Goal: Register for event/course

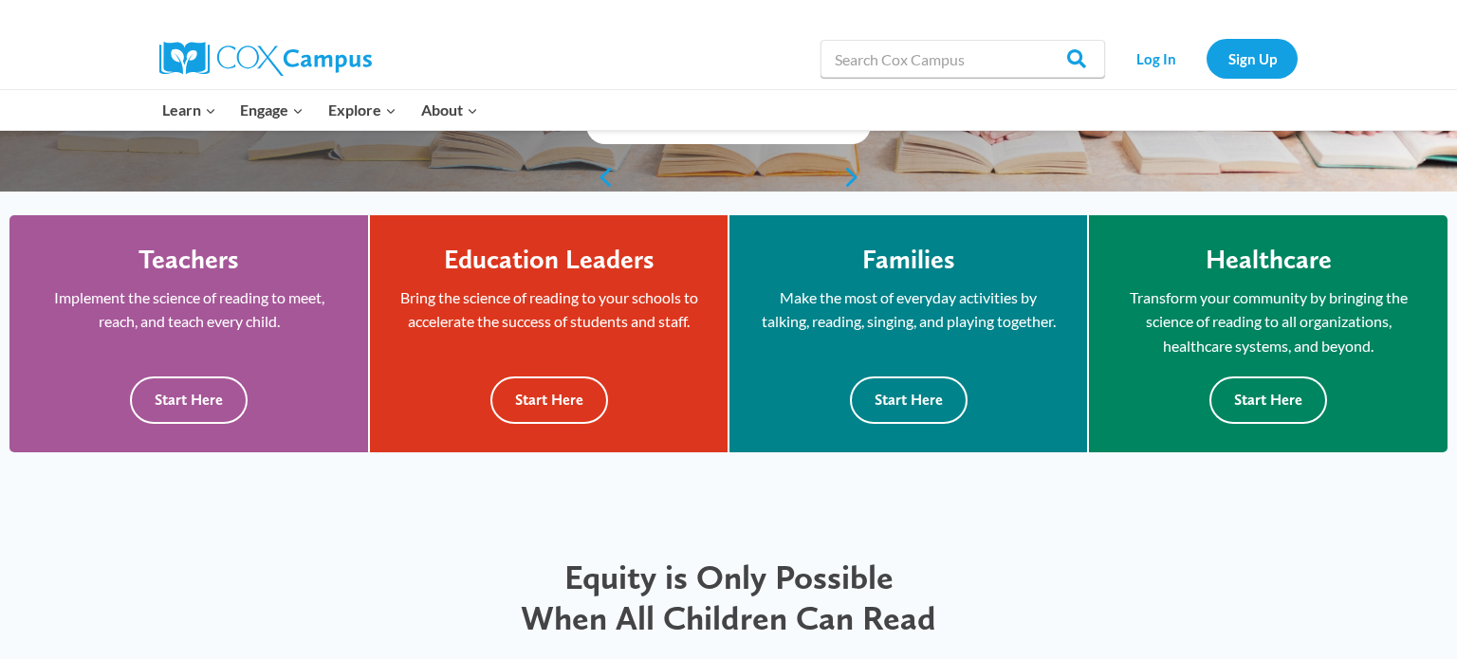
scroll to position [493, 0]
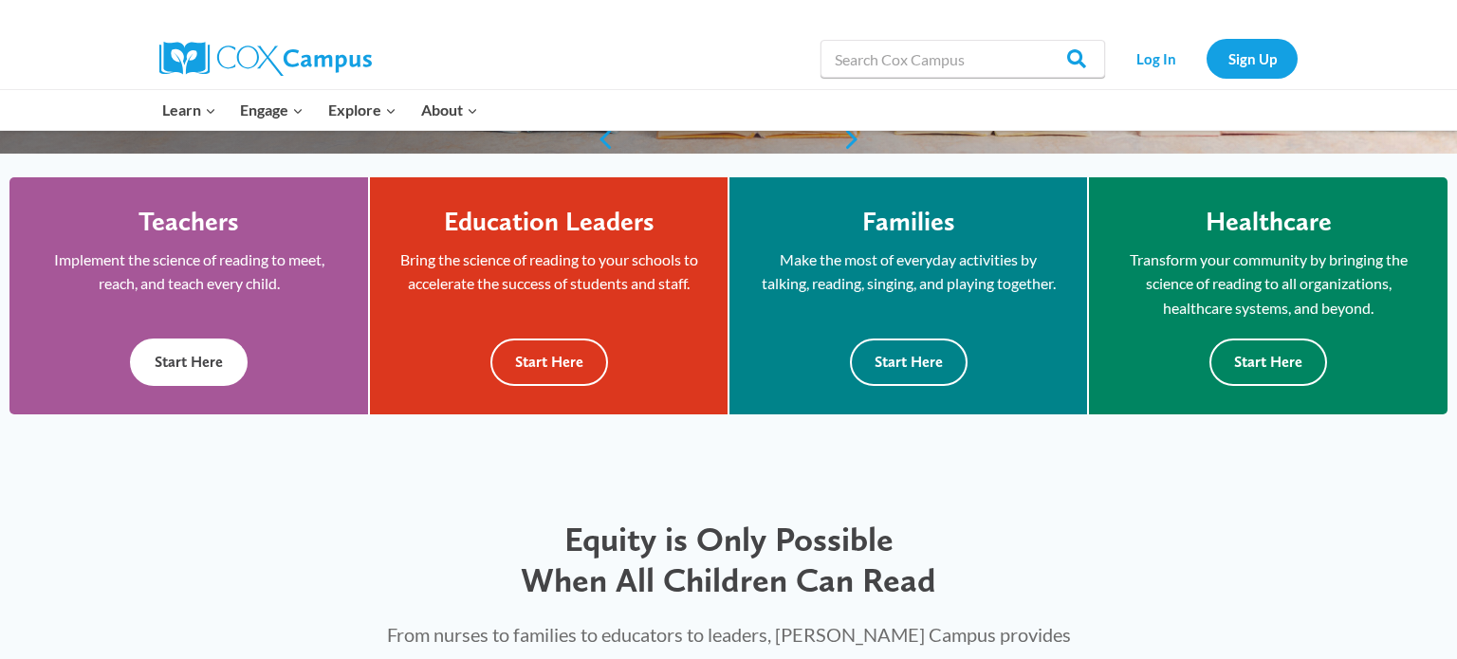
click at [231, 371] on button "Start Here" at bounding box center [189, 362] width 118 height 46
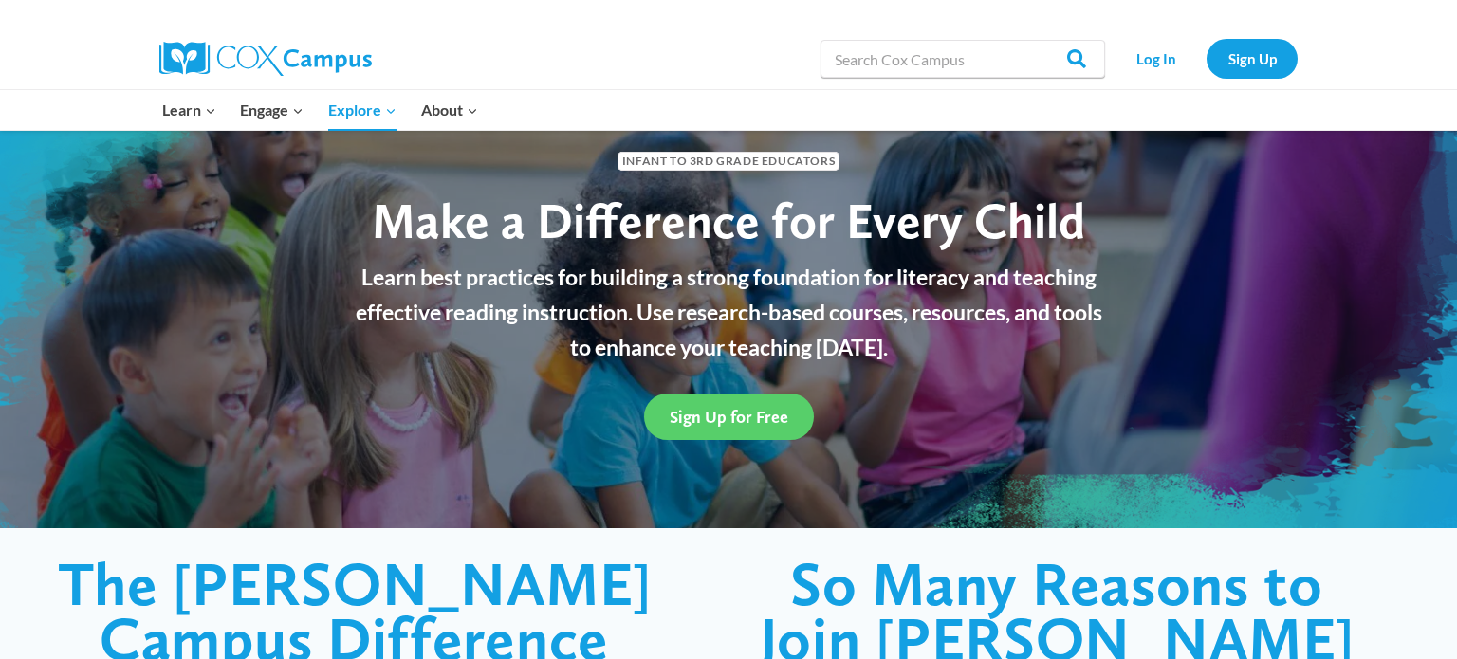
scroll to position [76, 0]
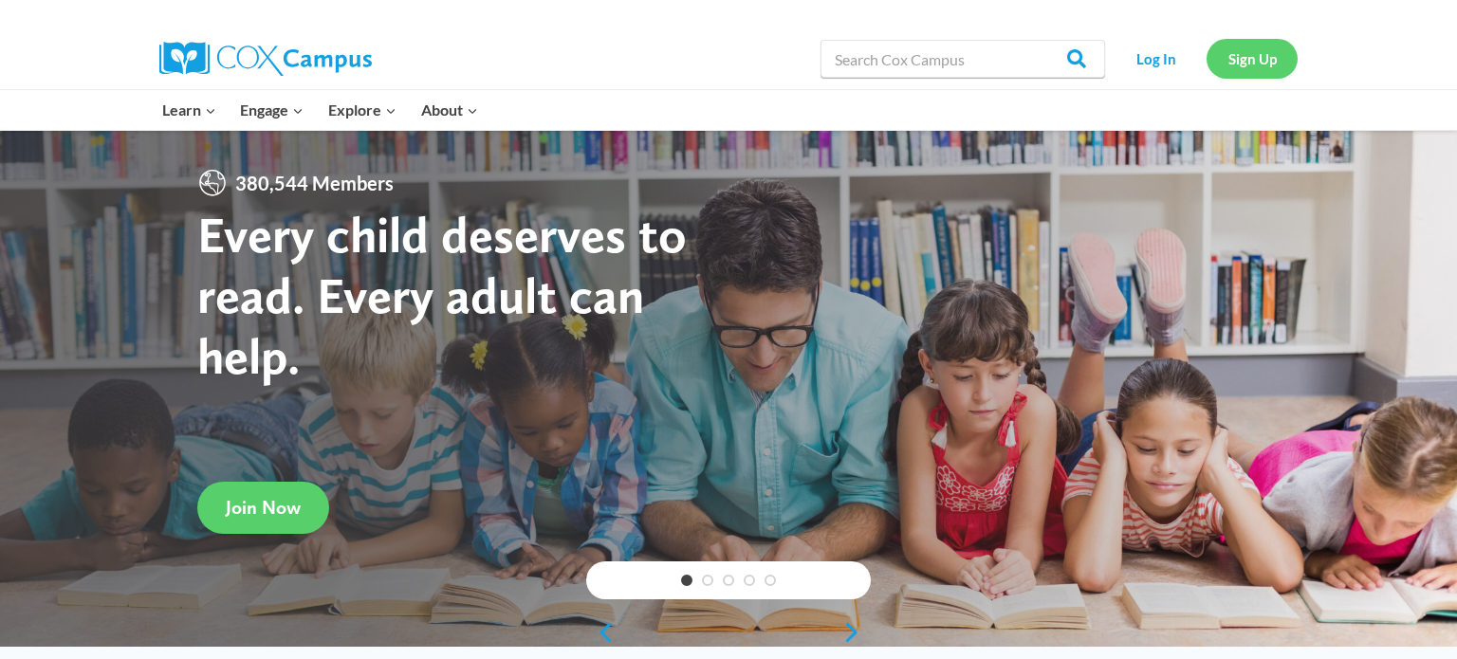
click at [1276, 75] on link "Sign Up" at bounding box center [1252, 58] width 91 height 39
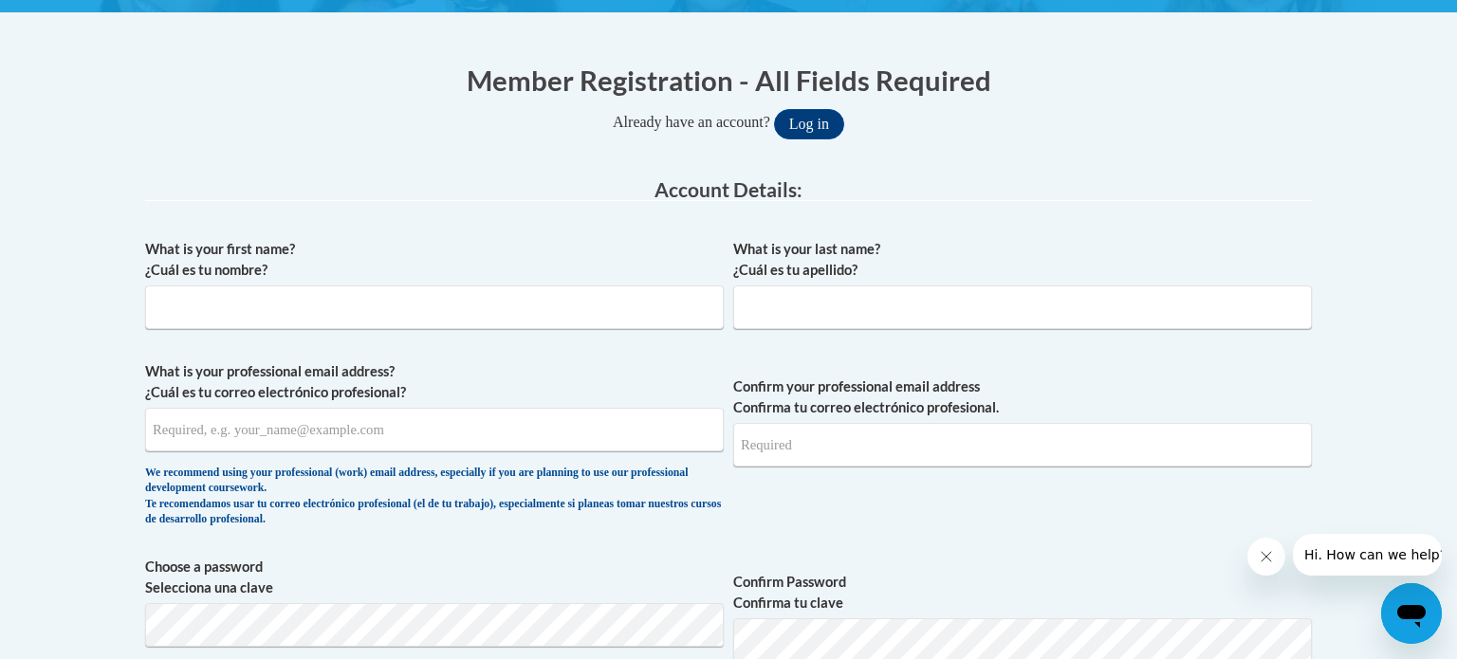
scroll to position [380, 0]
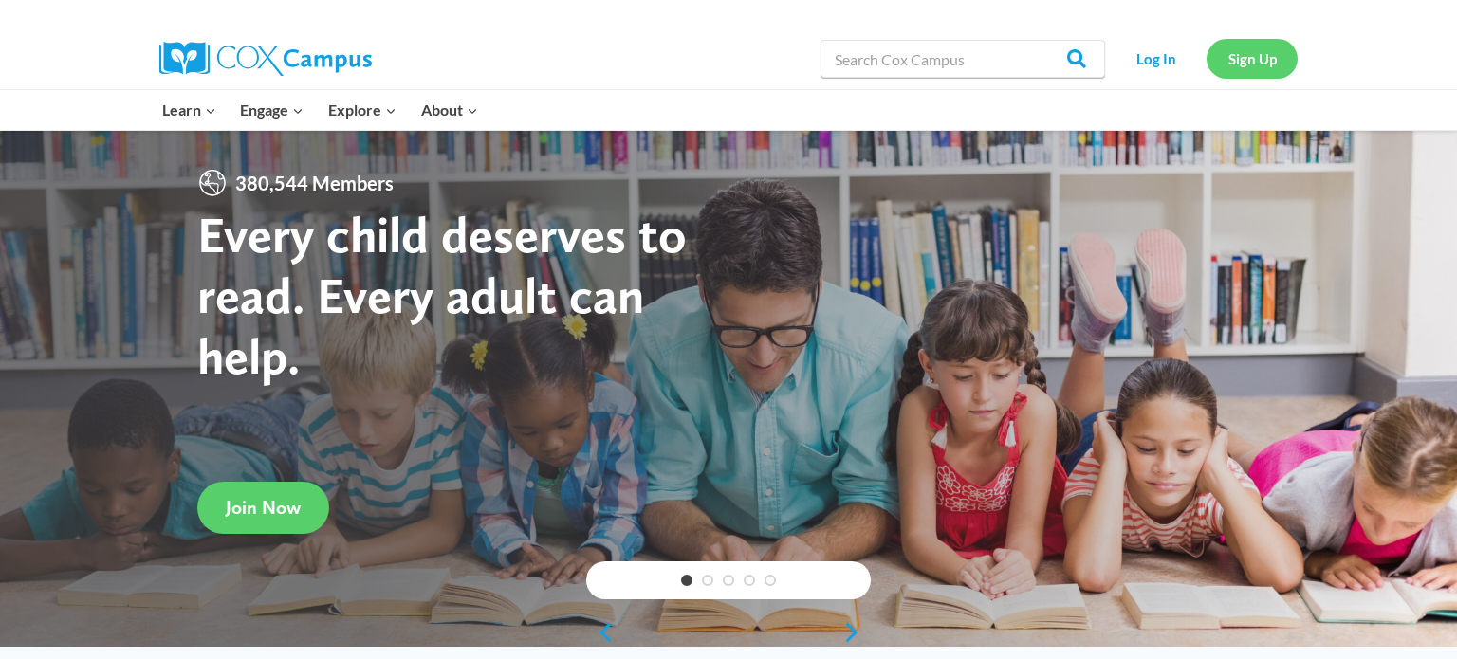
click at [1259, 62] on link "Sign Up" at bounding box center [1252, 58] width 91 height 39
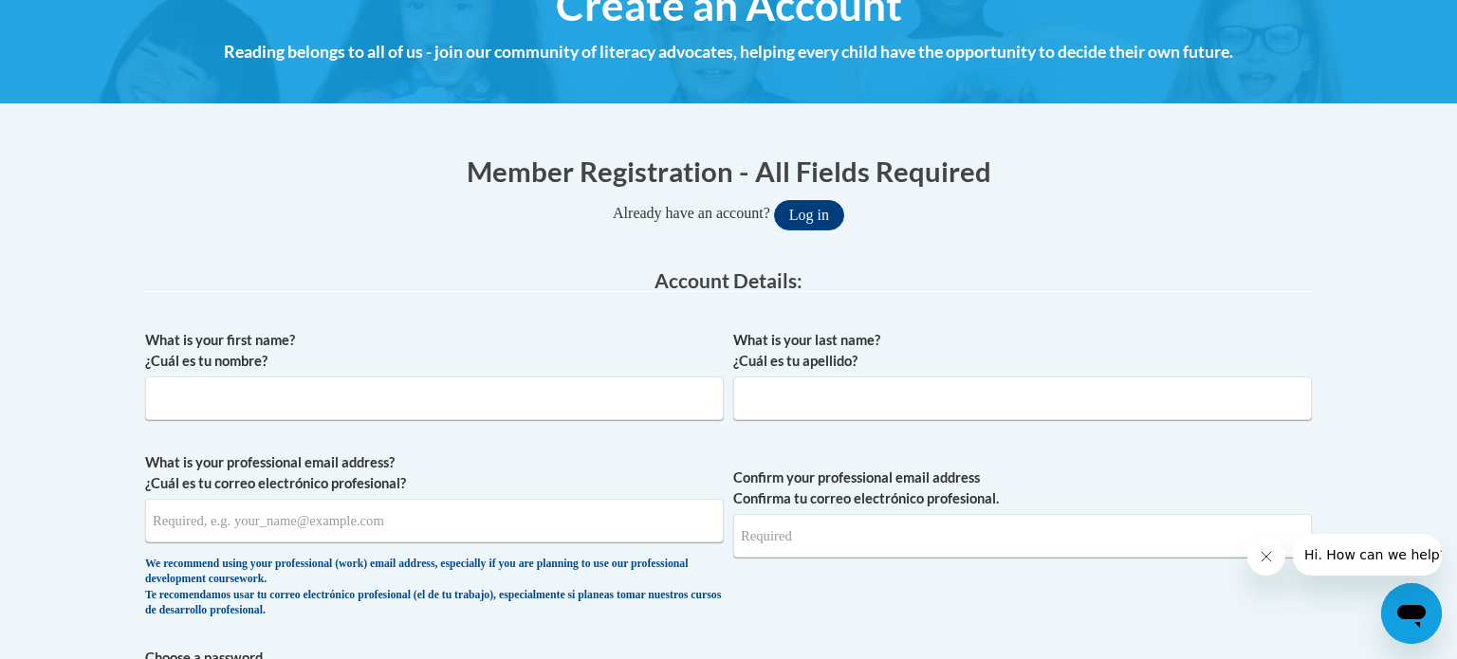
scroll to position [304, 0]
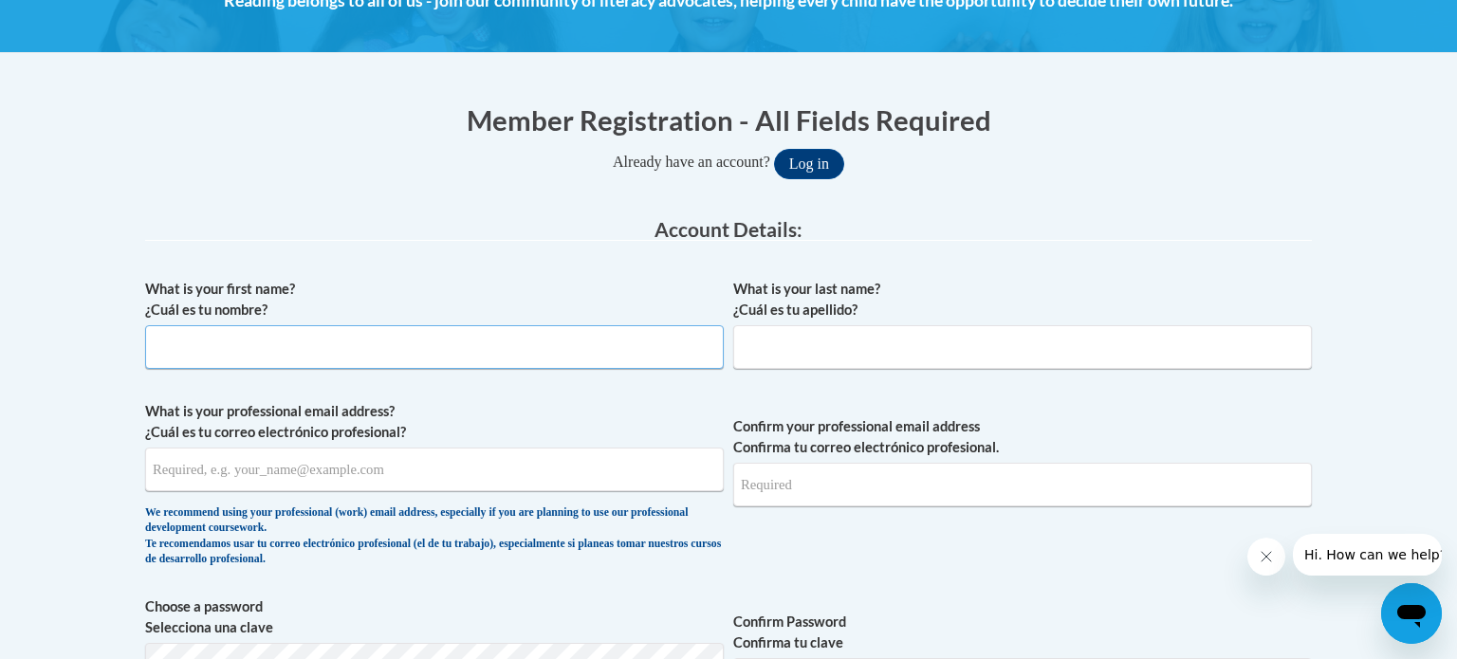
click at [581, 364] on input "What is your first name? ¿Cuál es tu nombre?" at bounding box center [434, 347] width 579 height 44
type input "Margaret"
click at [1008, 359] on input "What is your last name? ¿Cuál es tu apellido?" at bounding box center [1022, 347] width 579 height 44
type input "Hall"
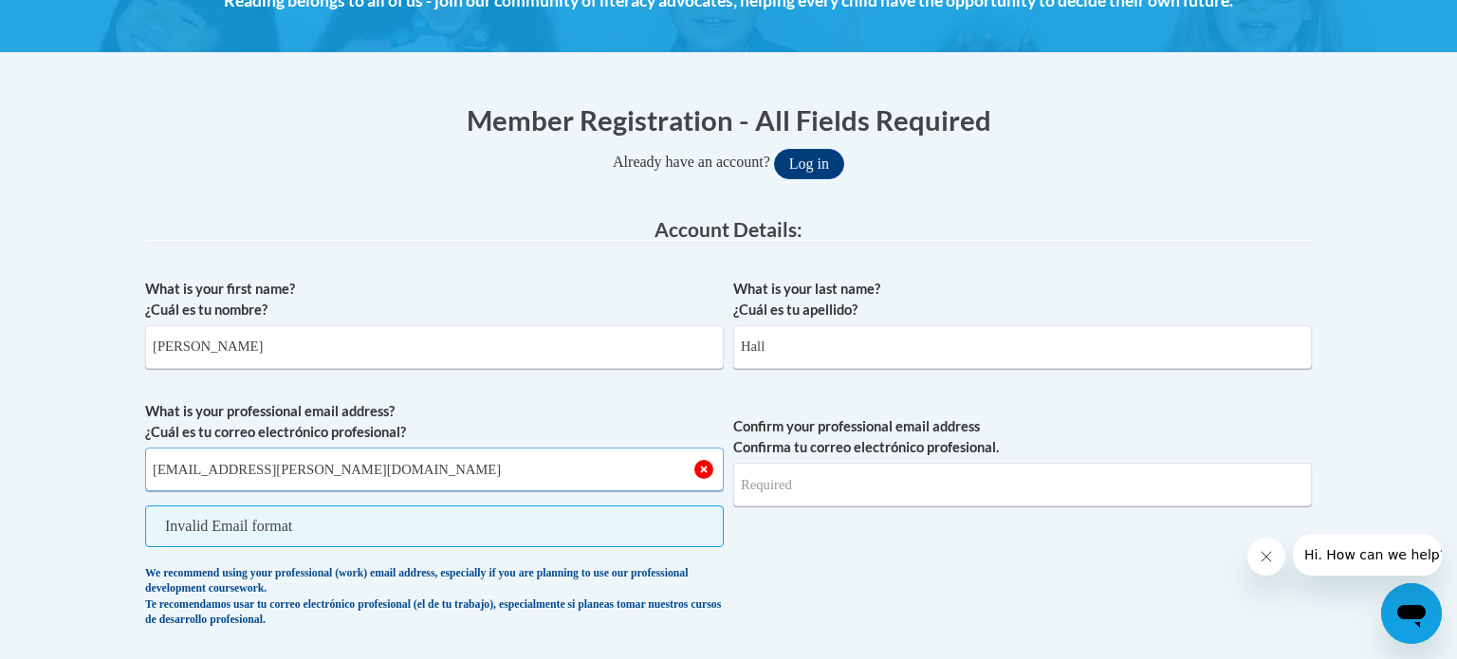
type input "hailey.hall@nelson.kyschools.us"
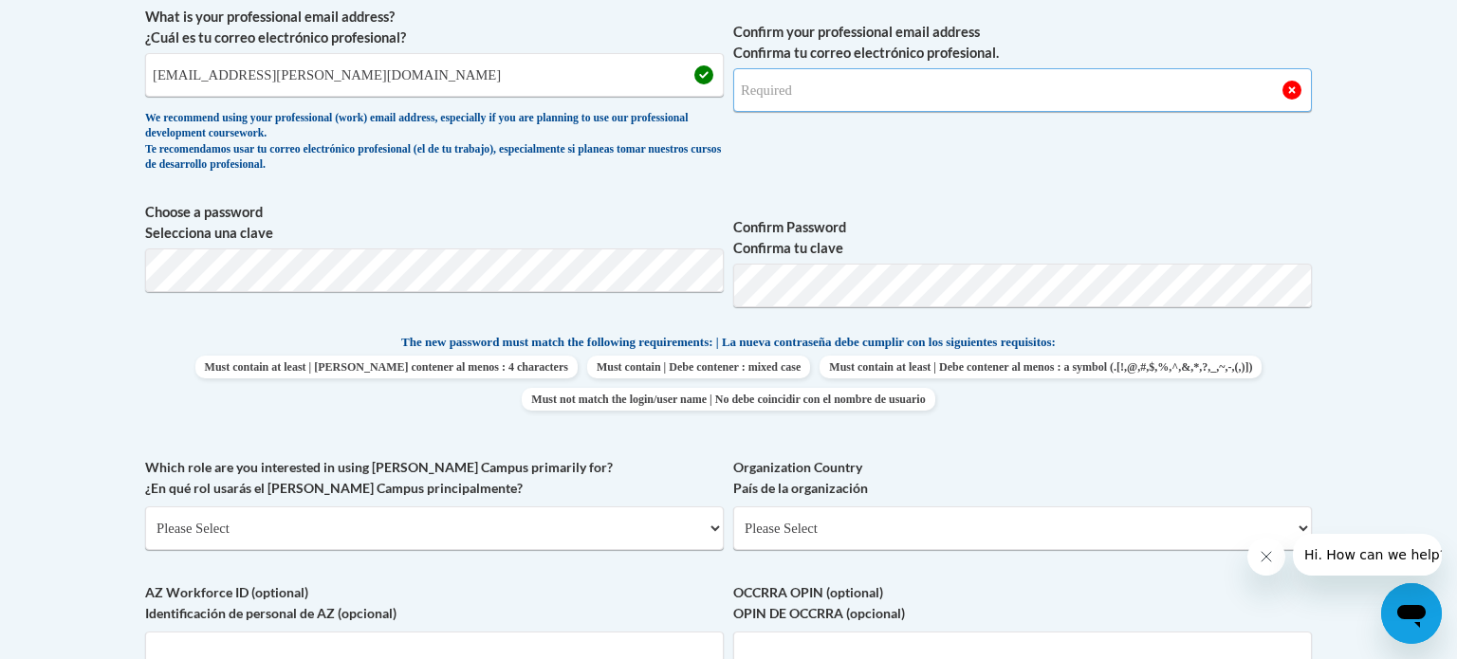
click at [840, 96] on input "Confirm your professional email address Confirma tu correo electrónico profesio…" at bounding box center [1022, 90] width 579 height 44
type input "hailey.hall@nelson.kyschools.us"
click at [914, 436] on div "What is your first name? ¿Cuál es tu nombre? Margaret What is your last name? ¿…" at bounding box center [728, 307] width 1167 height 865
click at [515, 532] on select "Please Select College/University | Colegio/Universidad Community/Nonprofit Part…" at bounding box center [434, 529] width 579 height 44
click at [476, 540] on select "Please Select College/University | Colegio/Universidad Community/Nonprofit Part…" at bounding box center [434, 529] width 579 height 44
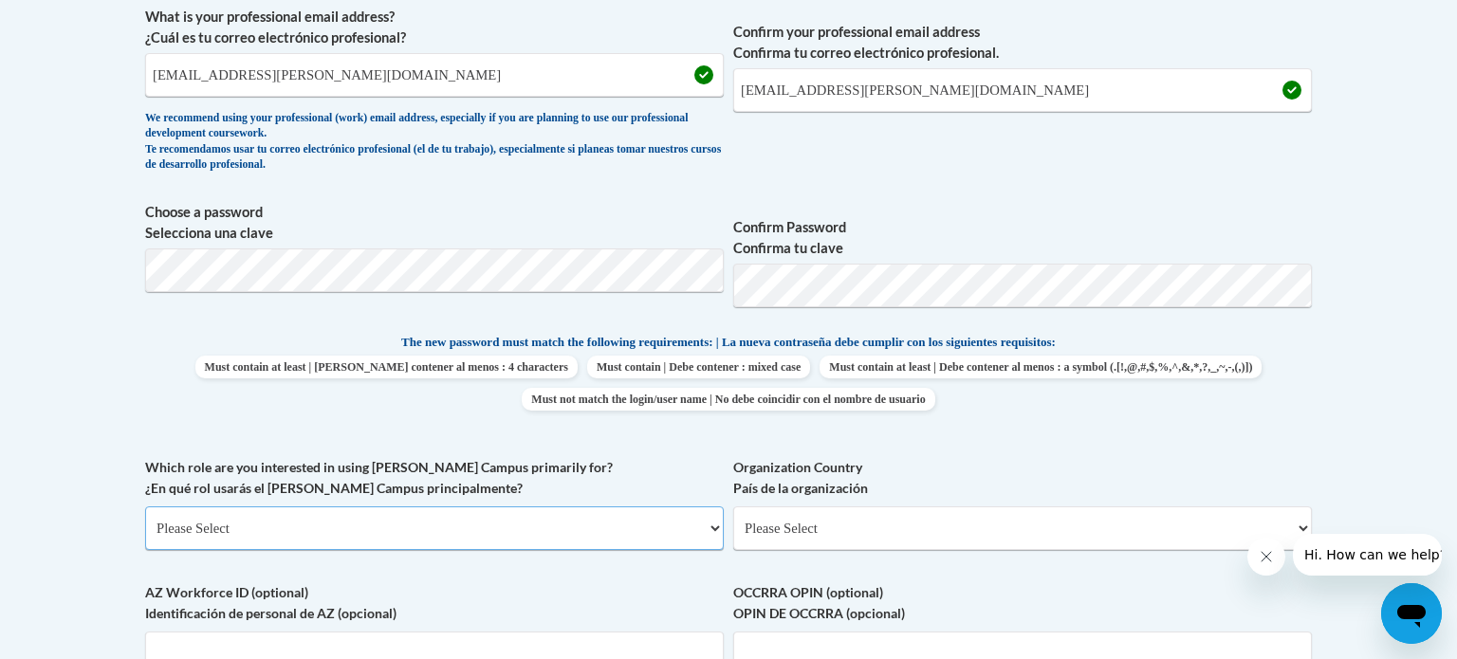
select select "5a18ea06-2b54-4451-96f2-d152daf9eac5"
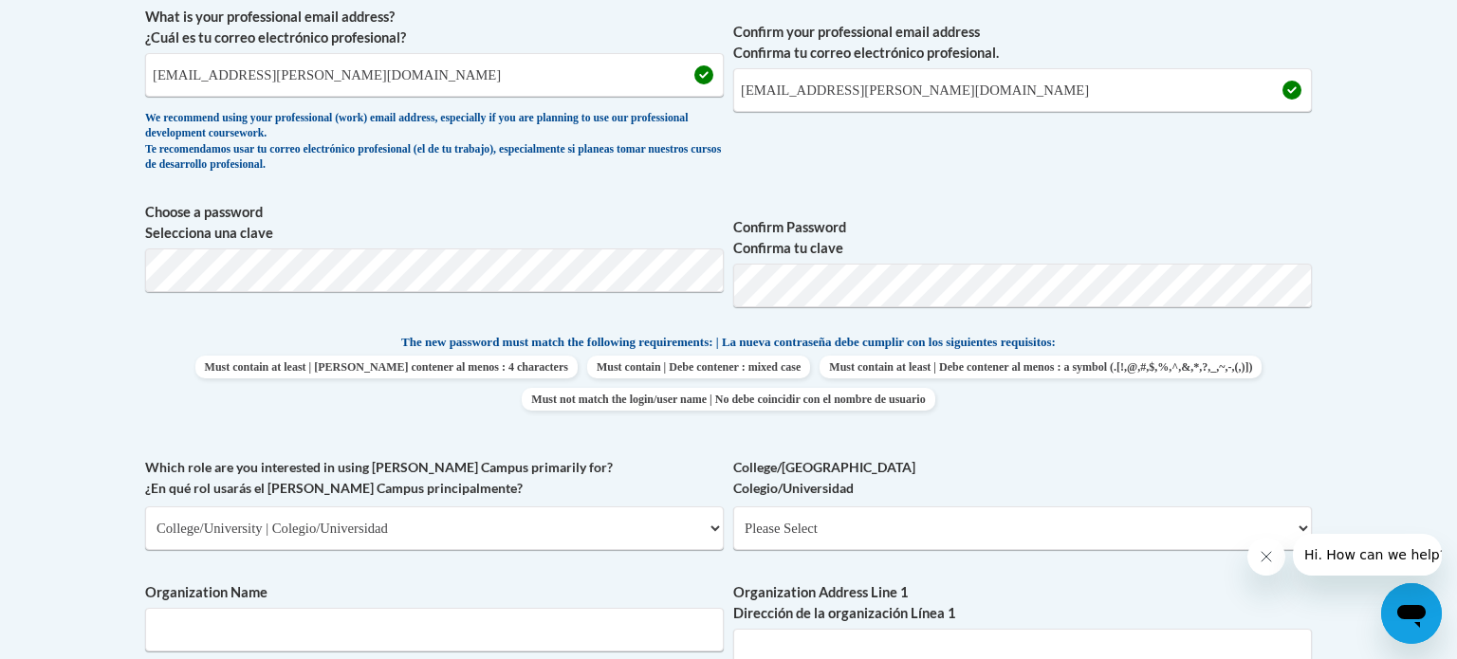
click at [476, 604] on span "Organization Name Enter the information for your organization/employer (where y…" at bounding box center [434, 655] width 579 height 145
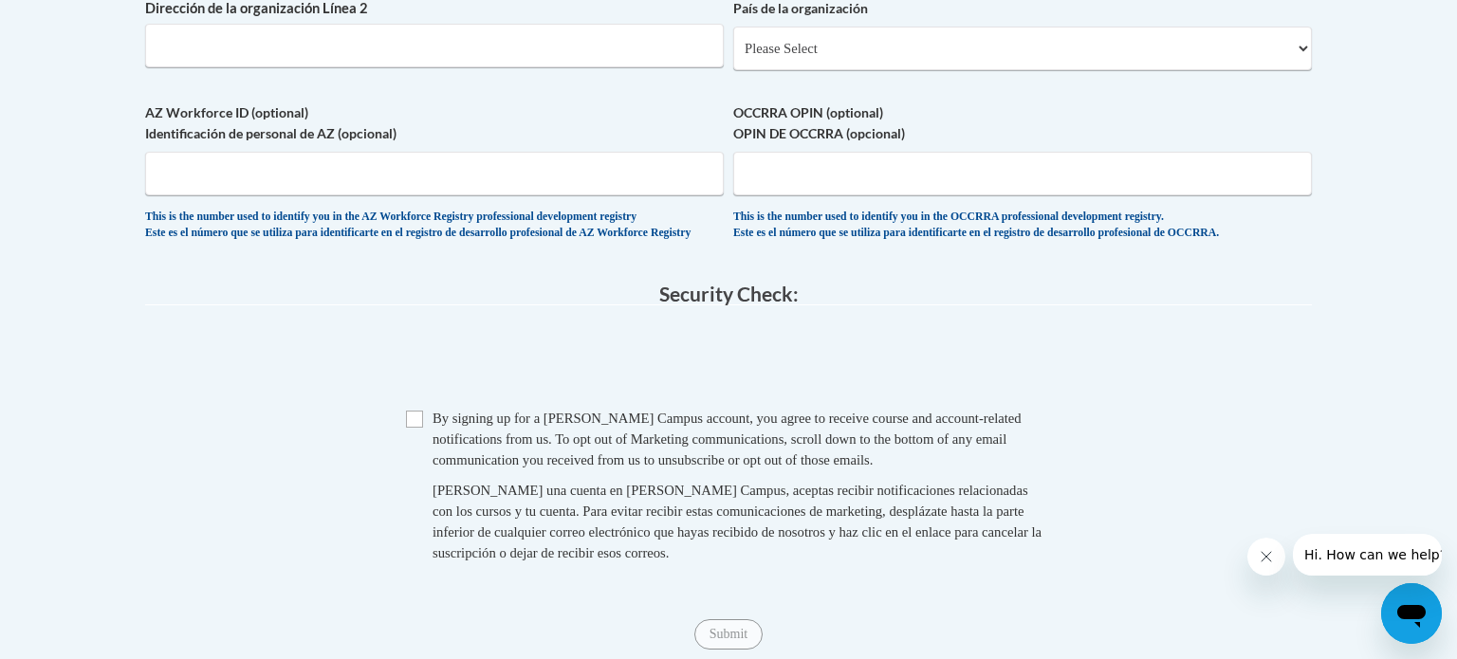
scroll to position [1495, 0]
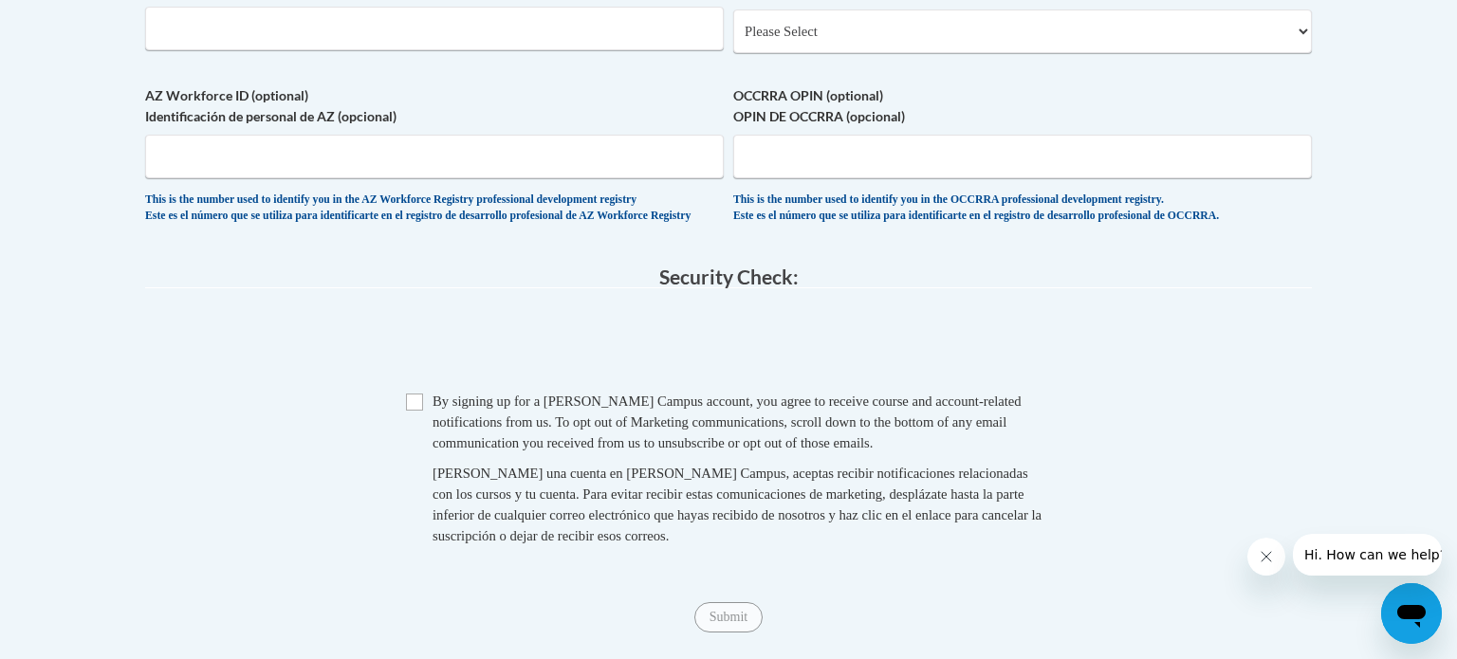
click at [419, 459] on span "Checkbox By signing up for a Cox Campus account, you agree to receive course an…" at bounding box center [728, 478] width 645 height 175
click at [421, 411] on input "Checkbox" at bounding box center [414, 402] width 17 height 17
checkbox input "true"
click at [397, 509] on div "Checkbox By signing up for a Cox Campus account, you agree to receive course an…" at bounding box center [728, 478] width 1167 height 175
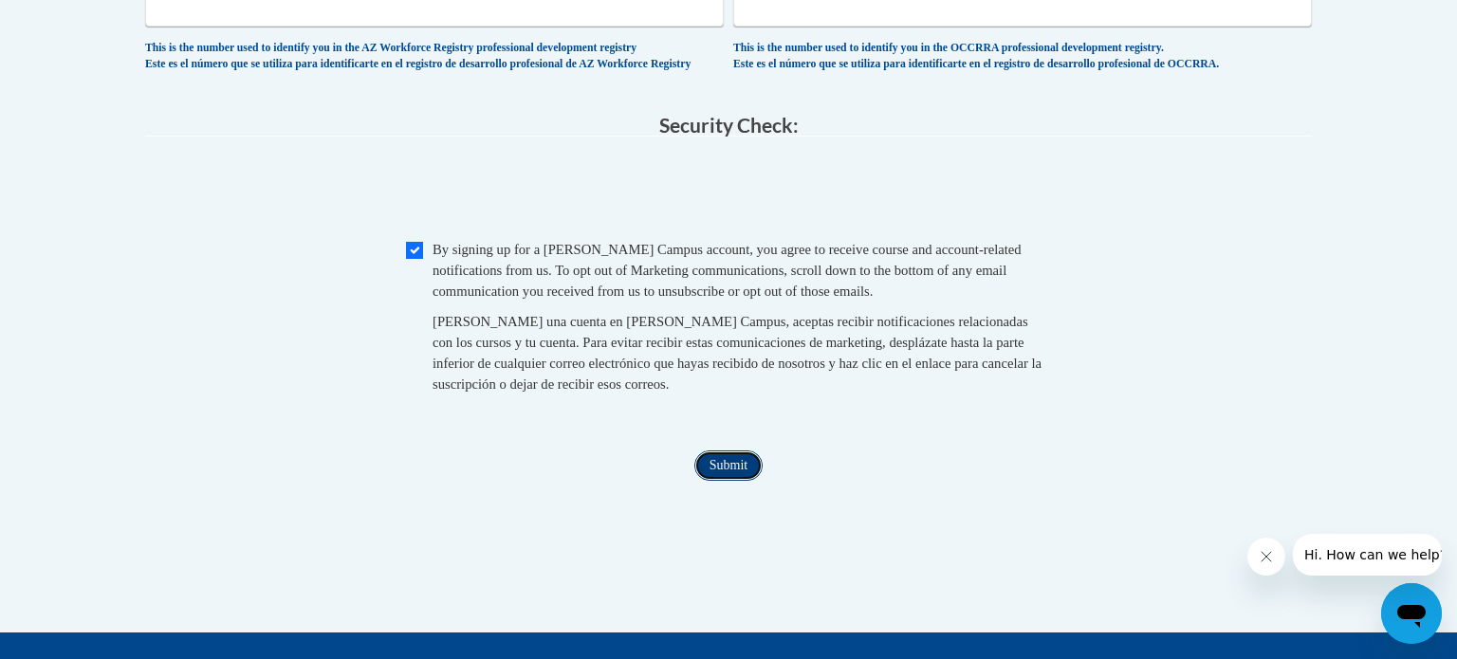
click at [713, 481] on input "Submit" at bounding box center [728, 466] width 68 height 30
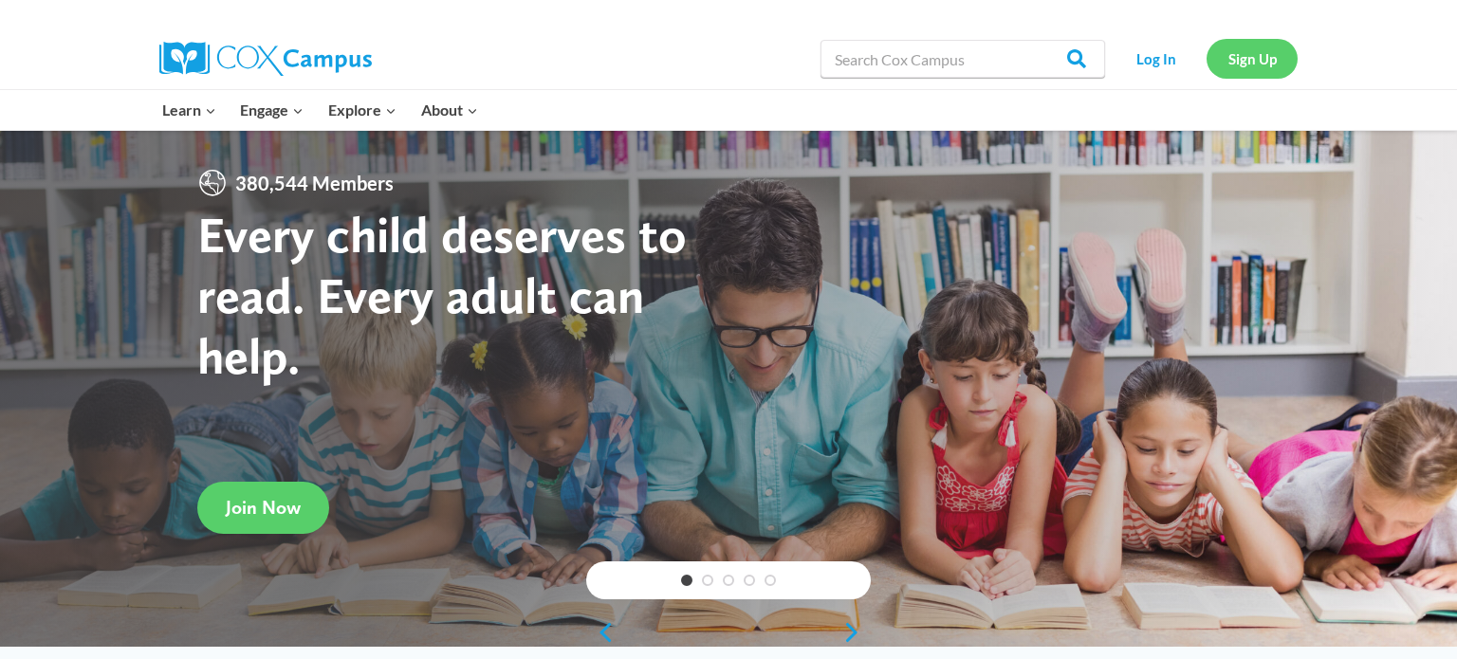
click at [1243, 50] on link "Sign Up" at bounding box center [1252, 58] width 91 height 39
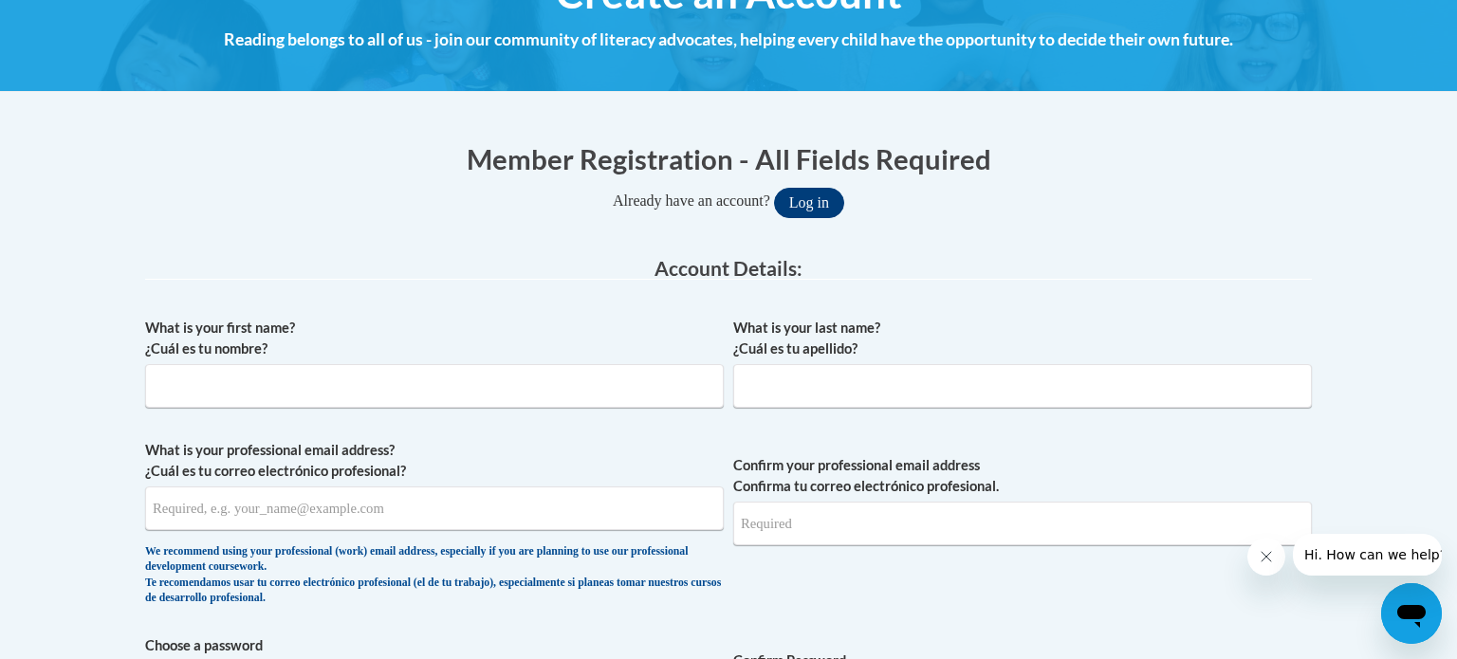
scroll to position [304, 0]
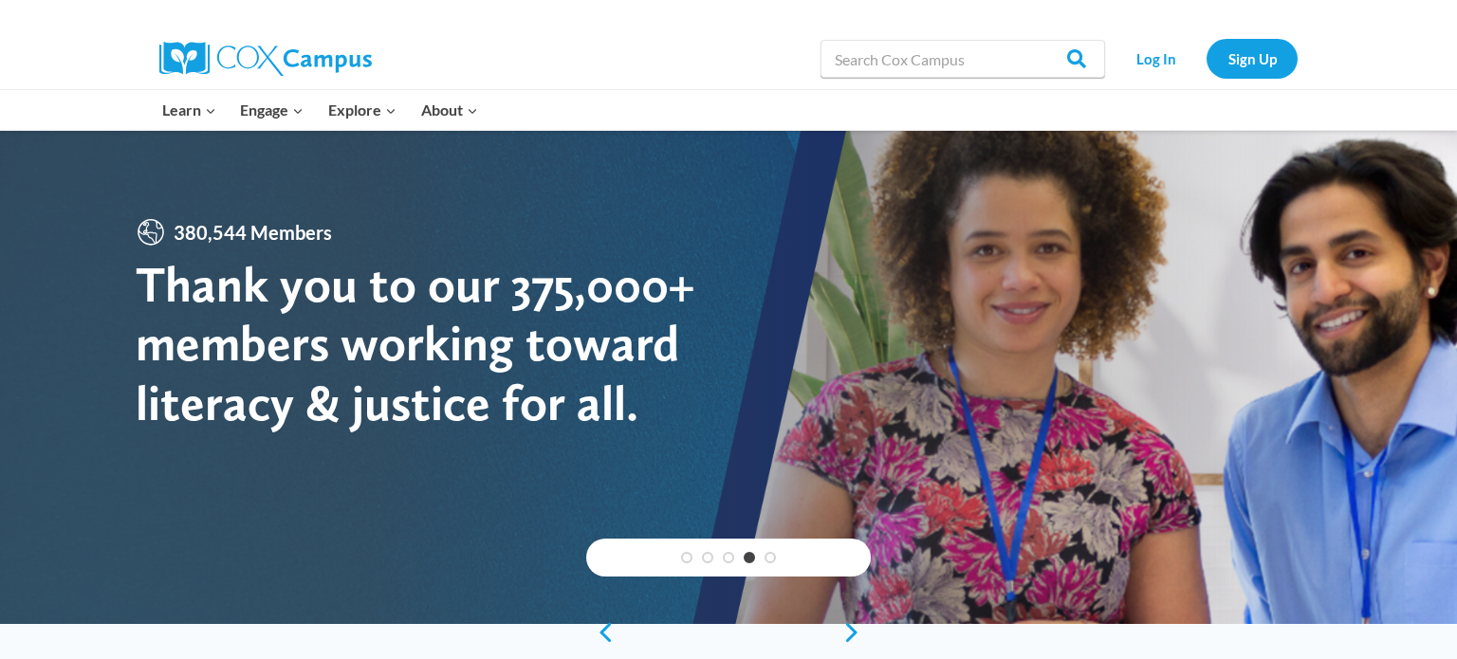
click at [539, 111] on div "Learn Expand PK-5 Structured Literacy Program En español Early Care and Learnin…" at bounding box center [524, 110] width 749 height 40
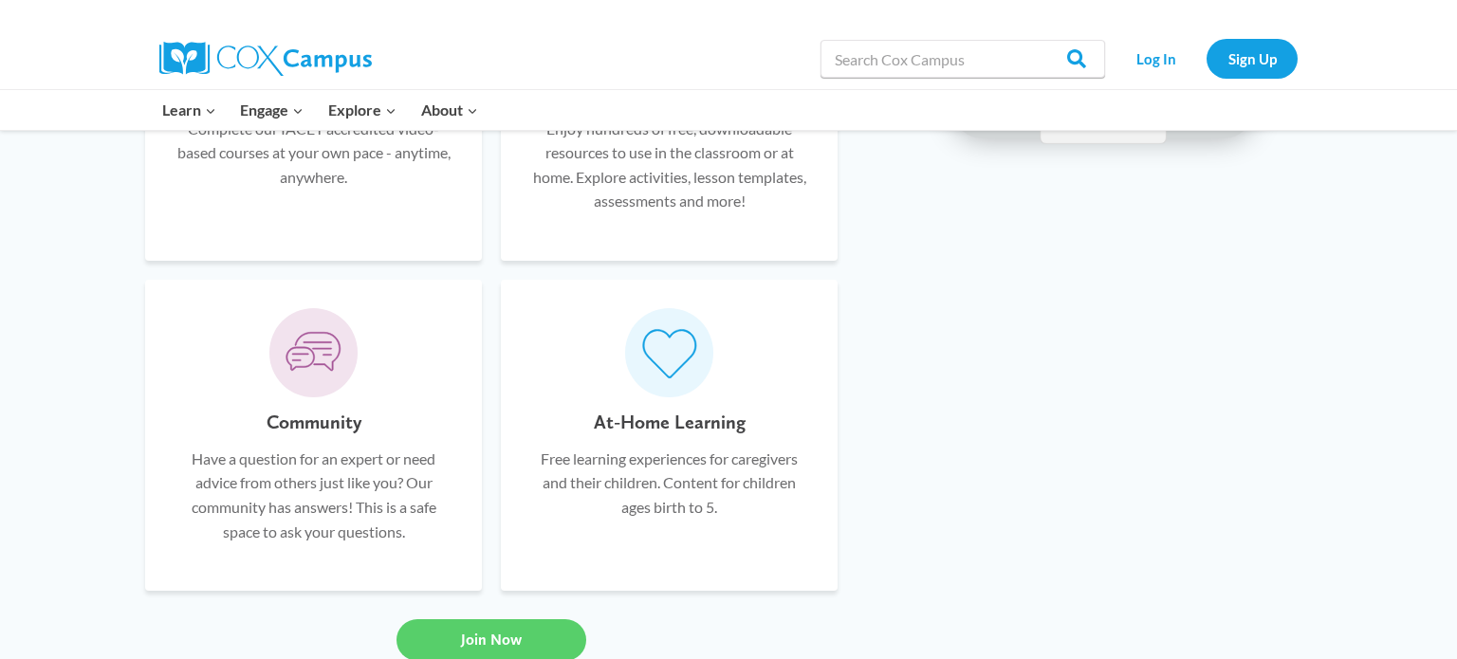
scroll to position [1389, 0]
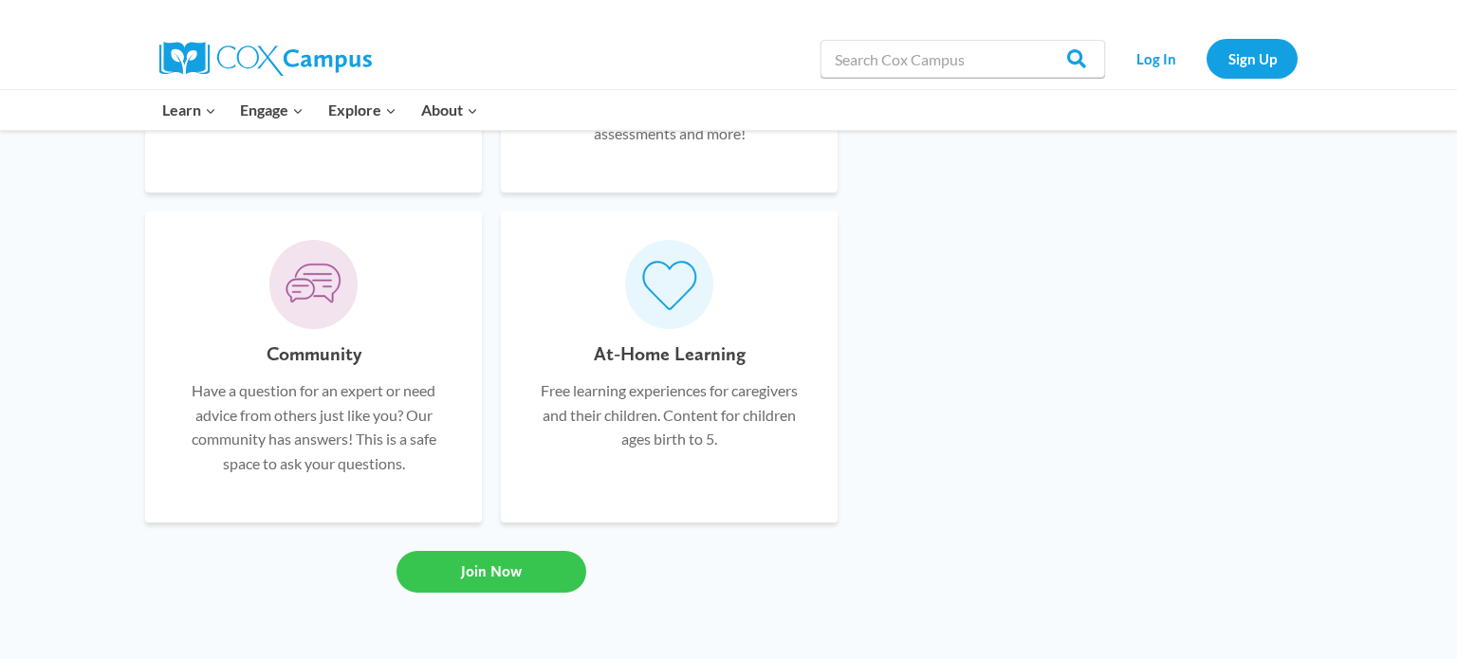
click at [484, 581] on link "Join Now" at bounding box center [492, 572] width 190 height 42
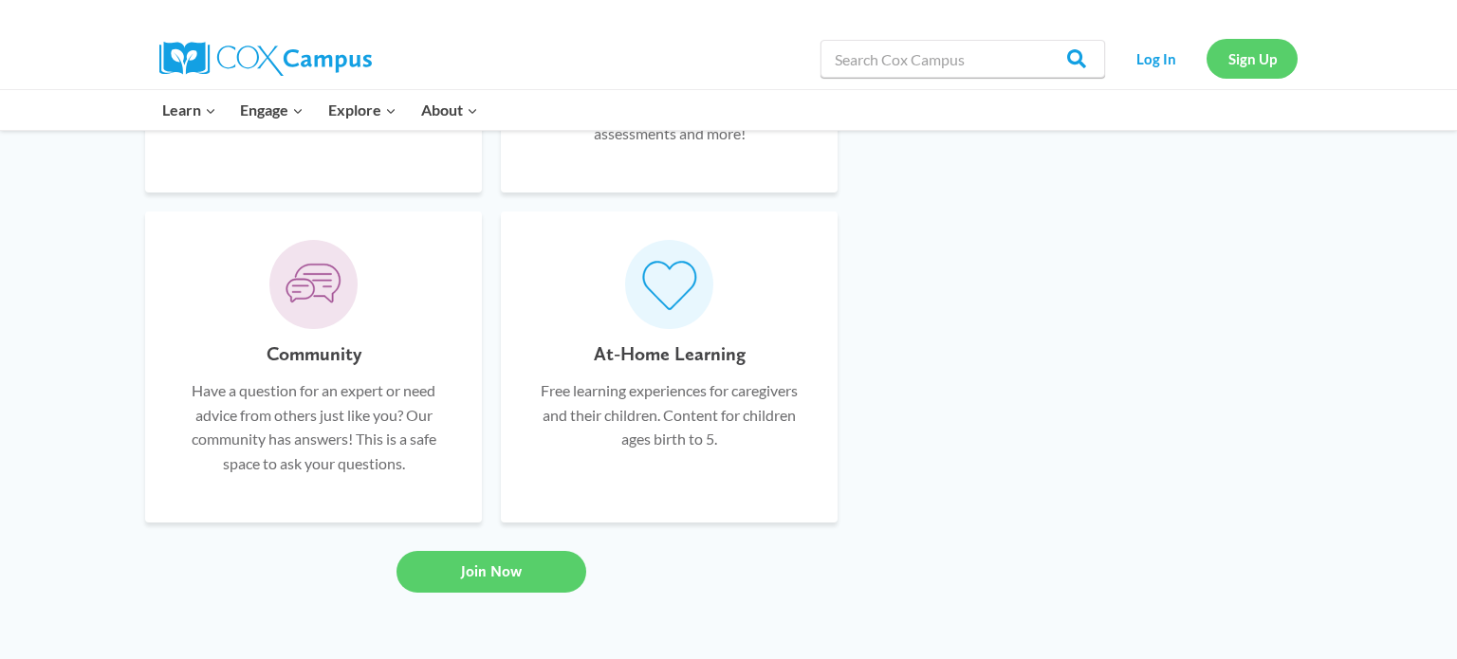
click at [1236, 47] on link "Sign Up" at bounding box center [1252, 58] width 91 height 39
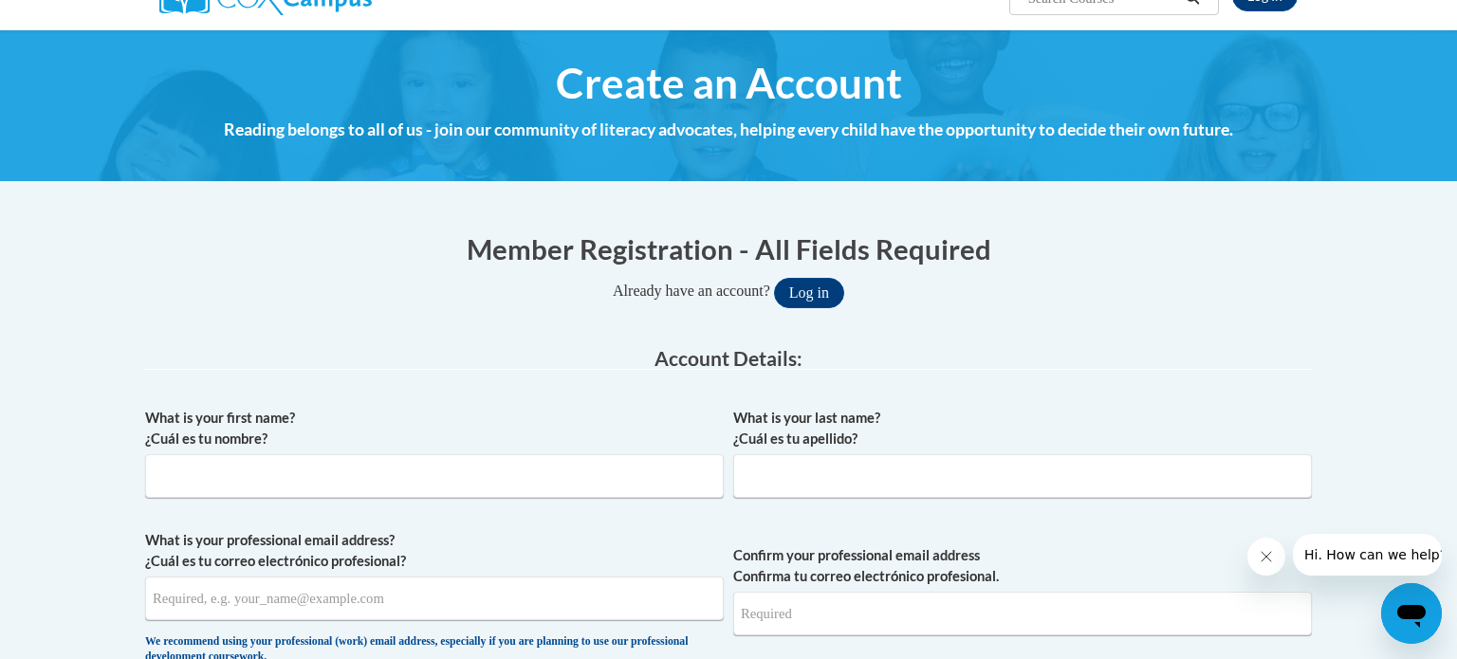
scroll to position [228, 0]
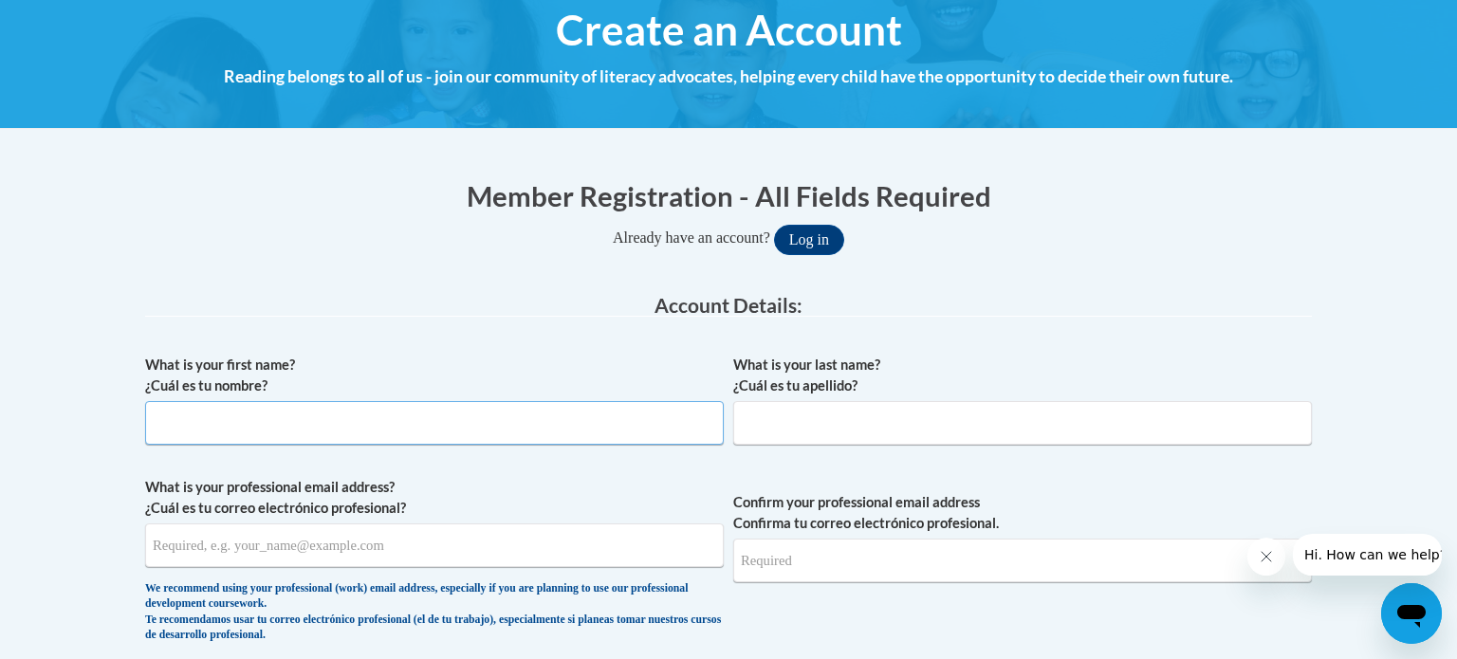
click at [390, 428] on input "What is your first name? ¿Cuál es tu nombre?" at bounding box center [434, 423] width 579 height 44
type input "[PERSON_NAME]"
type input "Hall"
click at [329, 602] on div "We recommend using your professional (work) email address, especially if you ar…" at bounding box center [434, 613] width 579 height 63
click at [380, 545] on input "What is your professional email address? ¿Cuál es tu correo electrónico profesi…" at bounding box center [434, 546] width 579 height 44
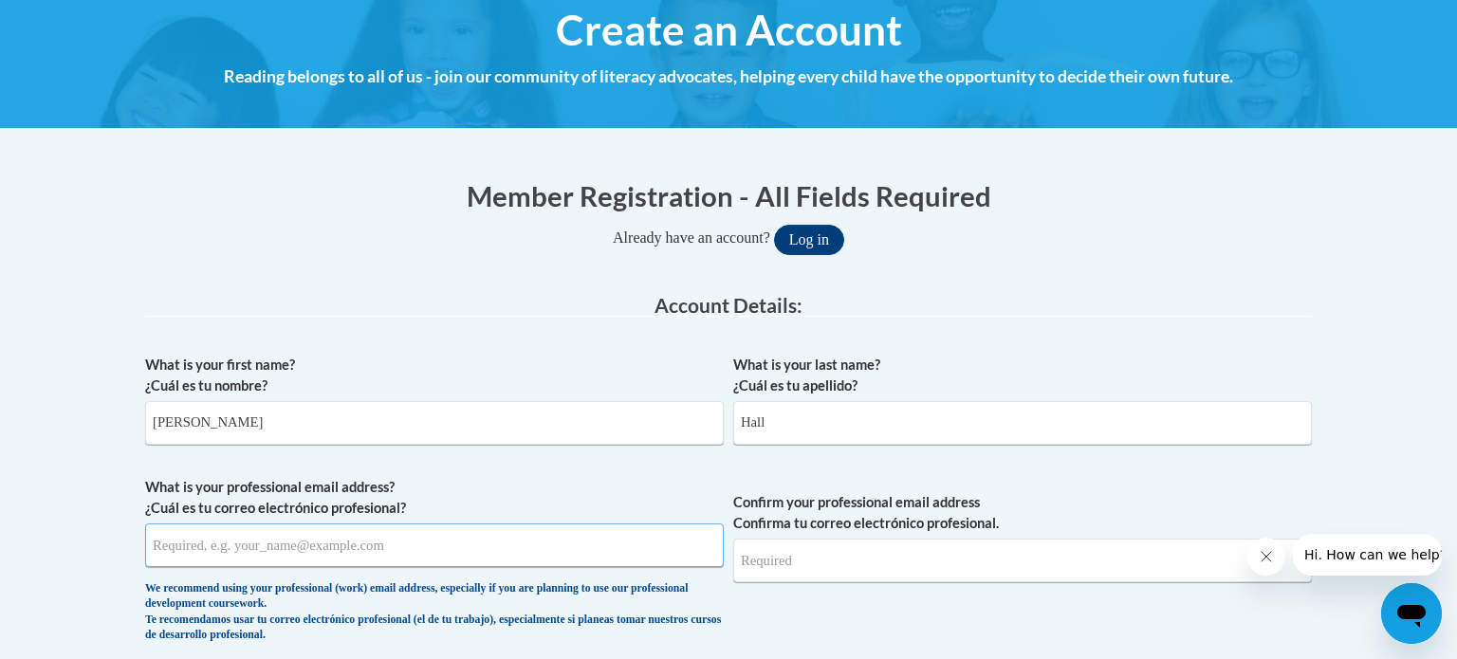
click at [380, 545] on input "What is your professional email address? ¿Cuál es tu correo electrónico profesi…" at bounding box center [434, 546] width 579 height 44
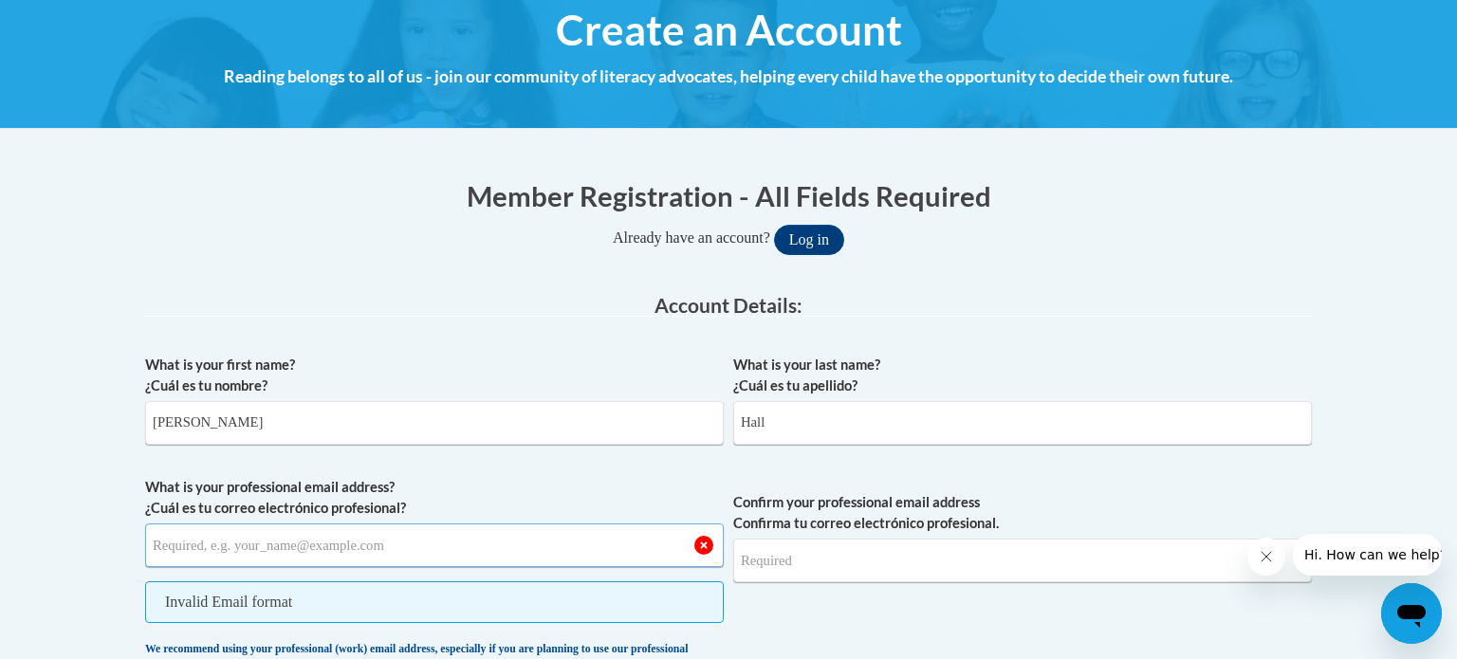
click at [380, 545] on input "What is your professional email address? ¿Cuál es tu correo electrónico profesi…" at bounding box center [434, 546] width 579 height 44
type input "hailey.hall@nelson.kyschools.us"
click at [846, 548] on input "Confirm your professional email address Confirma tu correo electrónico profesio…" at bounding box center [1022, 561] width 579 height 44
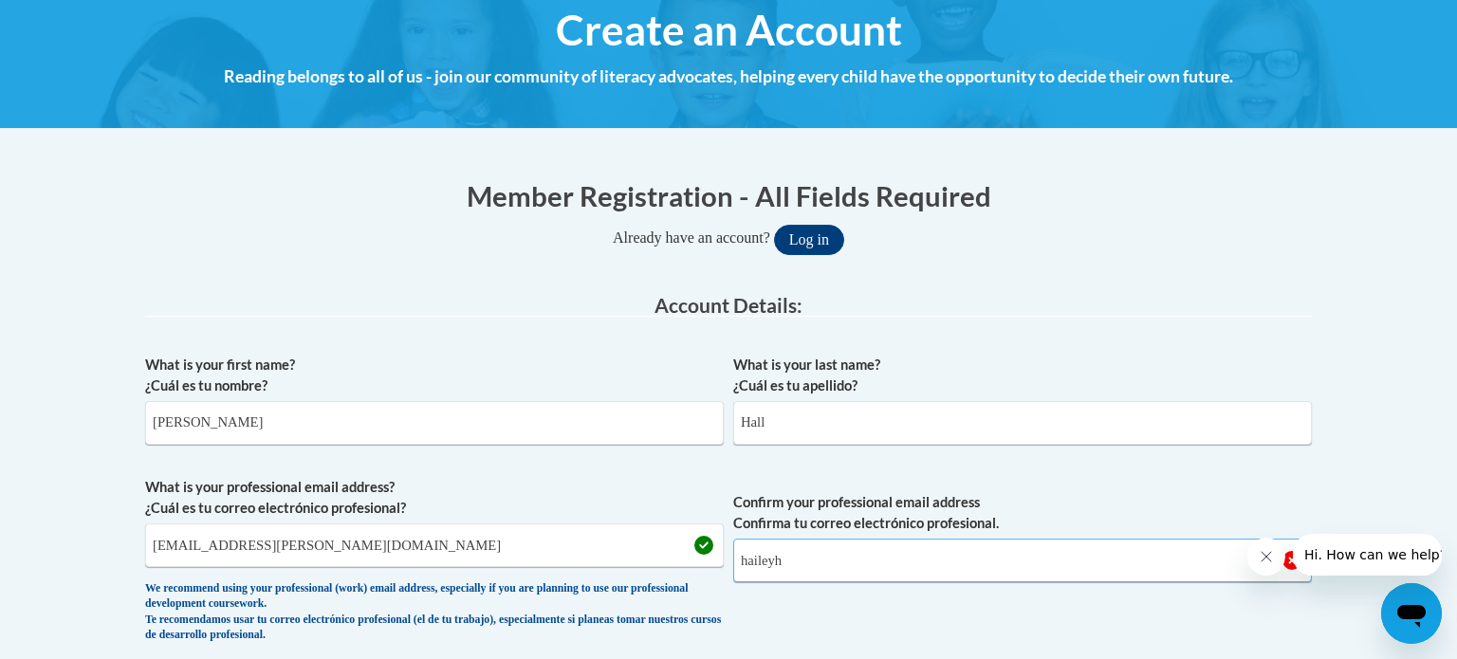
type input "haileyh"
click at [1433, 623] on div "Open messaging window" at bounding box center [1411, 613] width 57 height 57
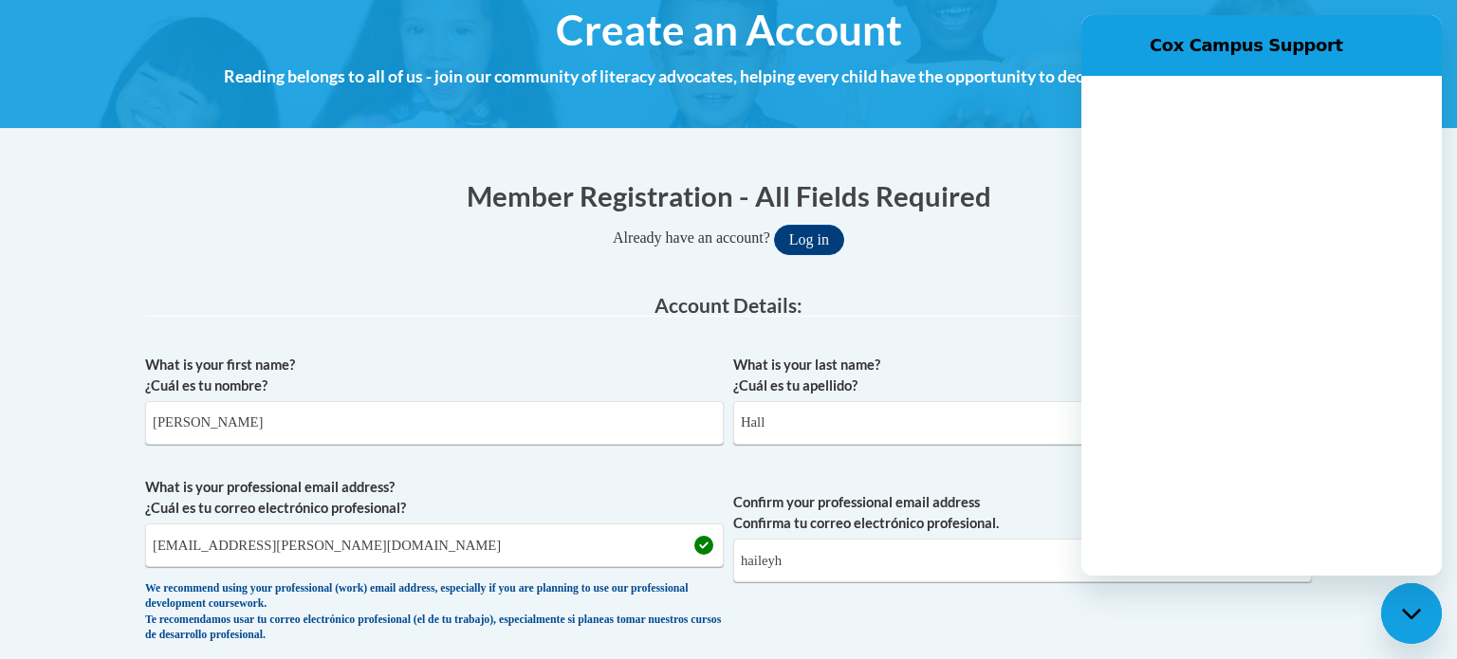
scroll to position [0, 0]
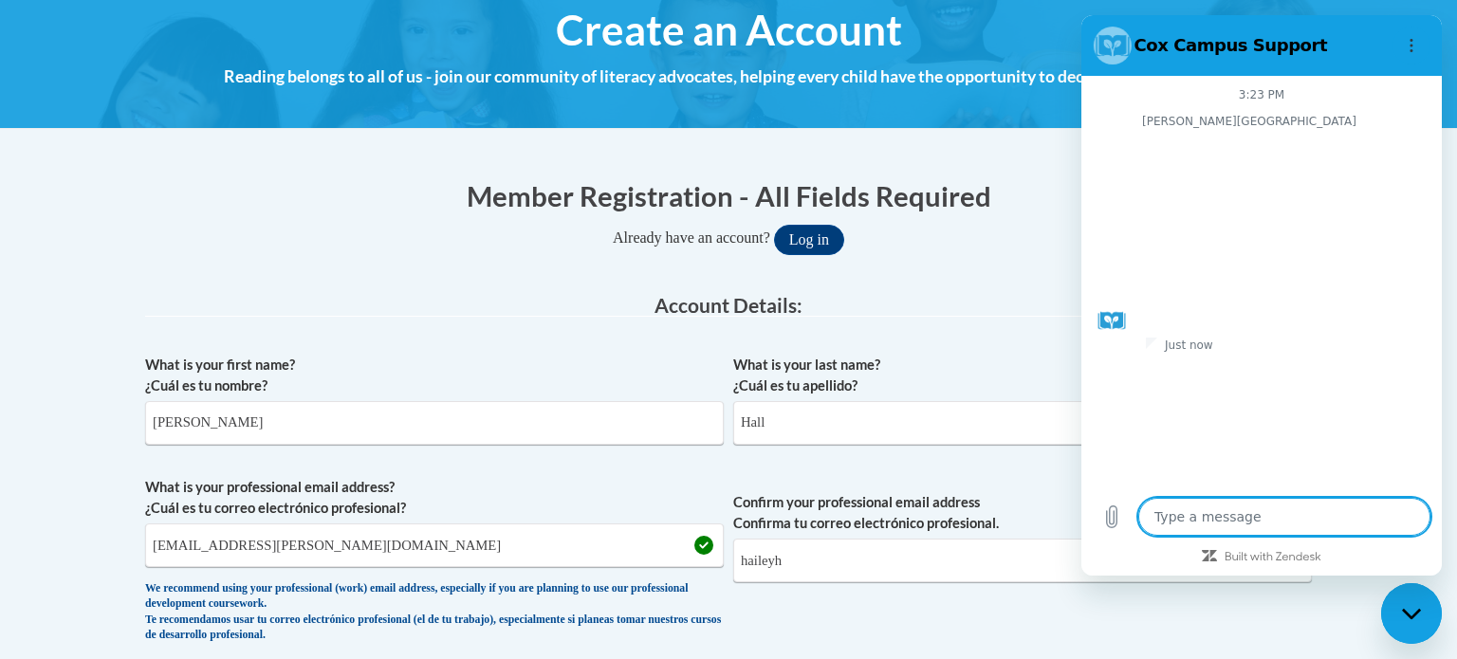
type textarea "x"
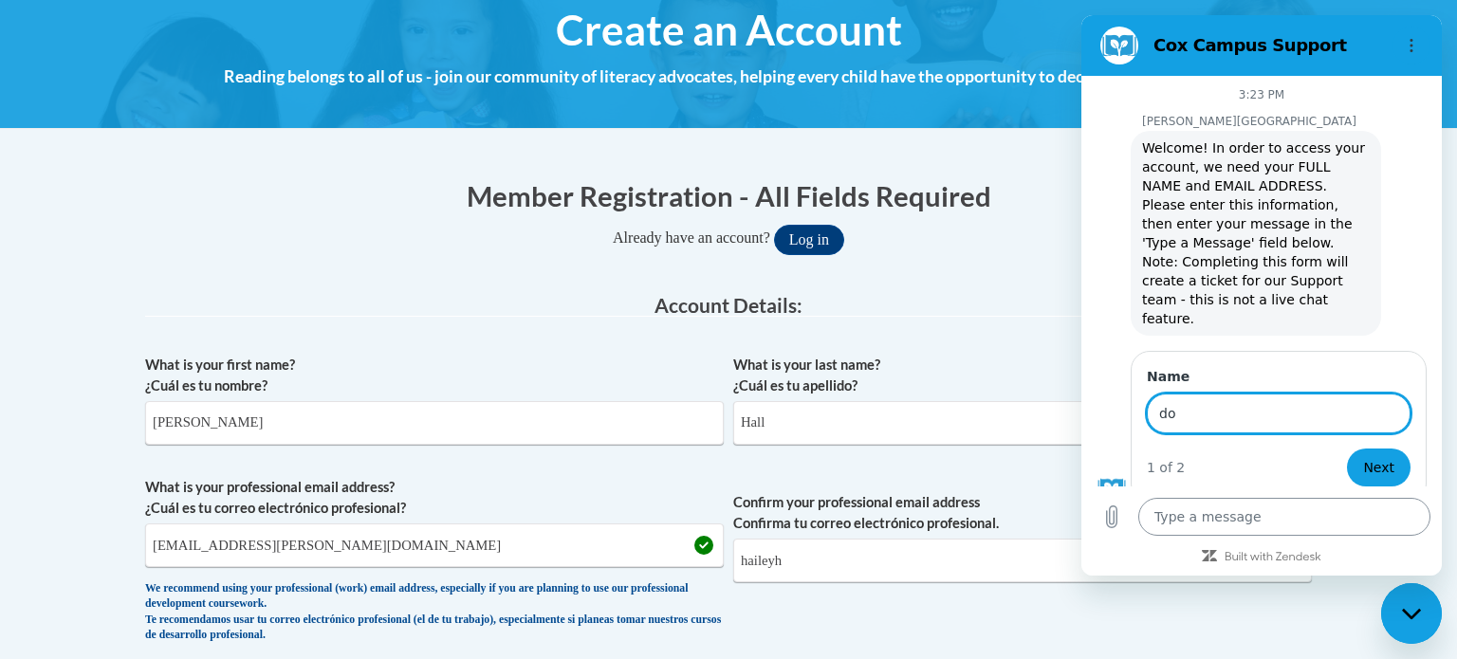
type input "d"
type input "Margaret Hailey Hall"
click at [1347, 449] on button "Next" at bounding box center [1379, 468] width 64 height 38
type textarea "x"
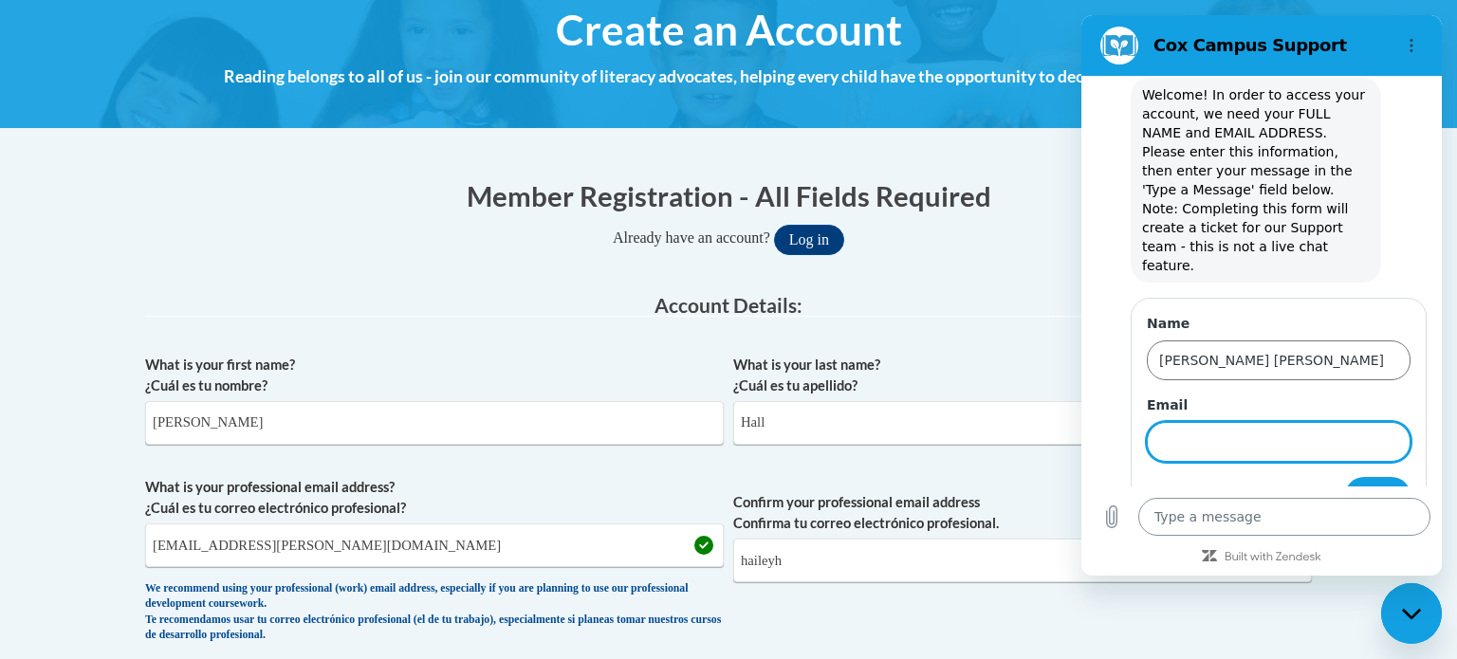
scroll to position [59, 0]
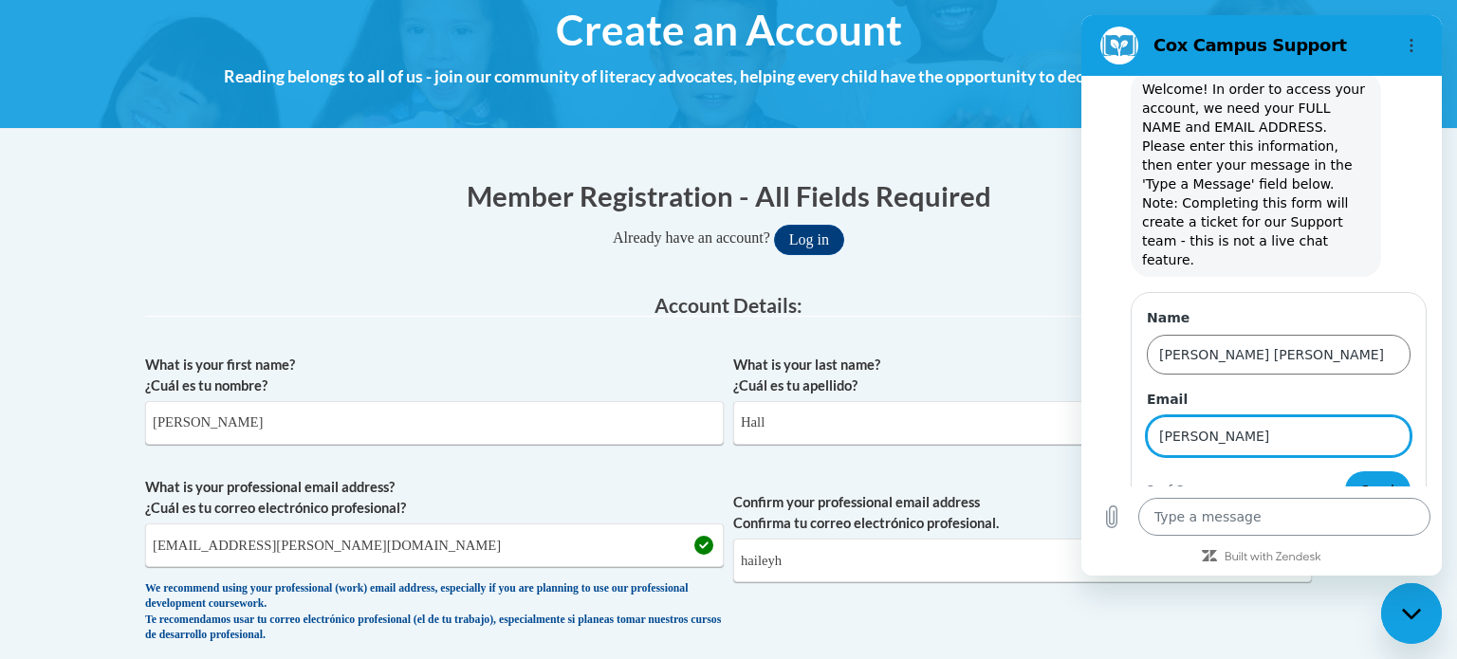
type input "hailey"
type input "H"
type input "hailey.hall@nelson.kyschools.us"
click at [1380, 479] on span "Send" at bounding box center [1377, 490] width 33 height 23
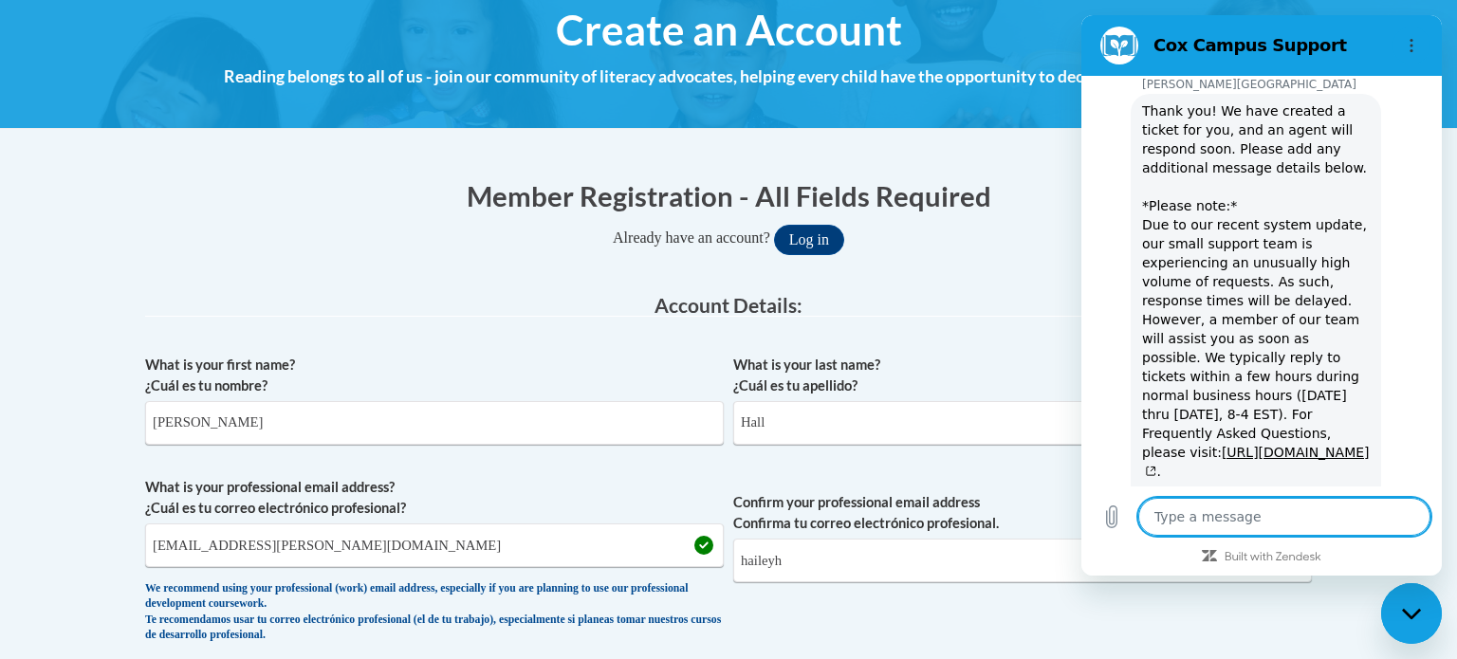
scroll to position [447, 0]
click at [1365, 180] on span "Thank you! We have created a ticket for you, and an agent will respond soon. Pl…" at bounding box center [1256, 335] width 229 height 471
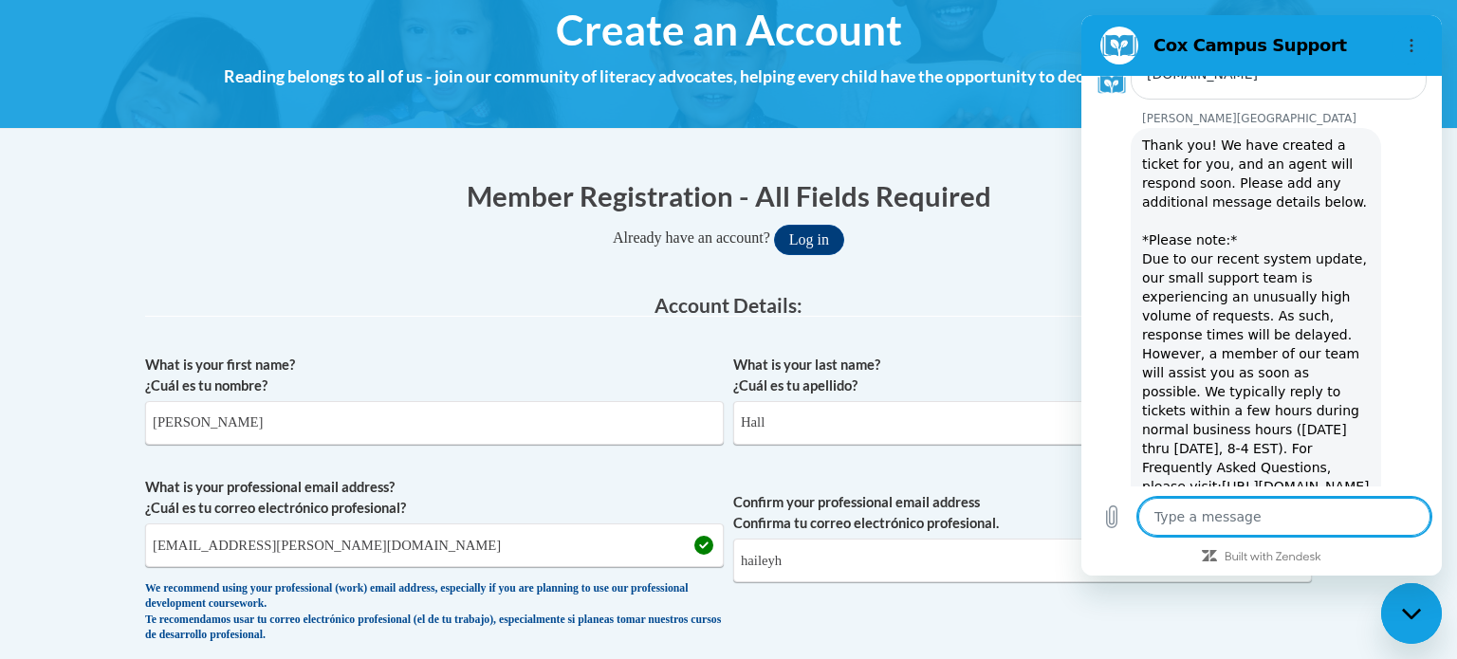
type textarea "x"
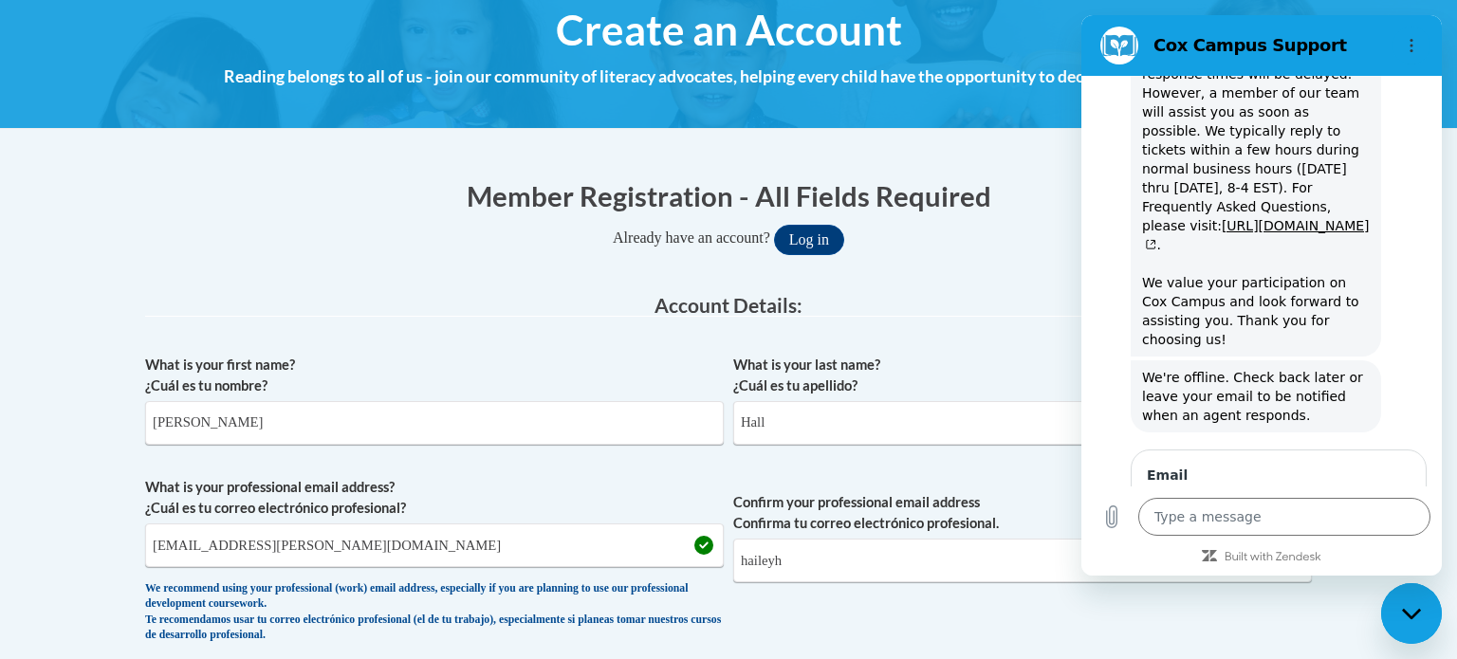
scroll to position [666, 0]
click at [897, 242] on div "Already have an account? Log in" at bounding box center [728, 240] width 1167 height 30
click at [816, 565] on input "haileyh" at bounding box center [1022, 561] width 579 height 44
type input "hailey"
click at [1227, 490] on div "Type a message x" at bounding box center [1262, 517] width 361 height 61
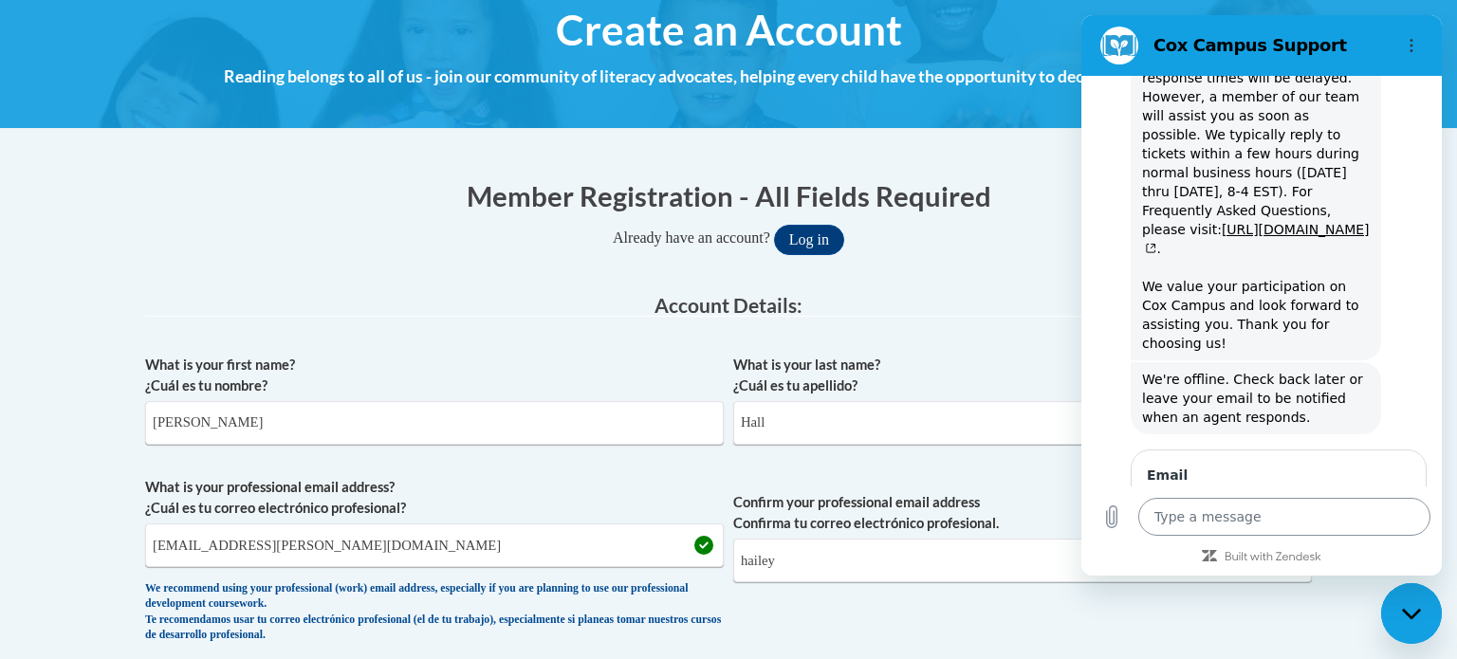
click at [1228, 513] on textarea at bounding box center [1285, 517] width 292 height 38
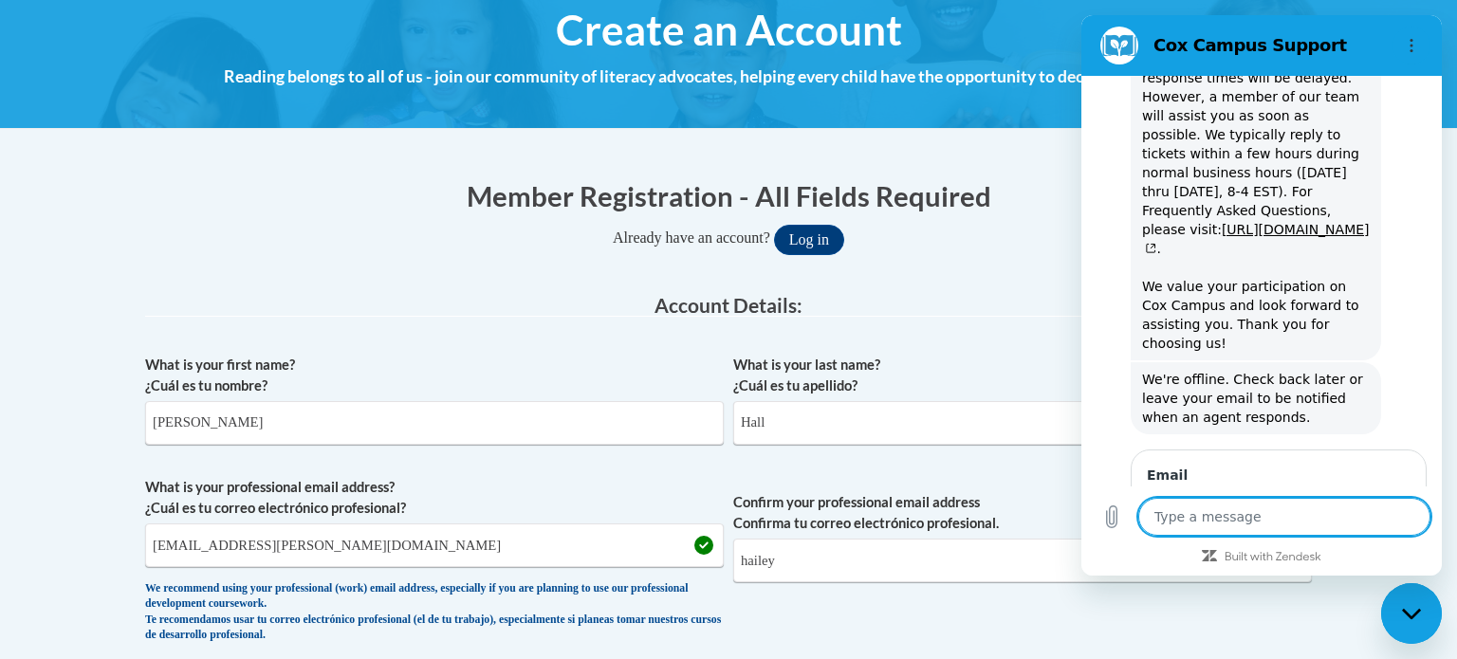
type textarea "d"
type textarea "x"
type textarea "do"
type textarea "x"
type textarea "doe"
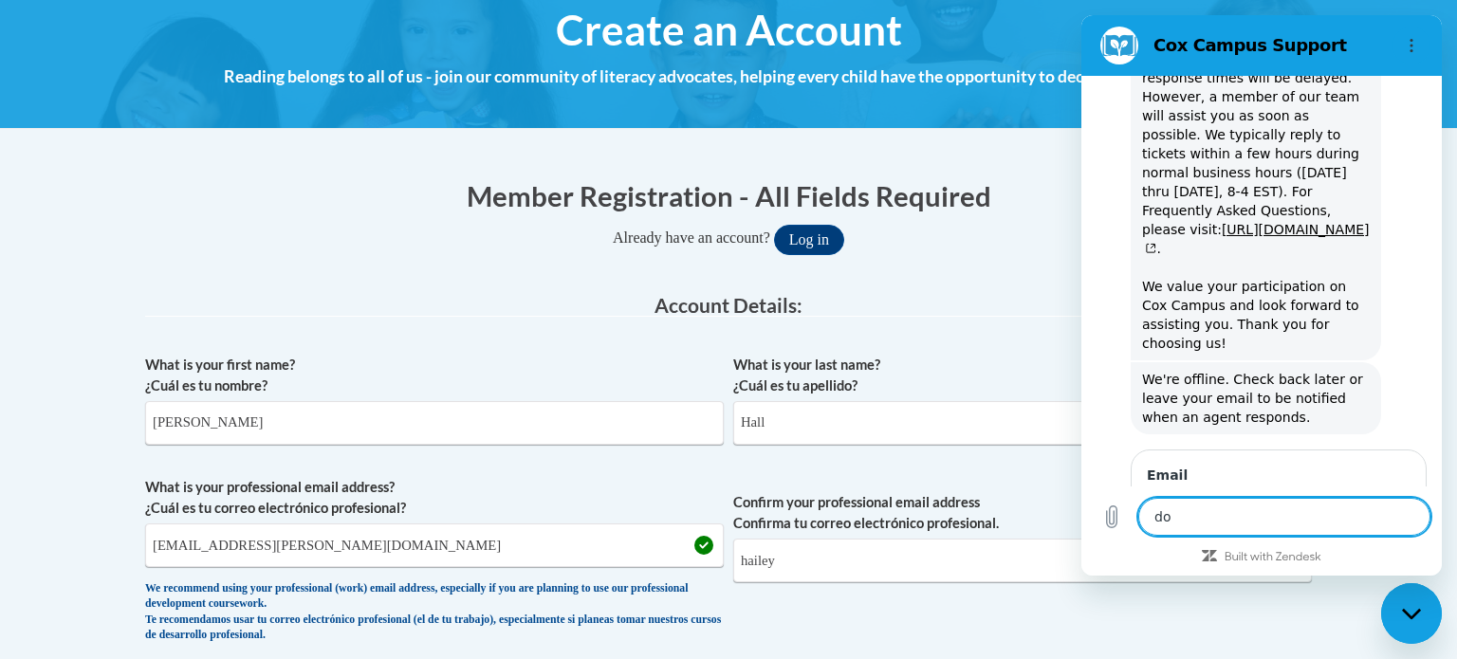
type textarea "x"
type textarea "does"
type textarea "x"
type textarea "does"
type textarea "x"
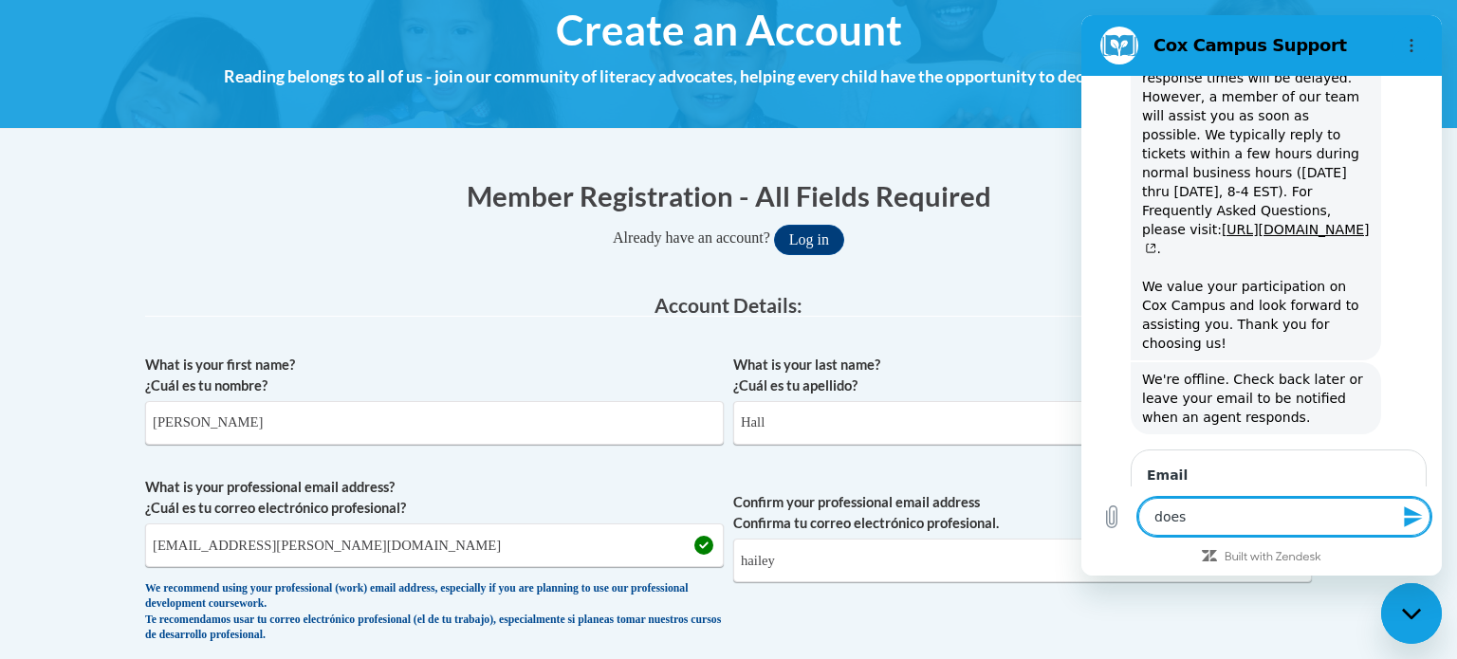
type textarea "does t"
type textarea "x"
type textarea "does th"
type textarea "x"
type textarea "does the"
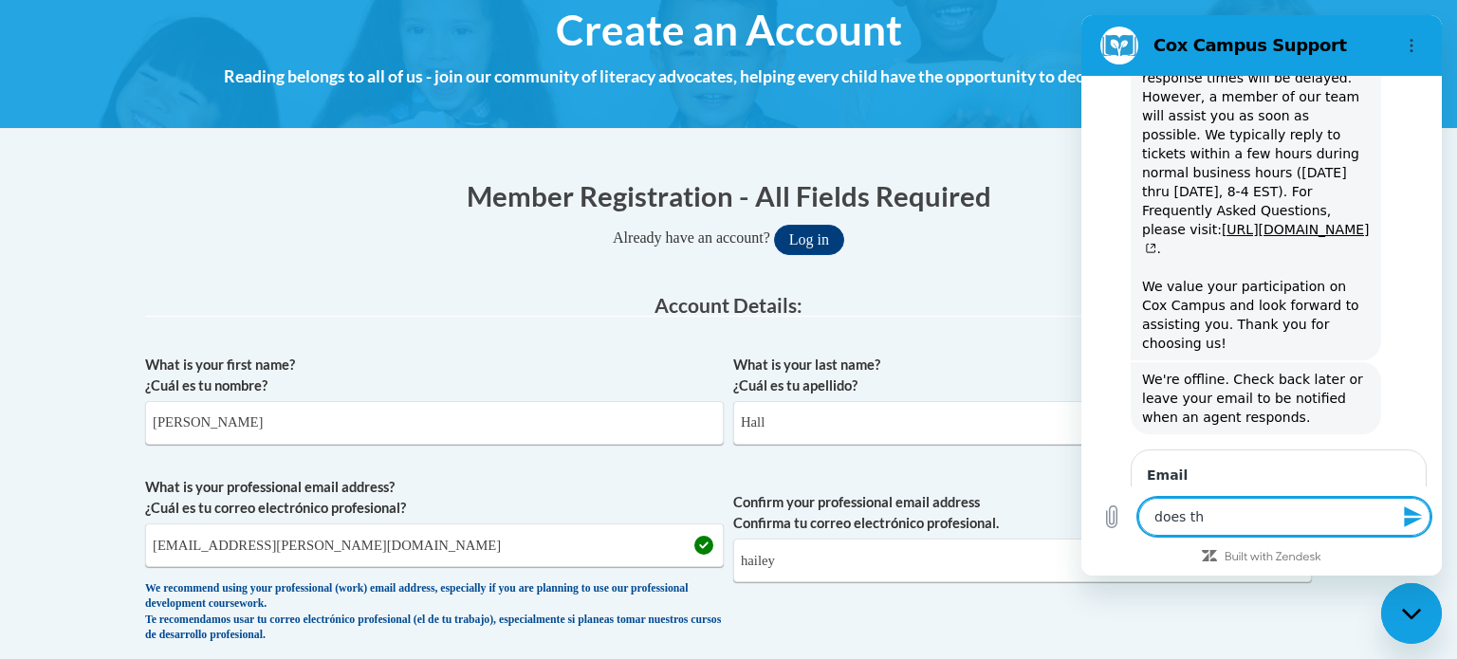
type textarea "x"
type textarea "does thes"
type textarea "x"
type textarea "does these"
type textarea "x"
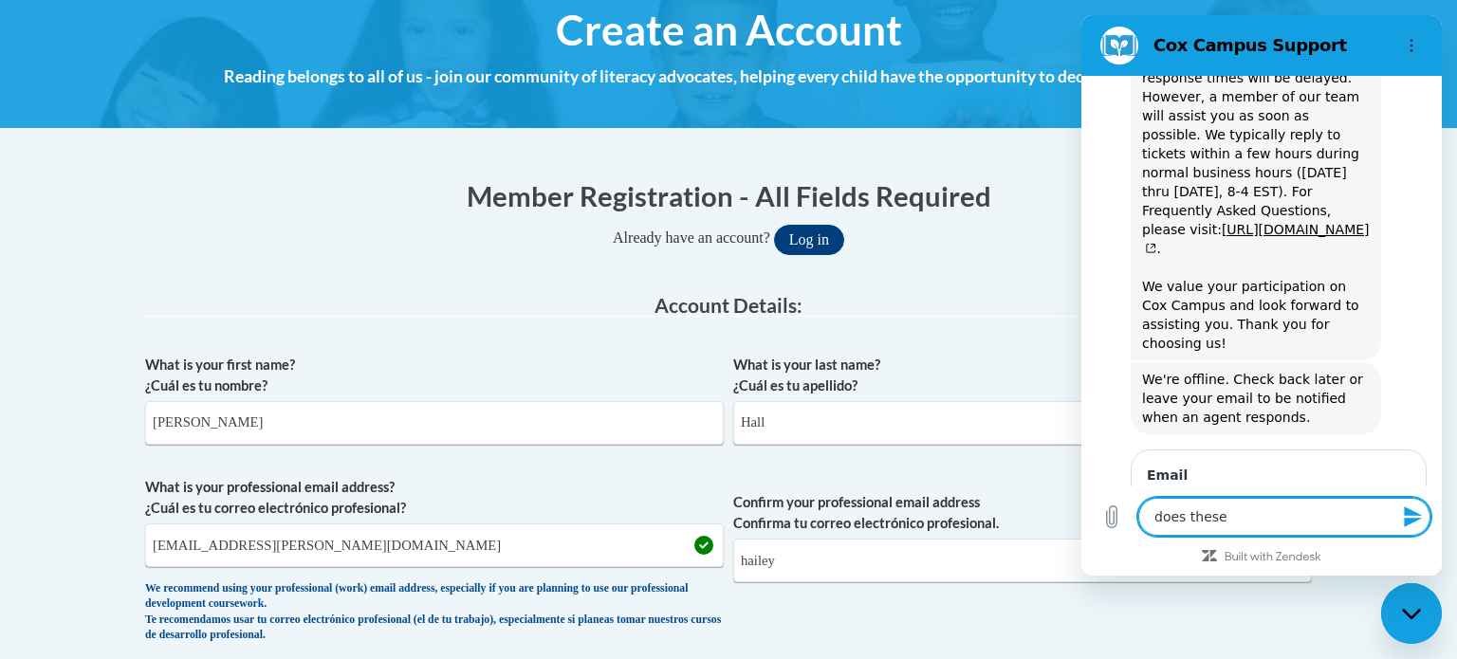
type textarea "does these"
type textarea "x"
type textarea "does these c"
type textarea "x"
type textarea "does these ch"
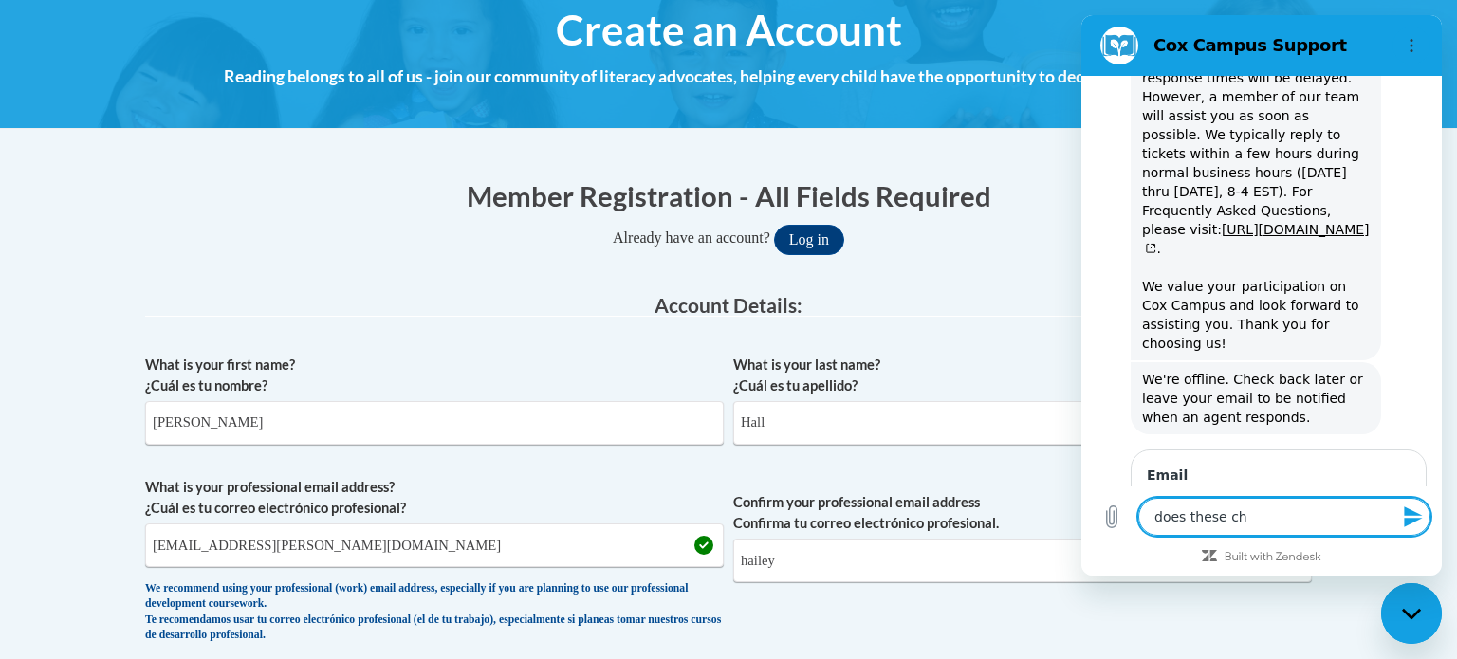
type textarea "x"
type textarea "does these c"
type textarea "x"
type textarea "does these"
type textarea "x"
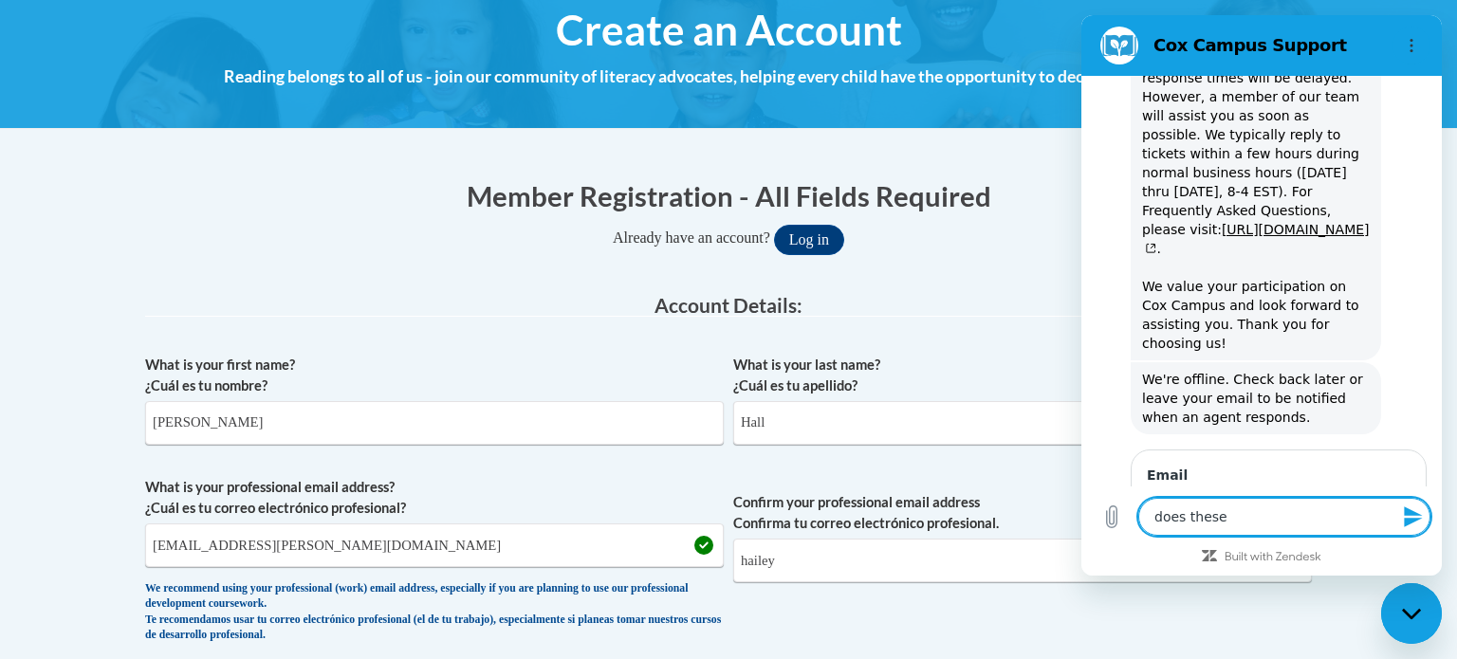
type textarea "does these t"
type textarea "x"
type textarea "does these tr"
type textarea "x"
type textarea "does these tra"
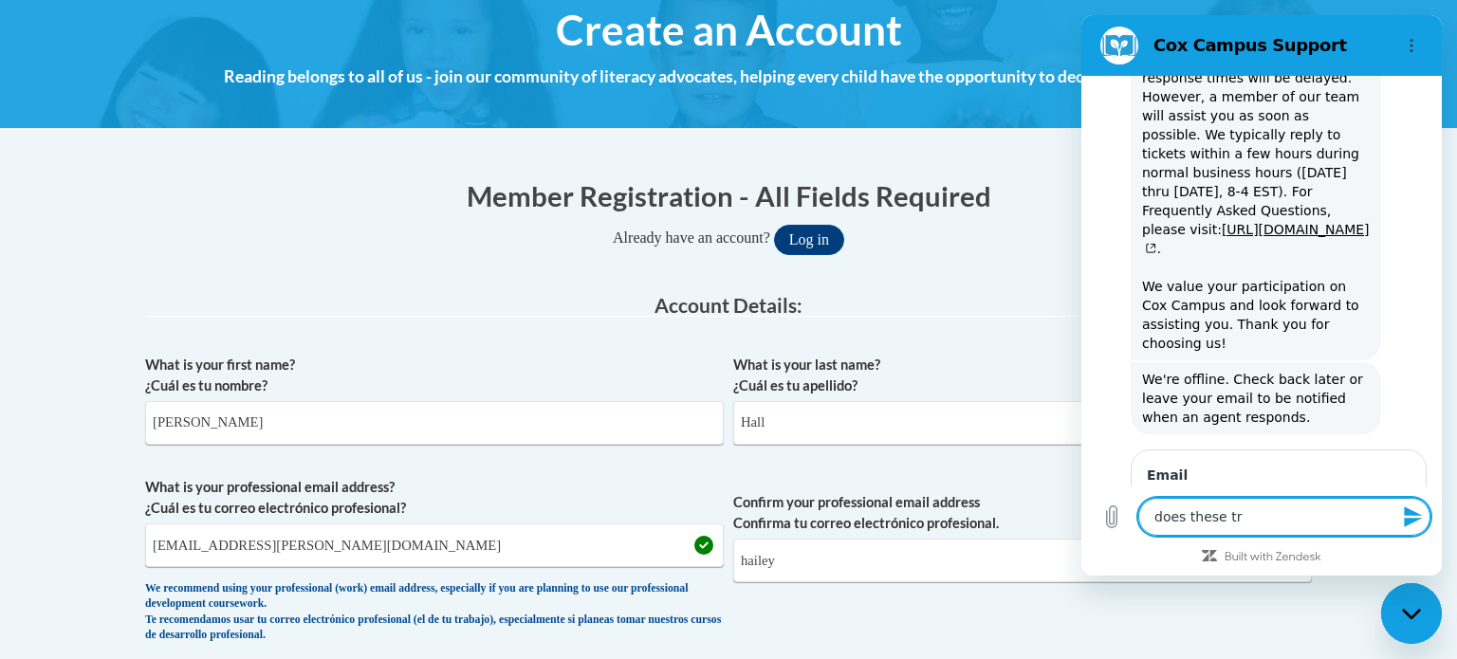
type textarea "x"
type textarea "does these trai"
type textarea "x"
type textarea "does these train"
type textarea "x"
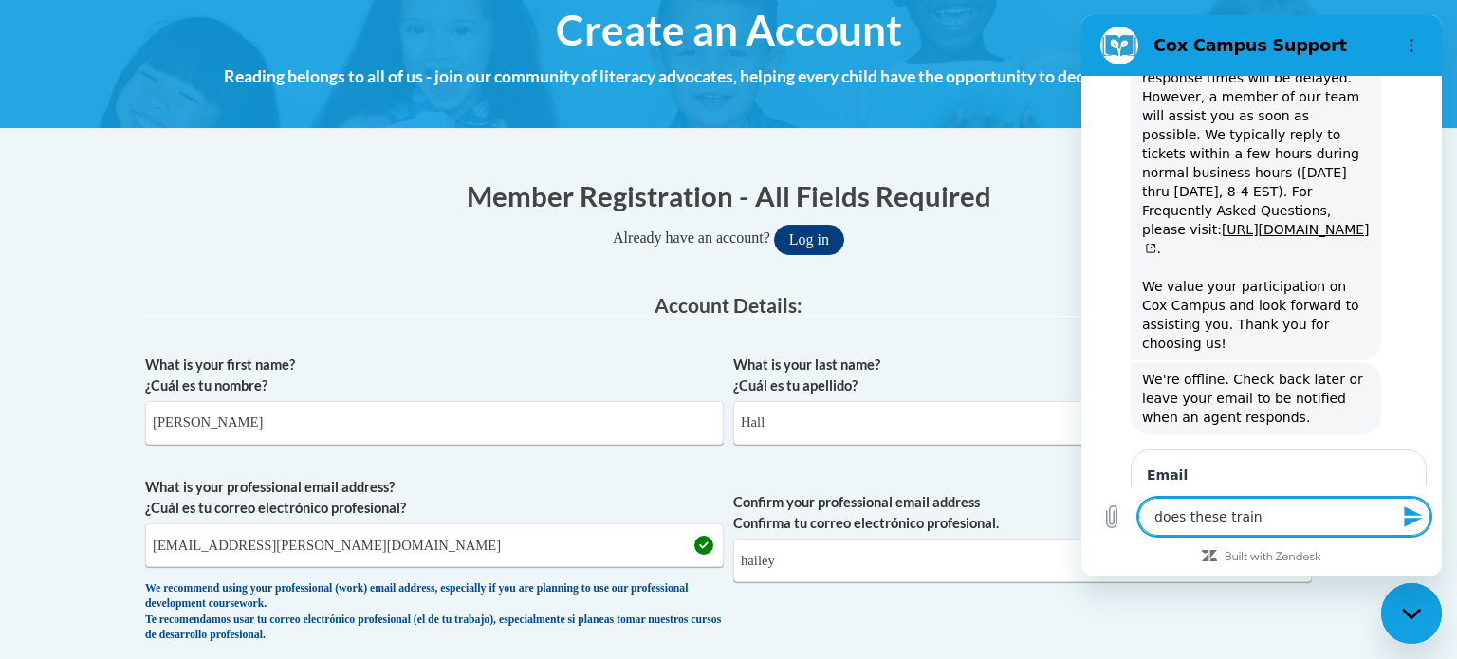
type textarea "does these traini"
type textarea "x"
type textarea "does these trainin"
type textarea "x"
type textarea "does these training"
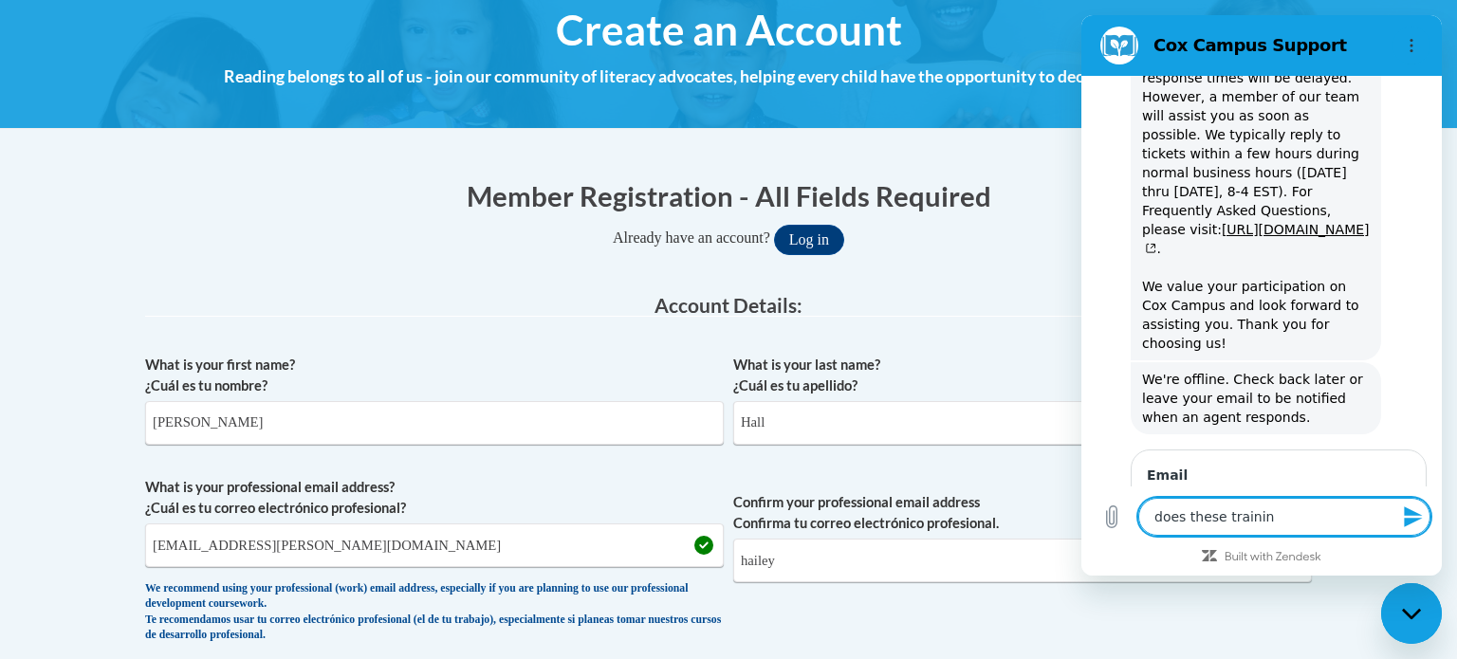
type textarea "x"
type textarea "does these trainings"
type textarea "x"
type textarea "does these trainings"
type textarea "x"
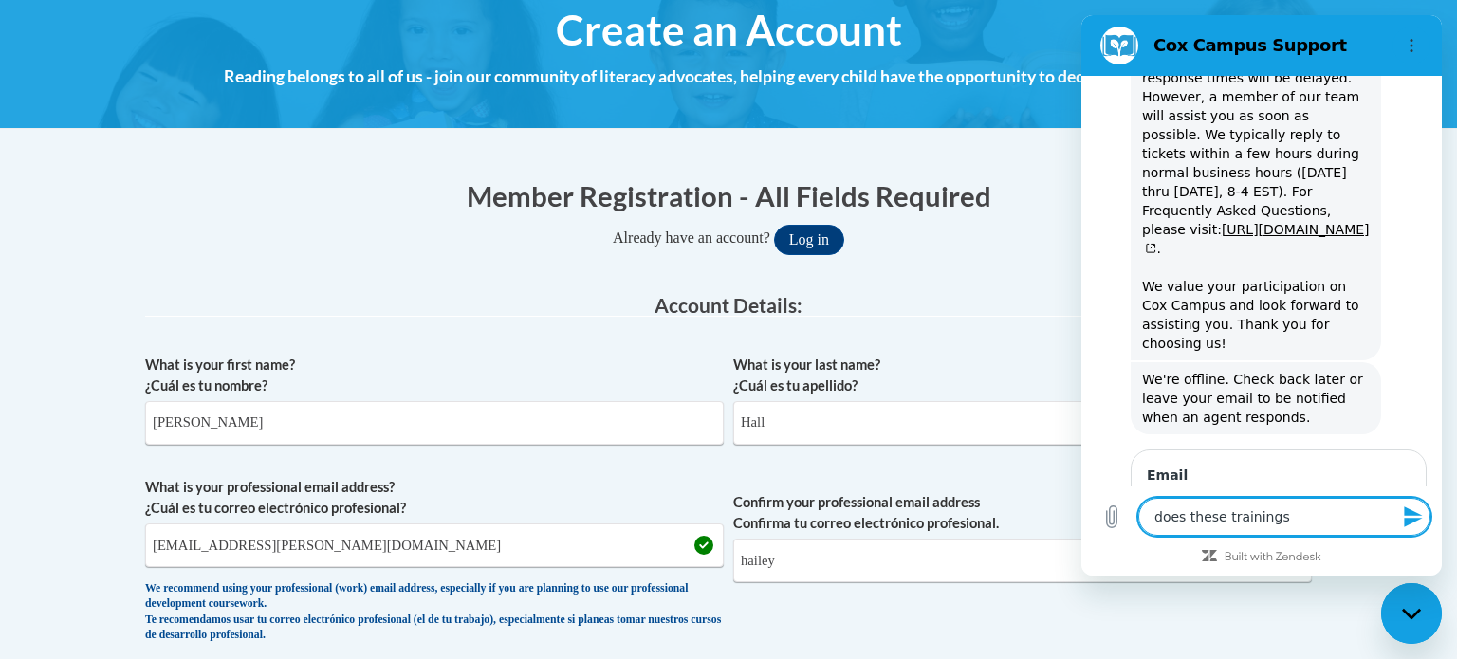
type textarea "does these trainings g"
type textarea "x"
type textarea "does these trainings go"
type textarea "x"
type textarea "does these trainings go"
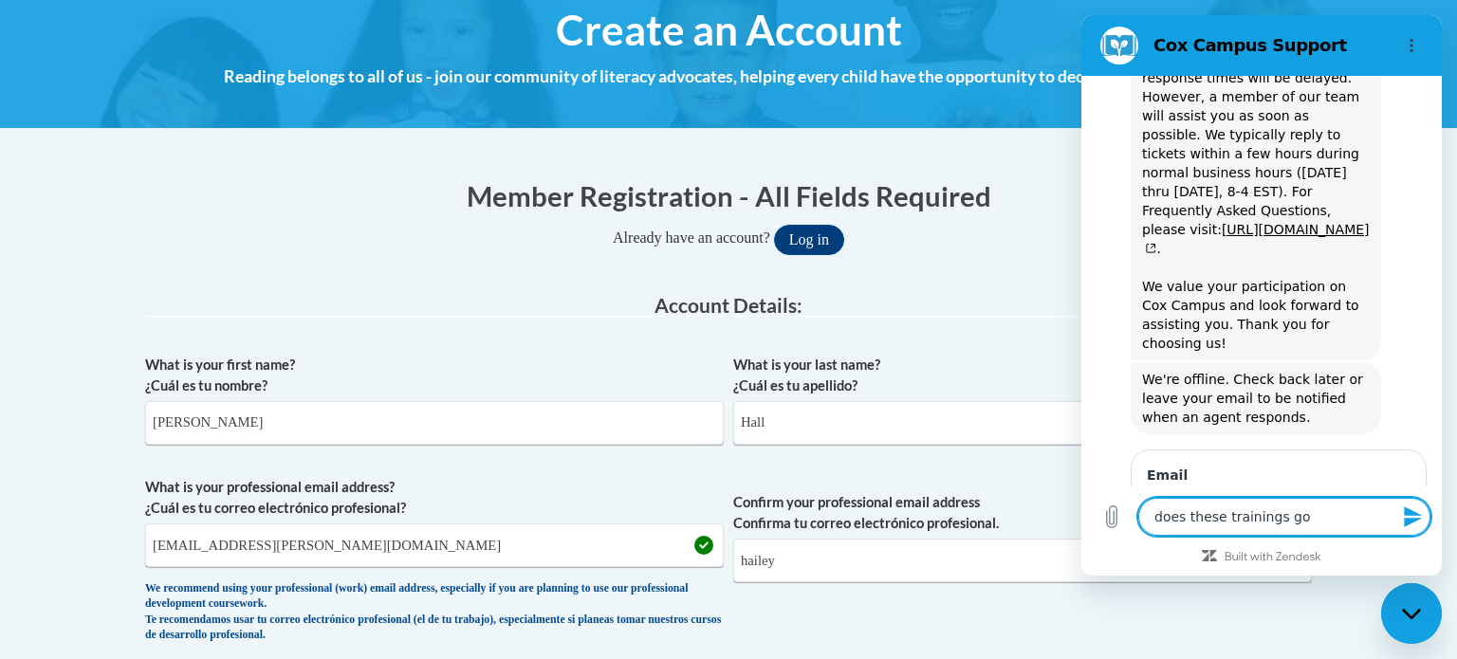
type textarea "x"
type textarea "does these trainings go t"
type textarea "x"
type textarea "does these trainings go th"
type textarea "x"
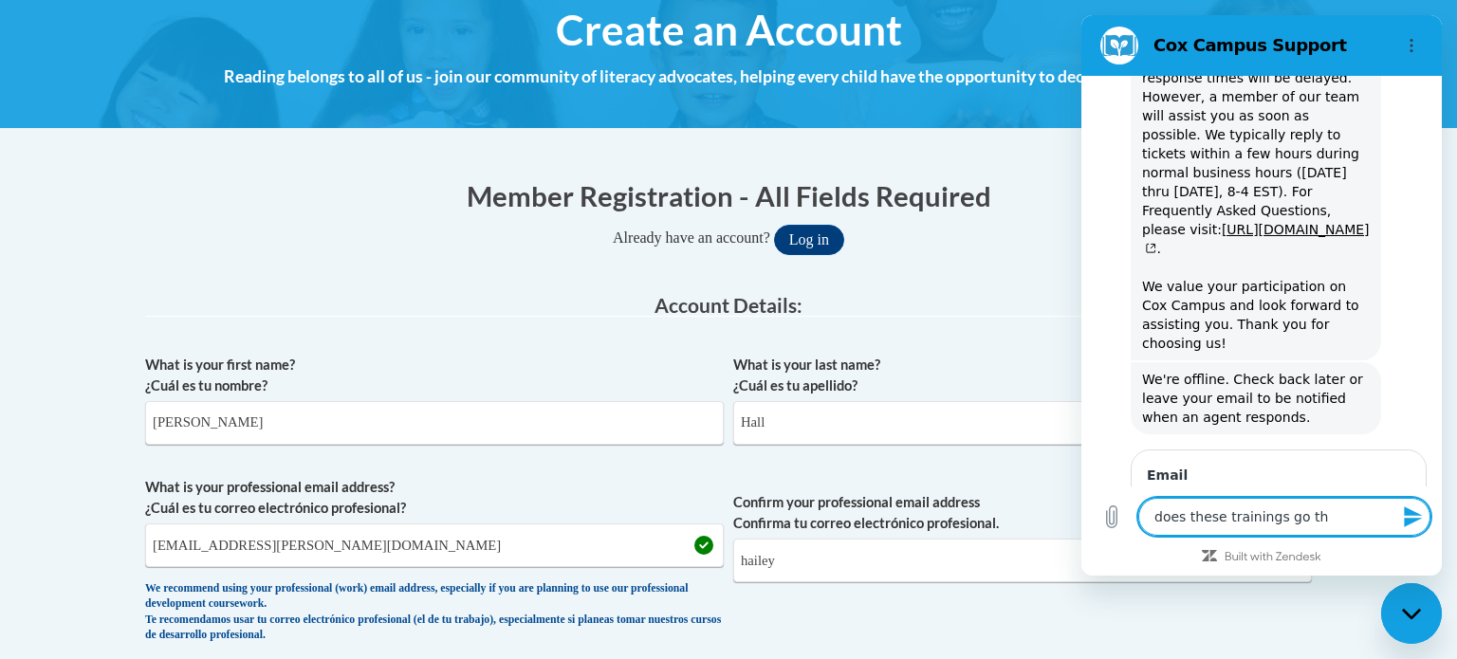
type textarea "does these trainings go thr"
type textarea "x"
type textarea "does these trainings go th"
type textarea "x"
type textarea "does these trainings go t"
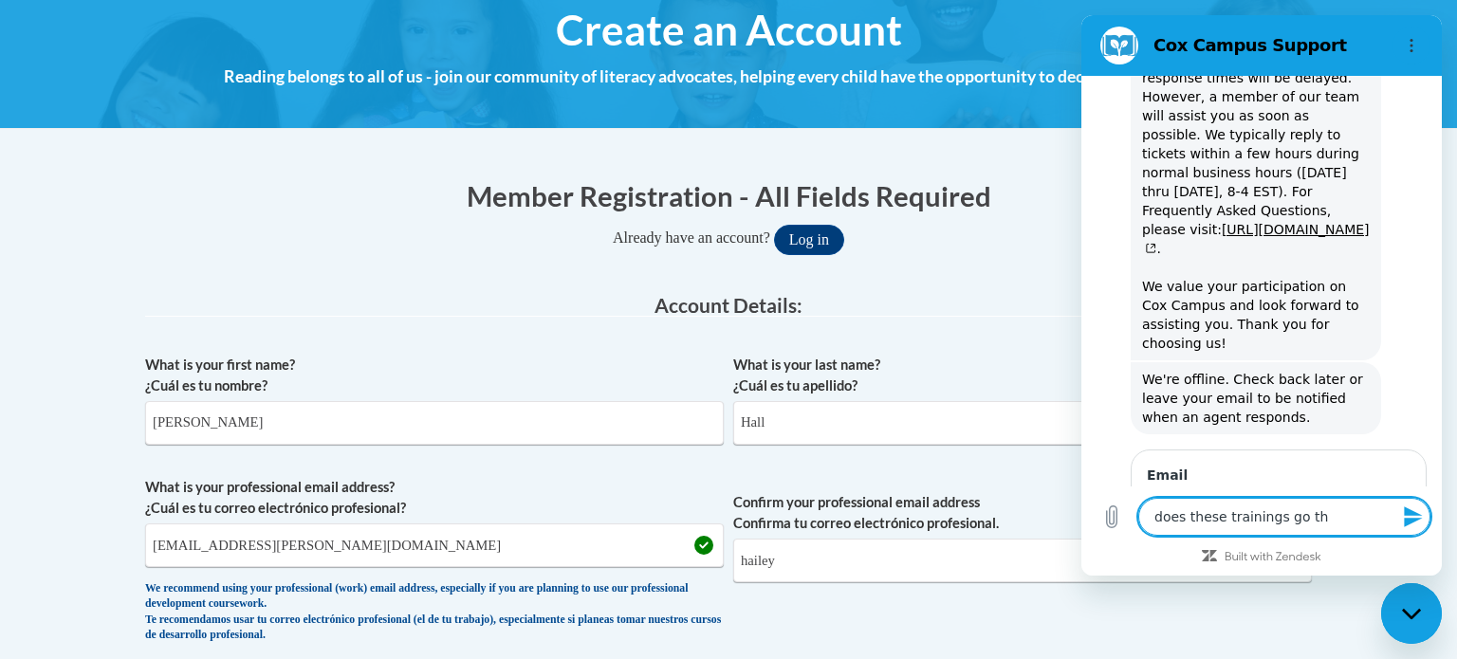
type textarea "x"
type textarea "does these trainings go to"
type textarea "x"
type textarea "does these trainings go to"
type textarea "x"
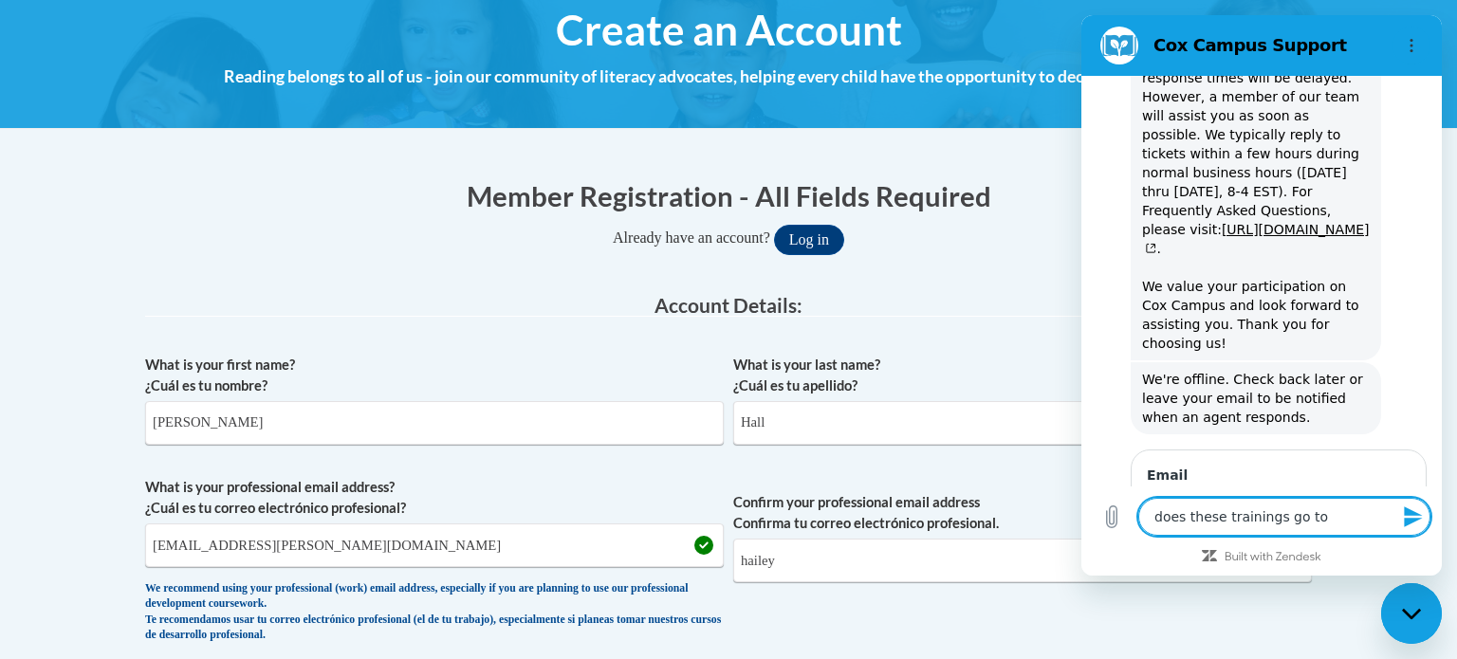
type textarea "does these trainings go to e"
type textarea "x"
type textarea "does these trainings go to ec"
type textarea "x"
type textarea "does these trainings go to ece"
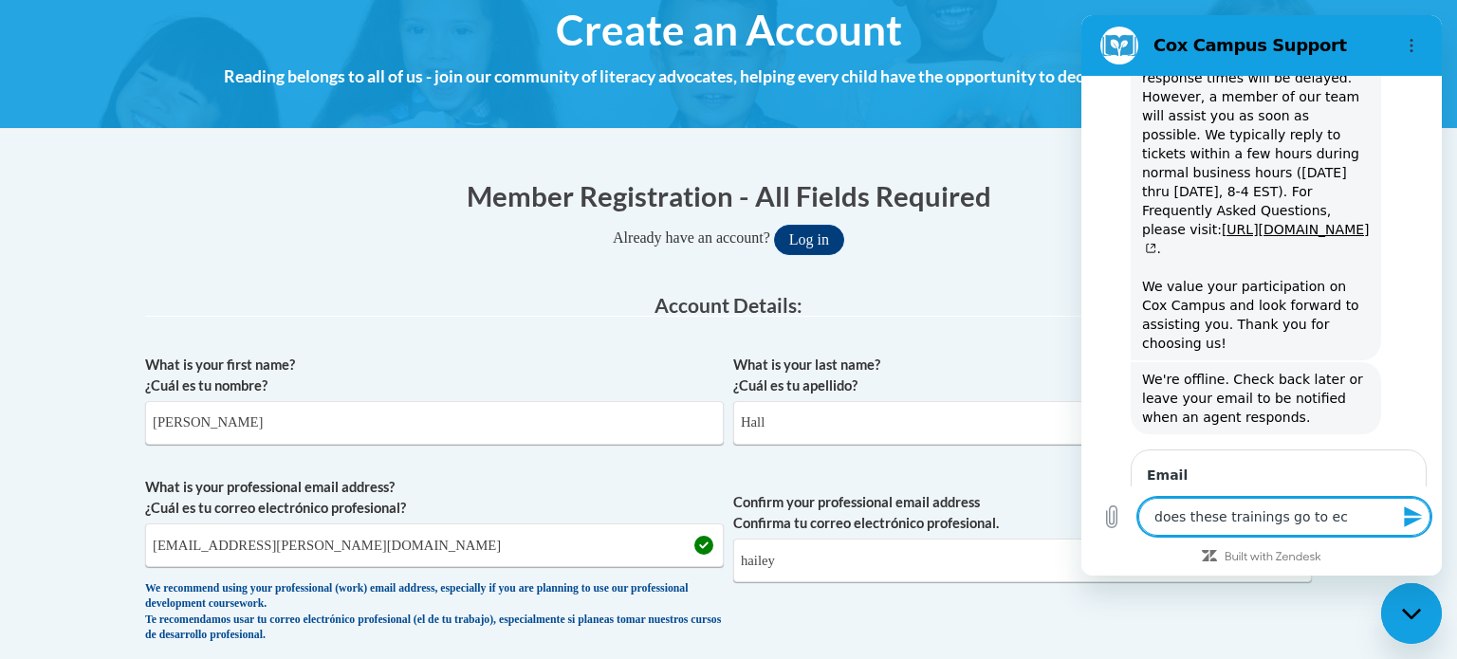
type textarea "x"
type textarea "does these trainings go to ece"
type textarea "x"
type textarea "does these trainings go to ece t"
type textarea "x"
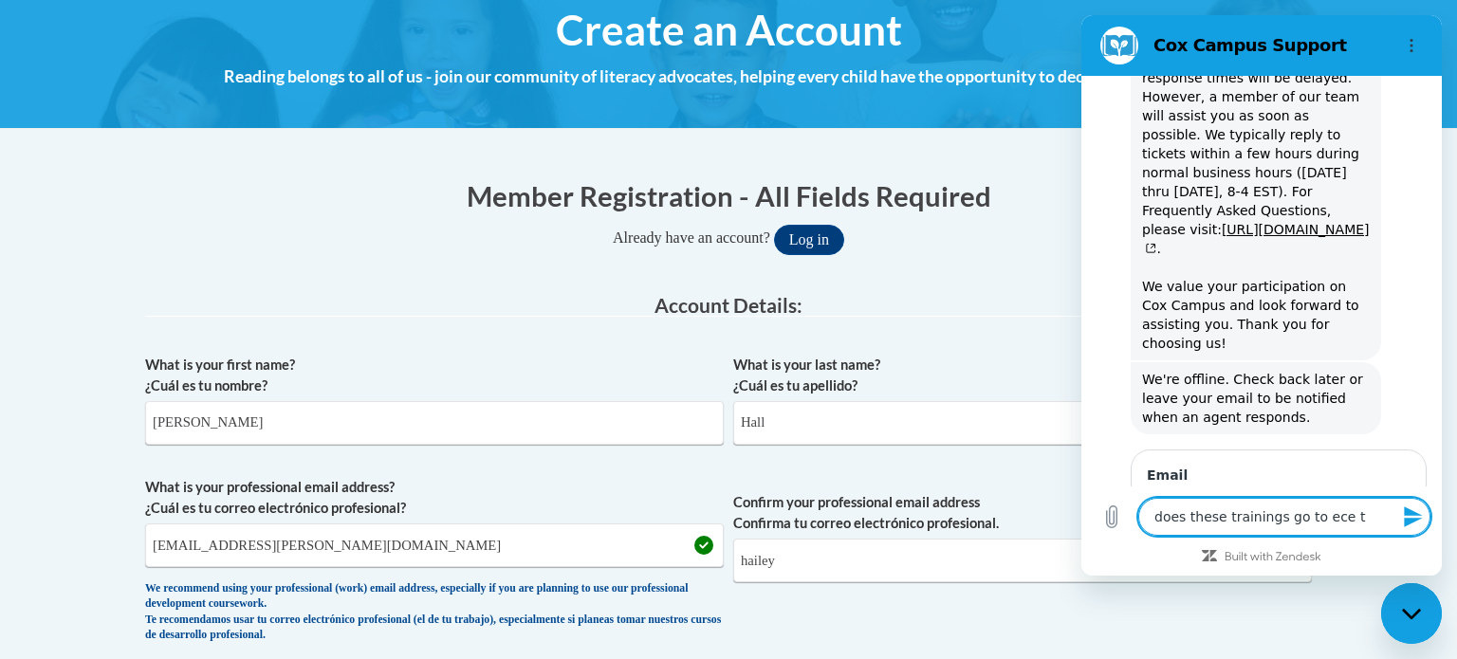
type textarea "does these trainings go to ece tr"
type textarea "x"
type textarea "does these trainings go to ece tri"
type textarea "x"
type textarea "does these trainings go to ece tris"
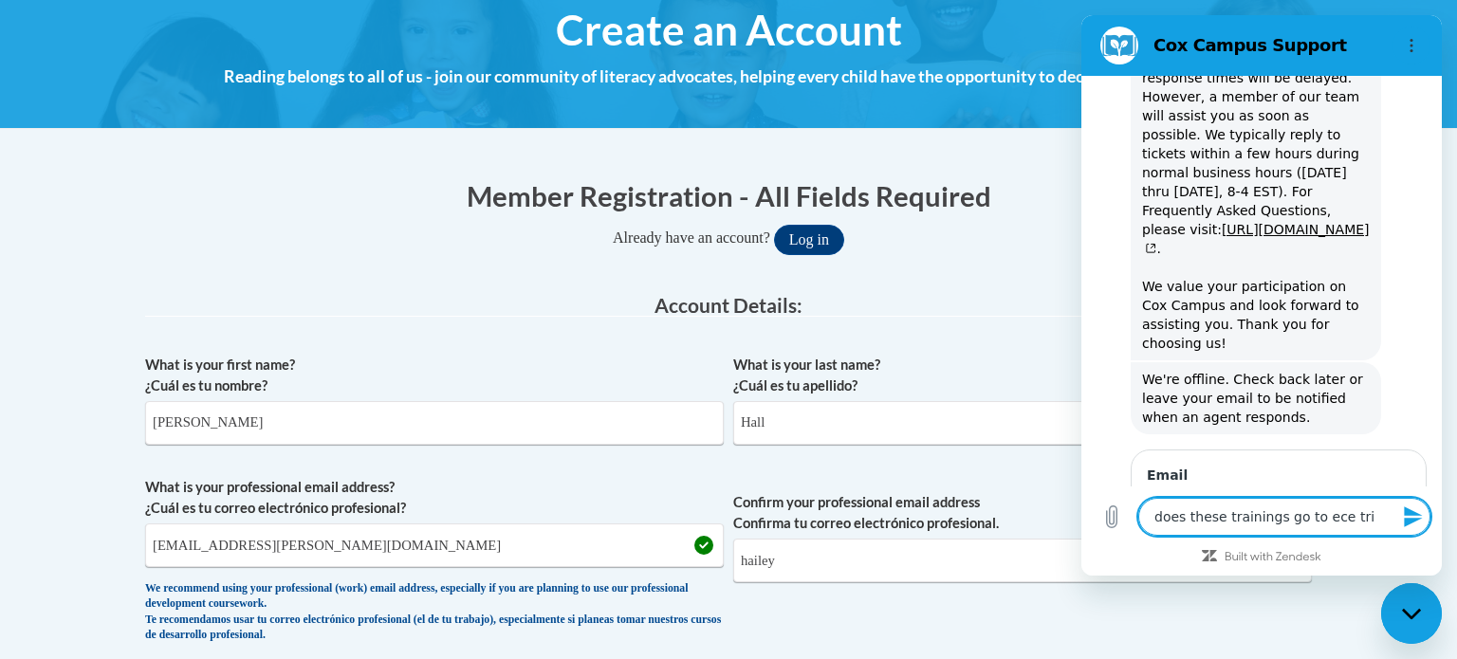
type textarea "x"
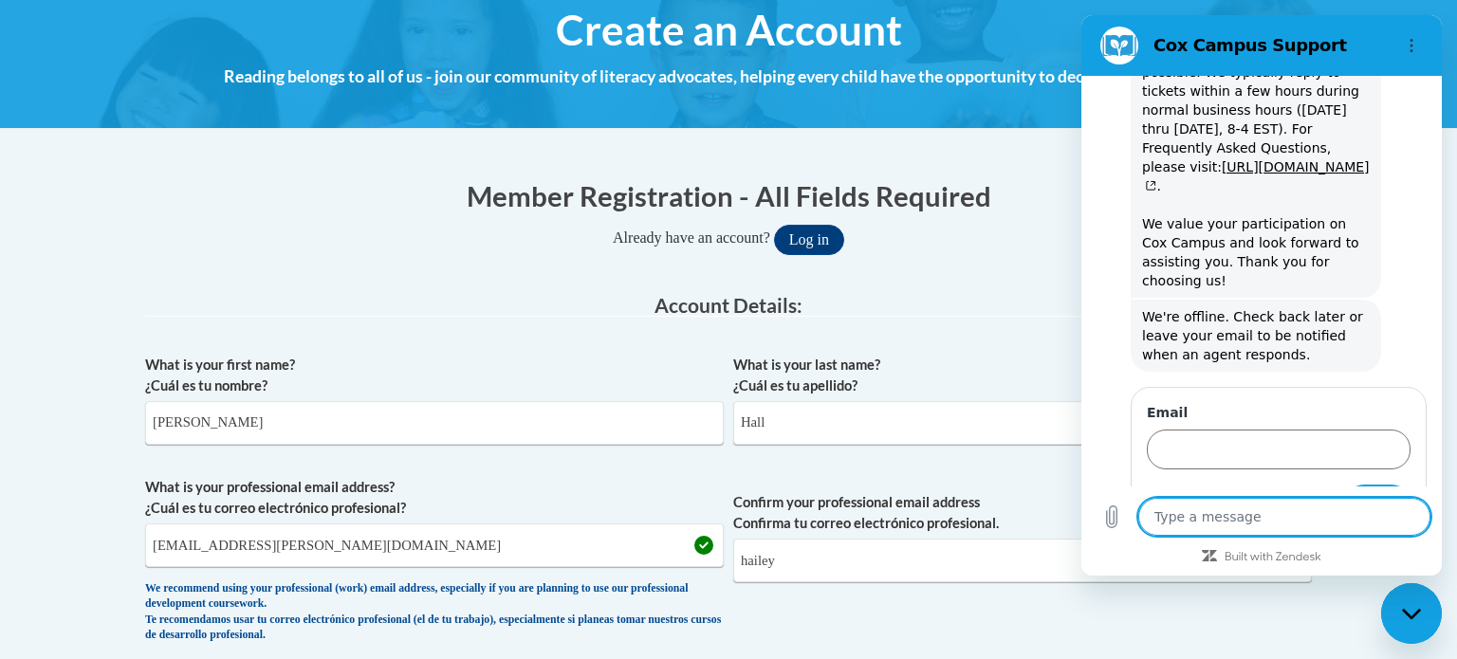
scroll to position [732, 0]
click at [1019, 305] on legend "Account Details:" at bounding box center [728, 306] width 1167 height 22
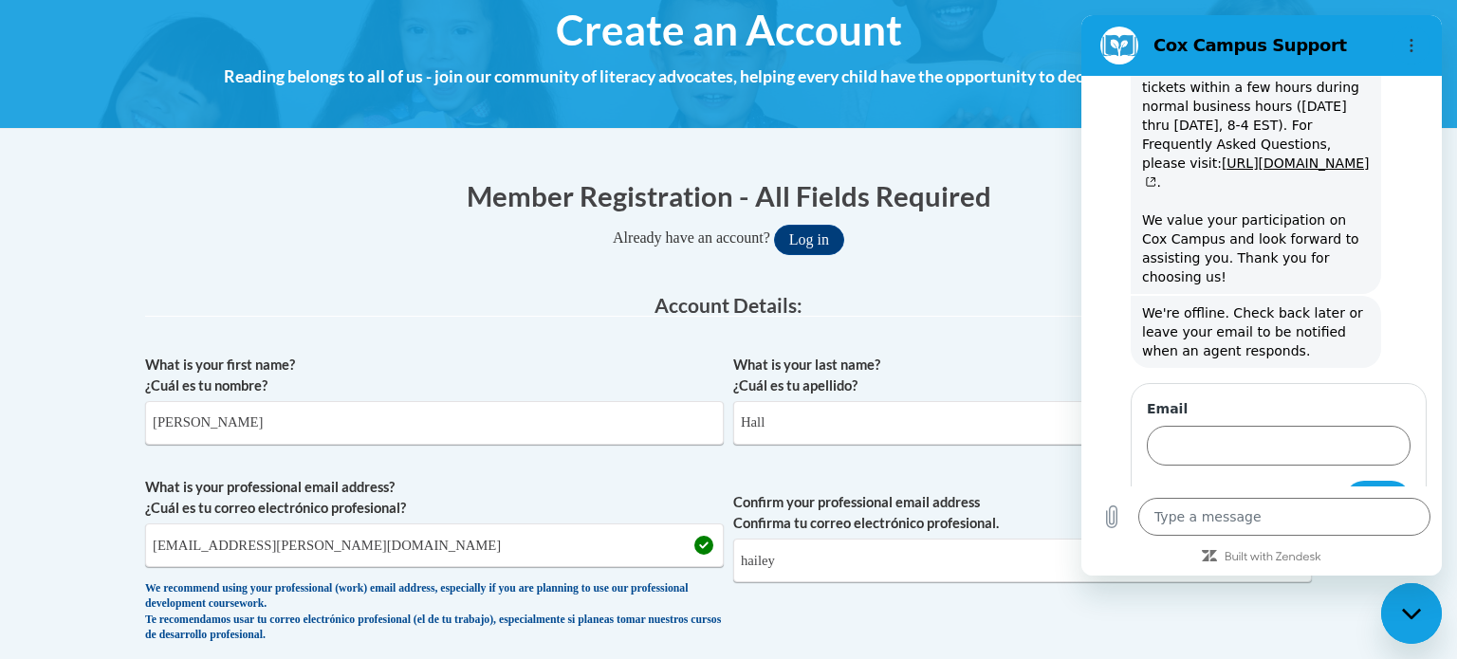
click at [1388, 625] on div "Close messaging window" at bounding box center [1411, 613] width 57 height 57
type textarea "x"
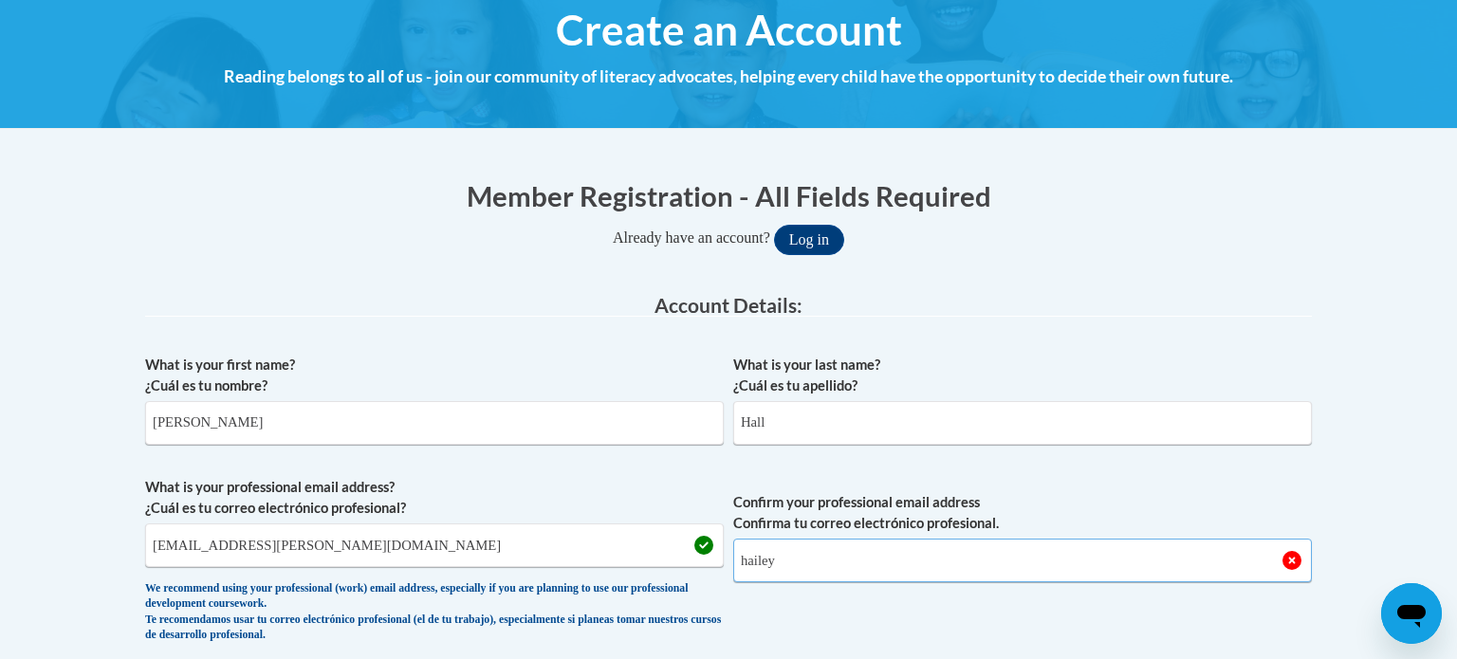
click at [898, 543] on input "hailey" at bounding box center [1022, 561] width 579 height 44
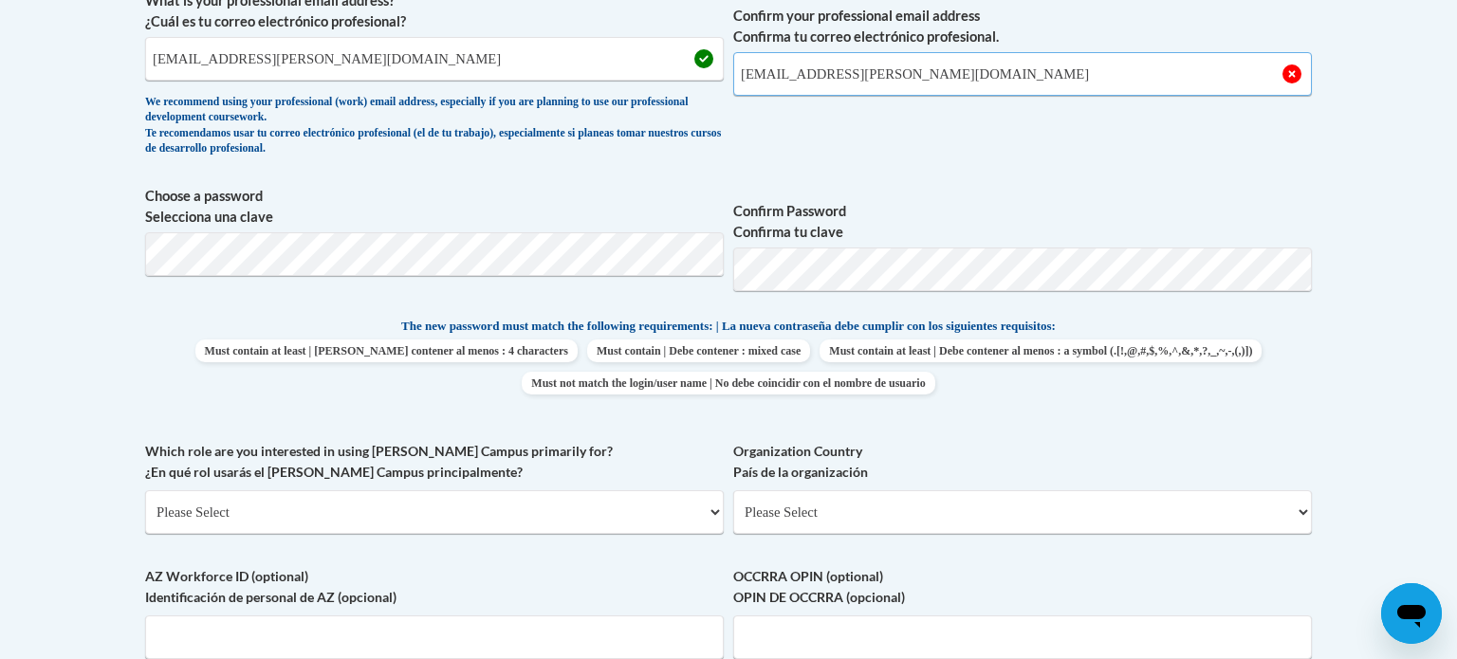
scroll to position [715, 0]
type input "hailey.hall@nelson.kyschools.us"
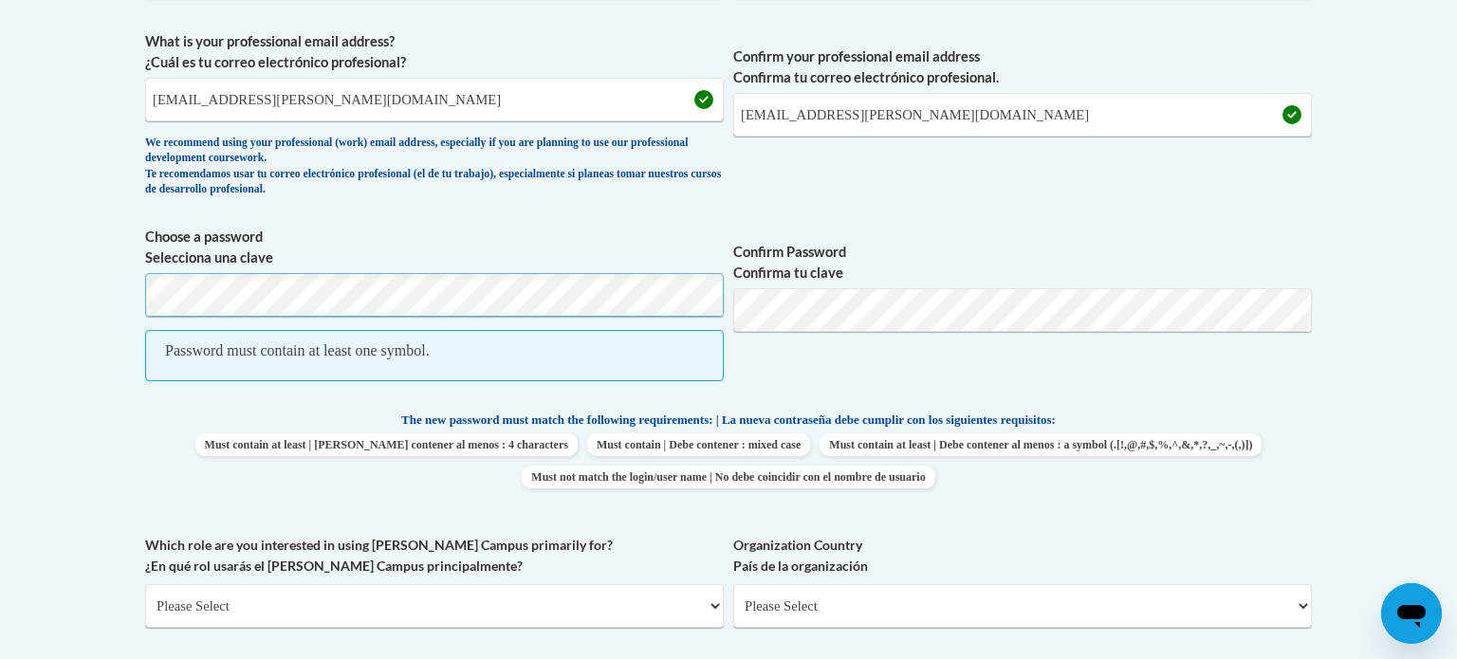
scroll to position [670, 0]
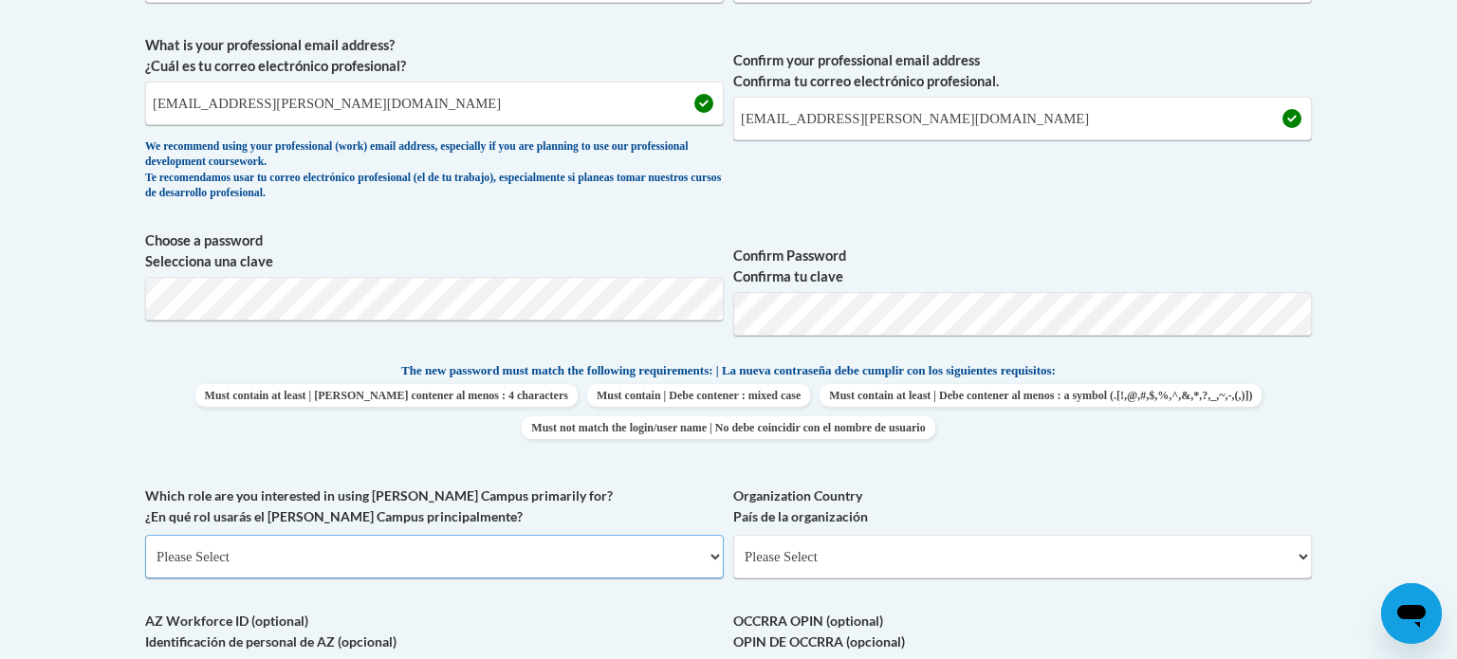
click at [622, 570] on select "Please Select College/University | Colegio/Universidad Community/Nonprofit Part…" at bounding box center [434, 557] width 579 height 44
select select "fbf2d438-af2f-41f8-98f1-81c410e29de3"
click at [145, 535] on select "Please Select College/University | Colegio/Universidad Community/Nonprofit Part…" at bounding box center [434, 557] width 579 height 44
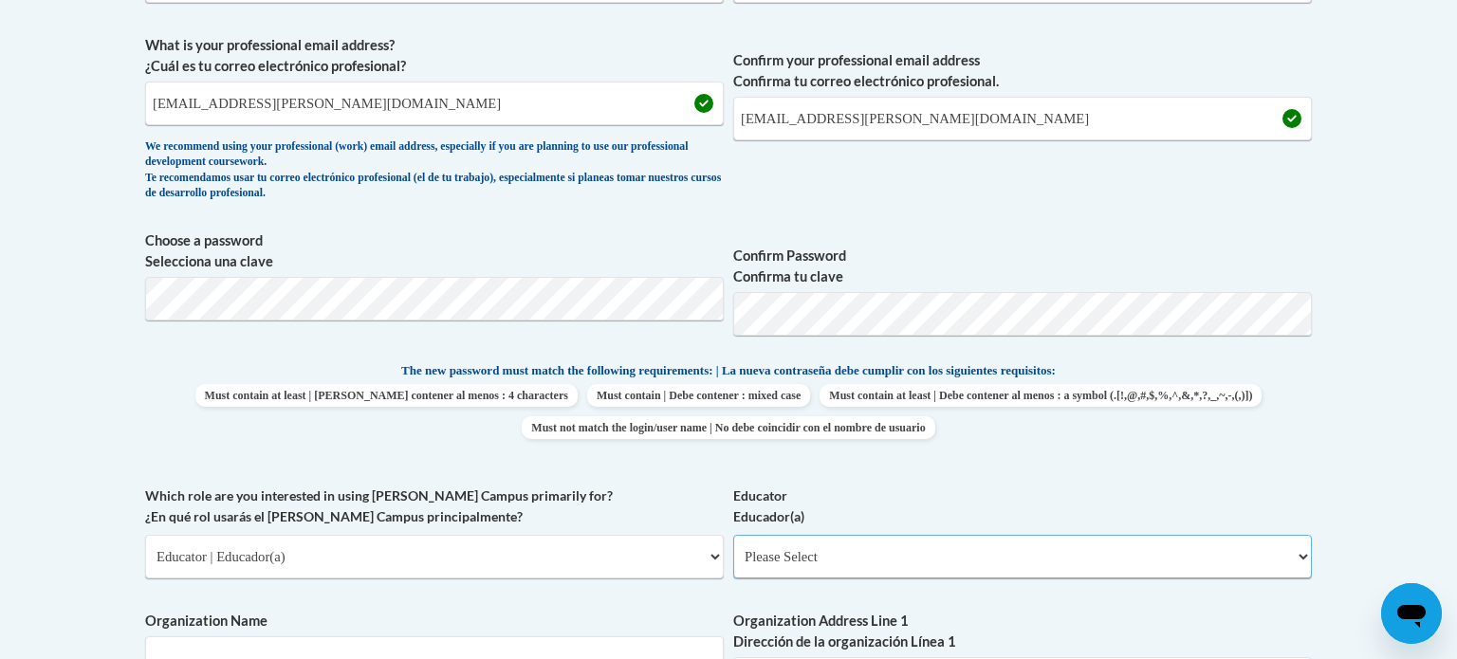
click at [814, 575] on select "Please Select Early Learning/Daycare Teacher/Family Home Care Provider | Maestr…" at bounding box center [1022, 557] width 579 height 44
select select "5e2af403-4f2c-4e49-a02f-103e55d7b75b"
click at [733, 535] on select "Please Select Early Learning/Daycare Teacher/Family Home Care Provider | Maestr…" at bounding box center [1022, 557] width 579 height 44
click at [845, 469] on div "What is your first name? ¿Cuál es tu nombre? Margaret What is your last name? ¿…" at bounding box center [728, 485] width 1167 height 1165
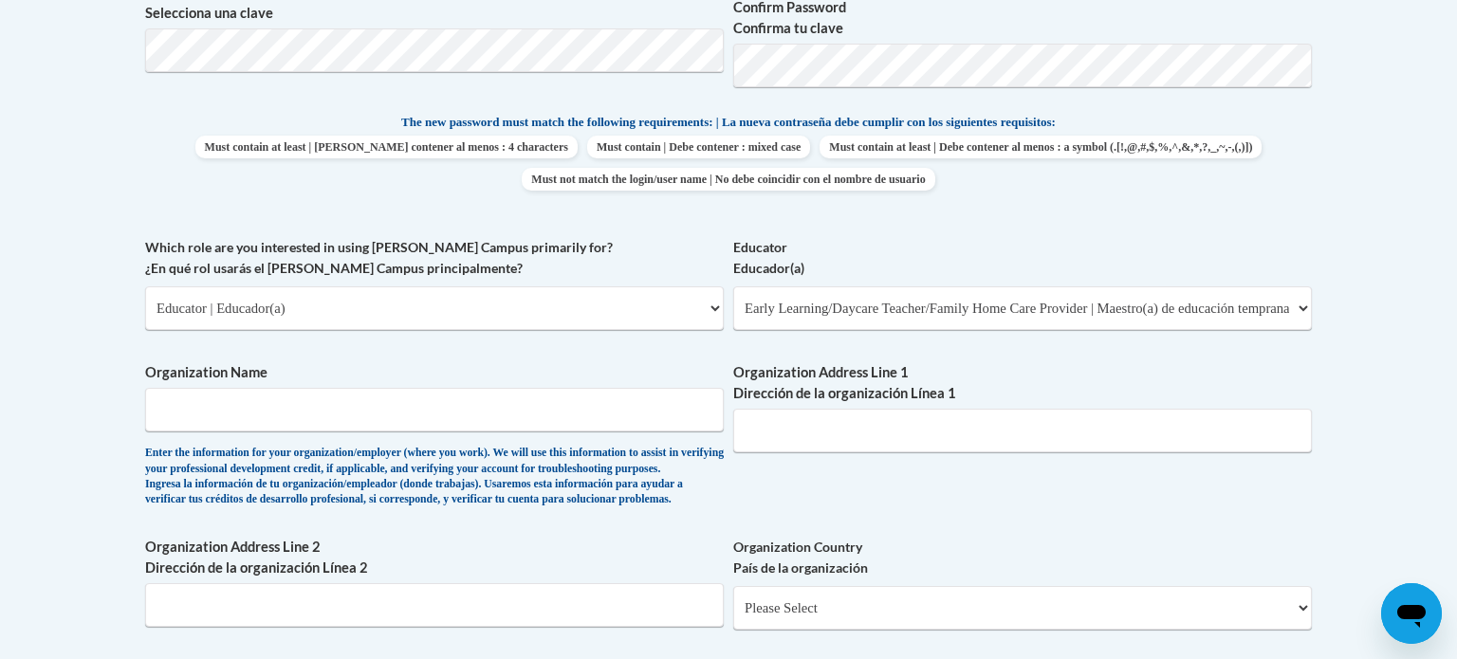
scroll to position [935, 0]
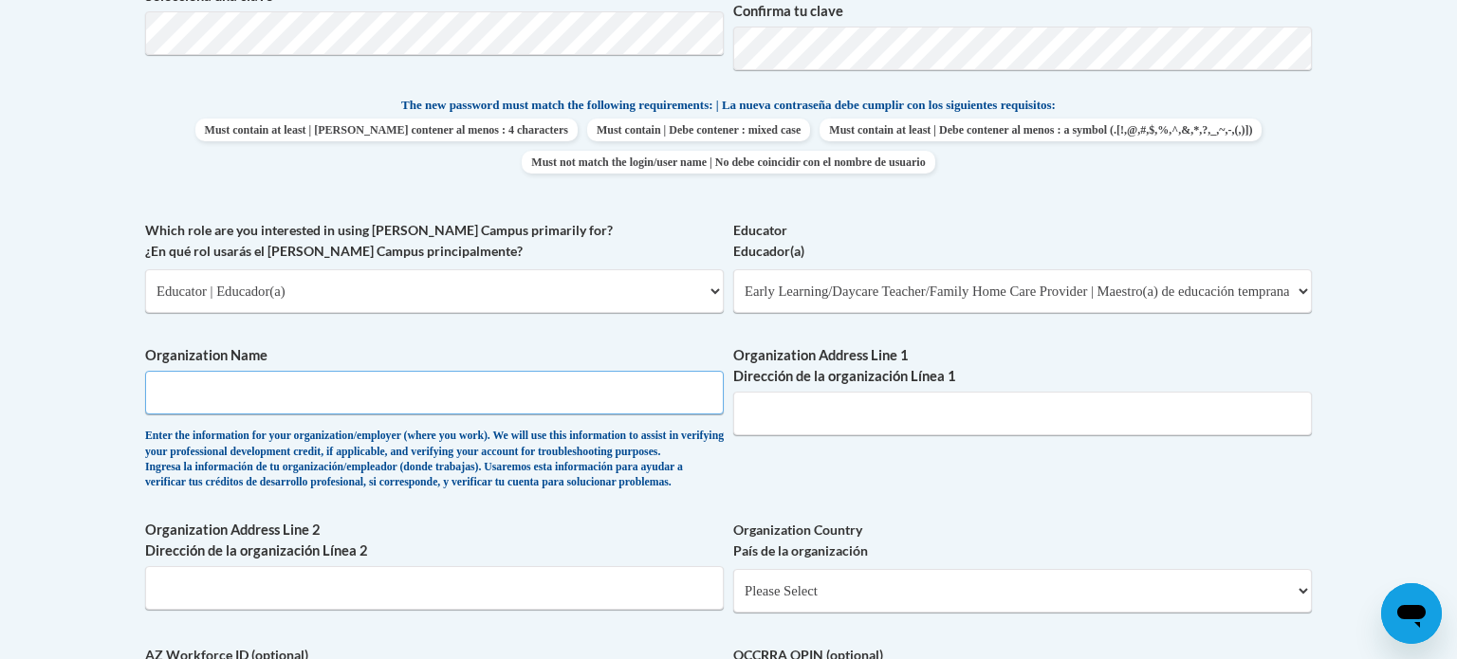
click at [502, 380] on input "Organization Name" at bounding box center [434, 393] width 579 height 44
type input "Nelson County Early Learning Center"
click at [1044, 402] on input "Organization Address Line 1 Dirección de la organización Línea 1" at bounding box center [1022, 414] width 579 height 44
type input "1200 Cardinal Dr"
click at [1213, 483] on div "What is your first name? ¿Cuál es tu nombre? Margaret What is your last name? ¿…" at bounding box center [728, 220] width 1167 height 1165
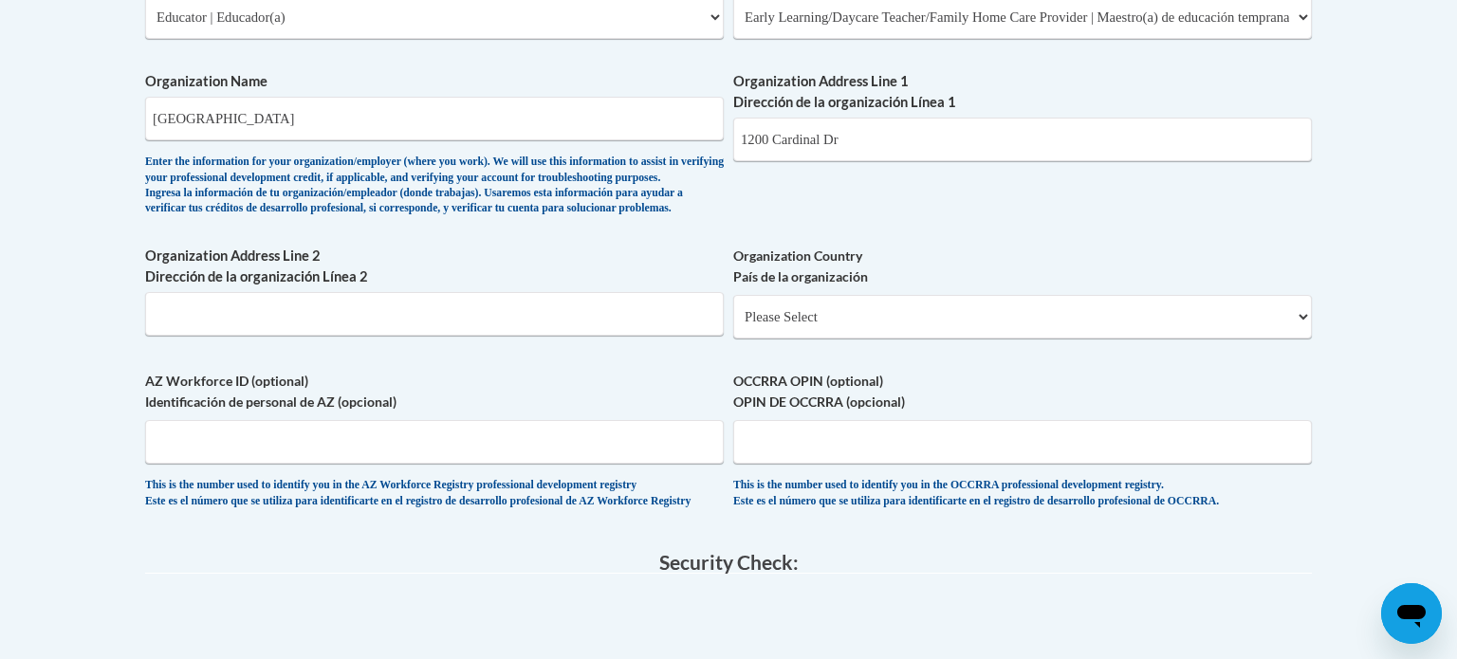
scroll to position [1211, 0]
click at [834, 338] on select "Please Select United States | Estados Unidos Outside of the United States | Fue…" at bounding box center [1022, 316] width 579 height 44
select select "ad49bcad-a171-4b2e-b99c-48b446064914"
click at [733, 324] on select "Please Select United States | Estados Unidos Outside of the United States | Fue…" at bounding box center [1022, 316] width 579 height 44
select select
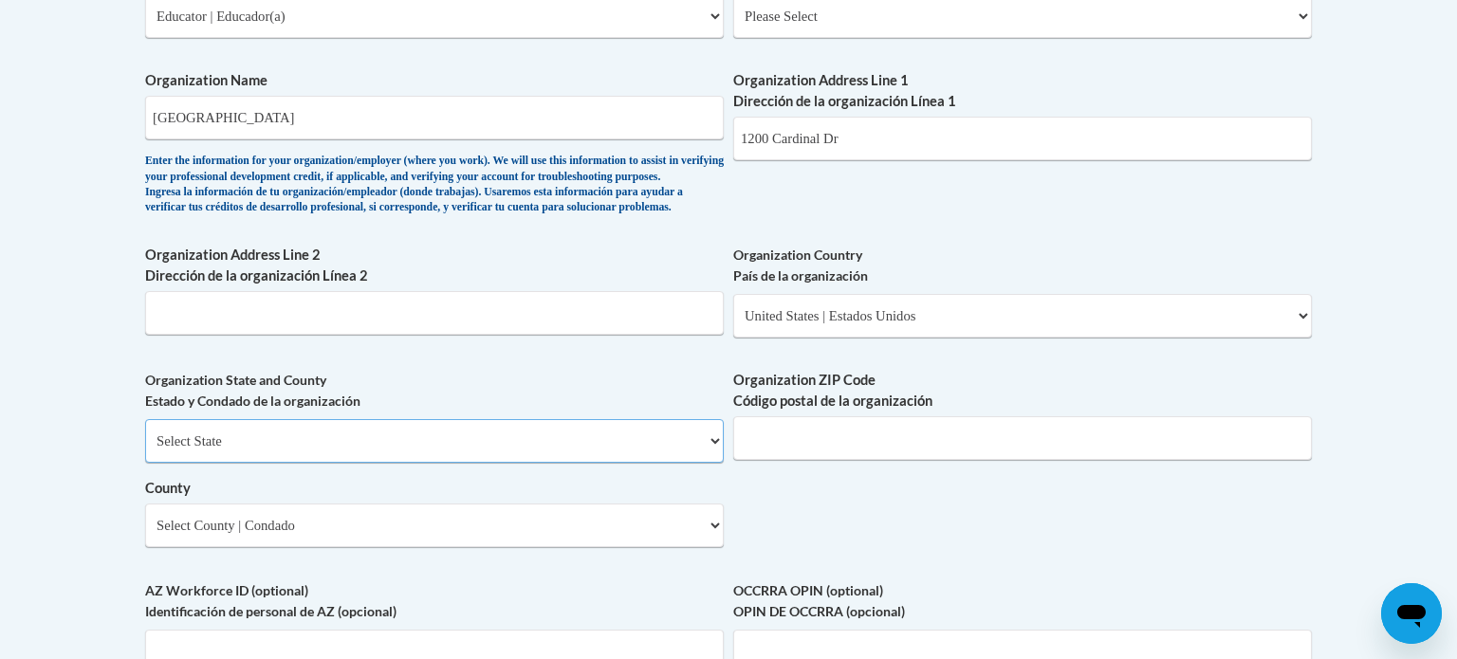
click at [574, 463] on select "Select State Alabama Alaska Arizona Arkansas California Colorado Connecticut De…" at bounding box center [434, 441] width 579 height 44
select select "Kentucky"
click at [145, 450] on select "Select State Alabama Alaska Arizona Arkansas California Colorado Connecticut De…" at bounding box center [434, 441] width 579 height 44
click at [882, 460] on input "Organization ZIP Code Código postal de la organización" at bounding box center [1022, 439] width 579 height 44
type input "40004"
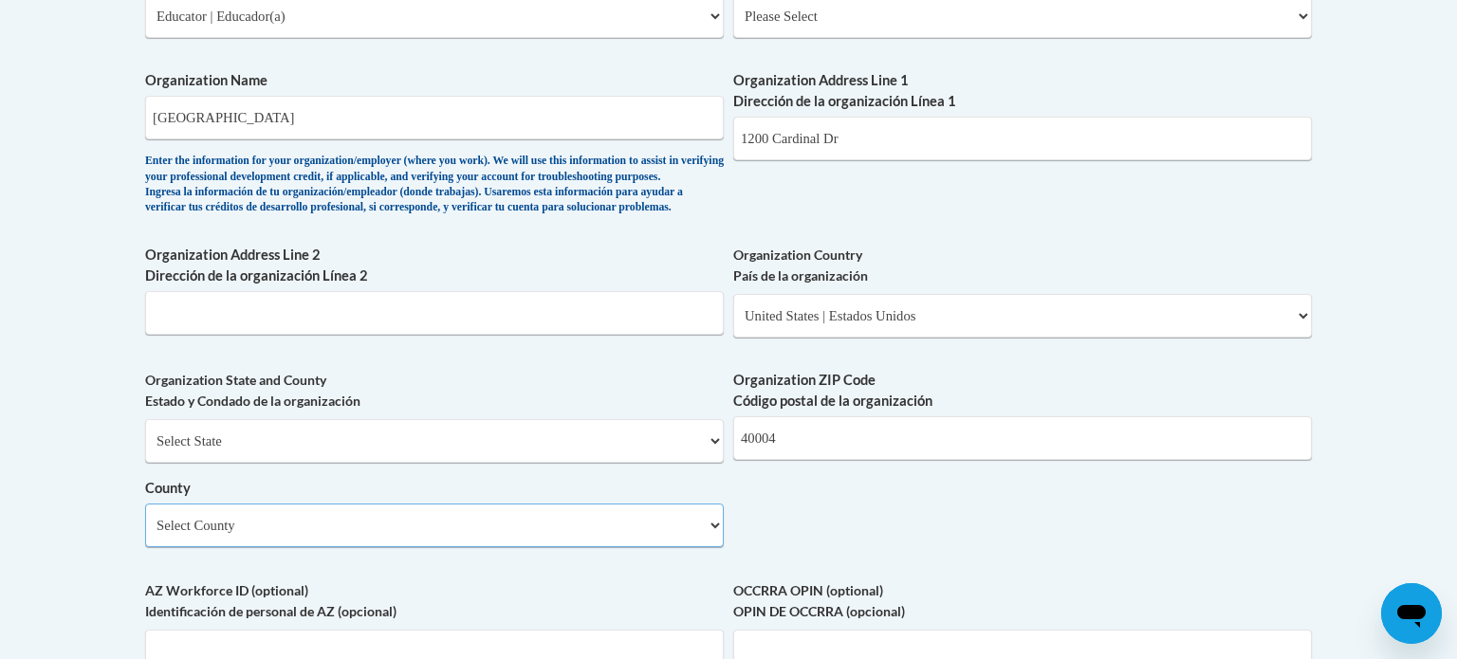
click at [621, 542] on select "Select County Adair Allen Anderson Ballard Barren Bath Bell Boone Bourbon Boyd …" at bounding box center [434, 526] width 579 height 44
select select "Nelson"
click at [145, 534] on select "Select County Adair Allen Anderson Ballard Barren Bath Bell Boone Bourbon Boyd …" at bounding box center [434, 526] width 579 height 44
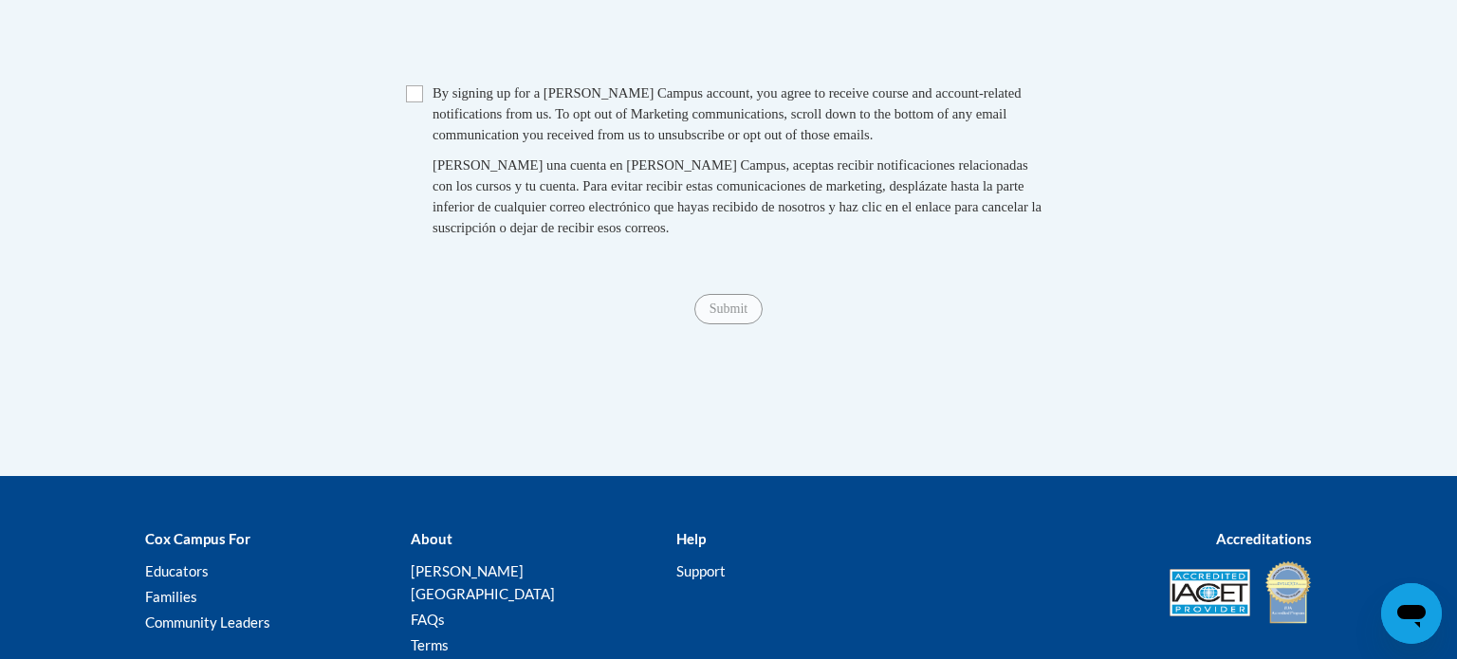
scroll to position [2013, 0]
click at [413, 103] on input "Checkbox" at bounding box center [414, 94] width 17 height 17
checkbox input "true"
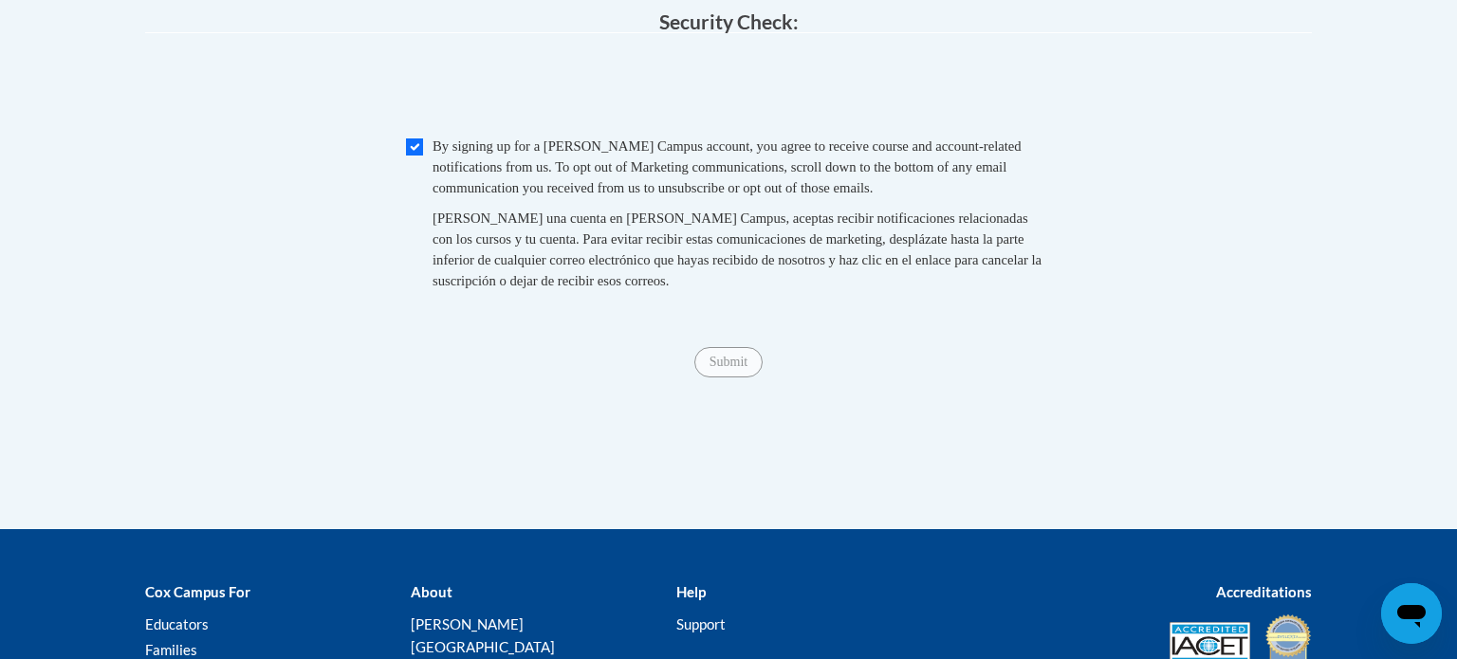
click at [744, 378] on div "Submit Submit" at bounding box center [728, 362] width 1167 height 30
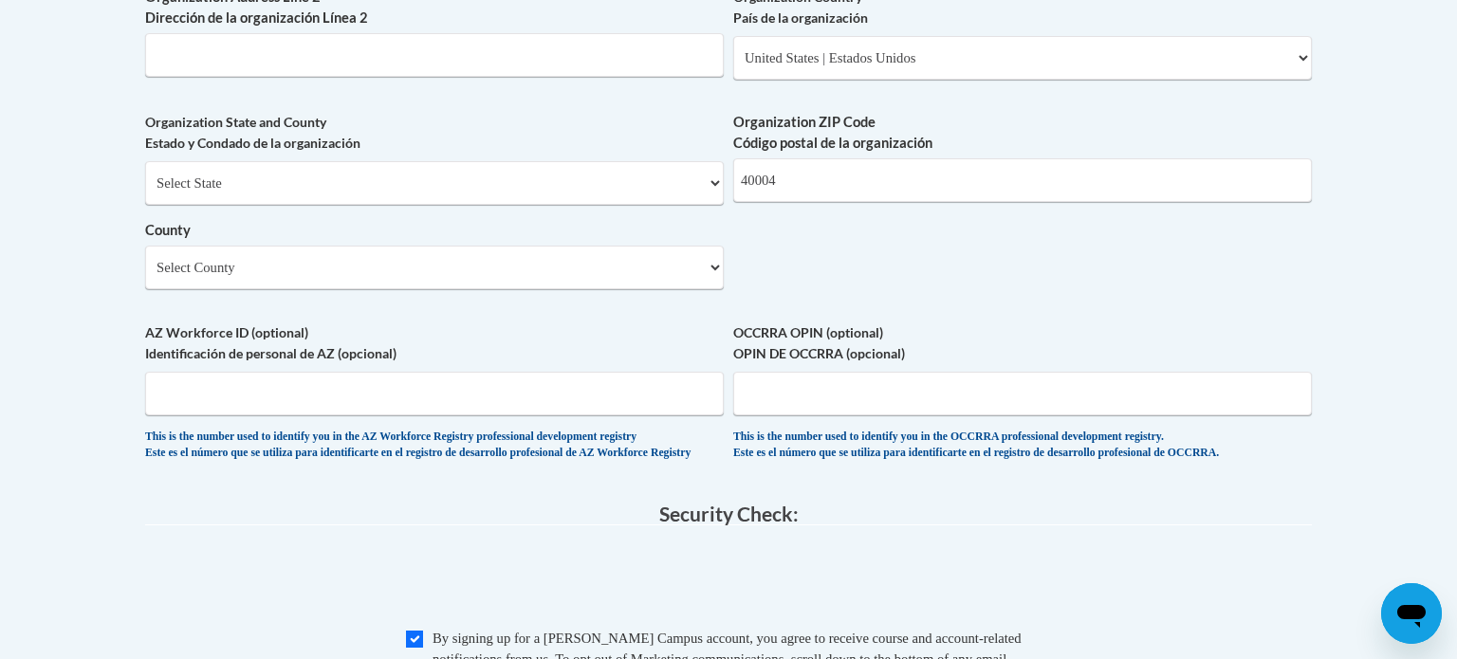
scroll to position [1444, 0]
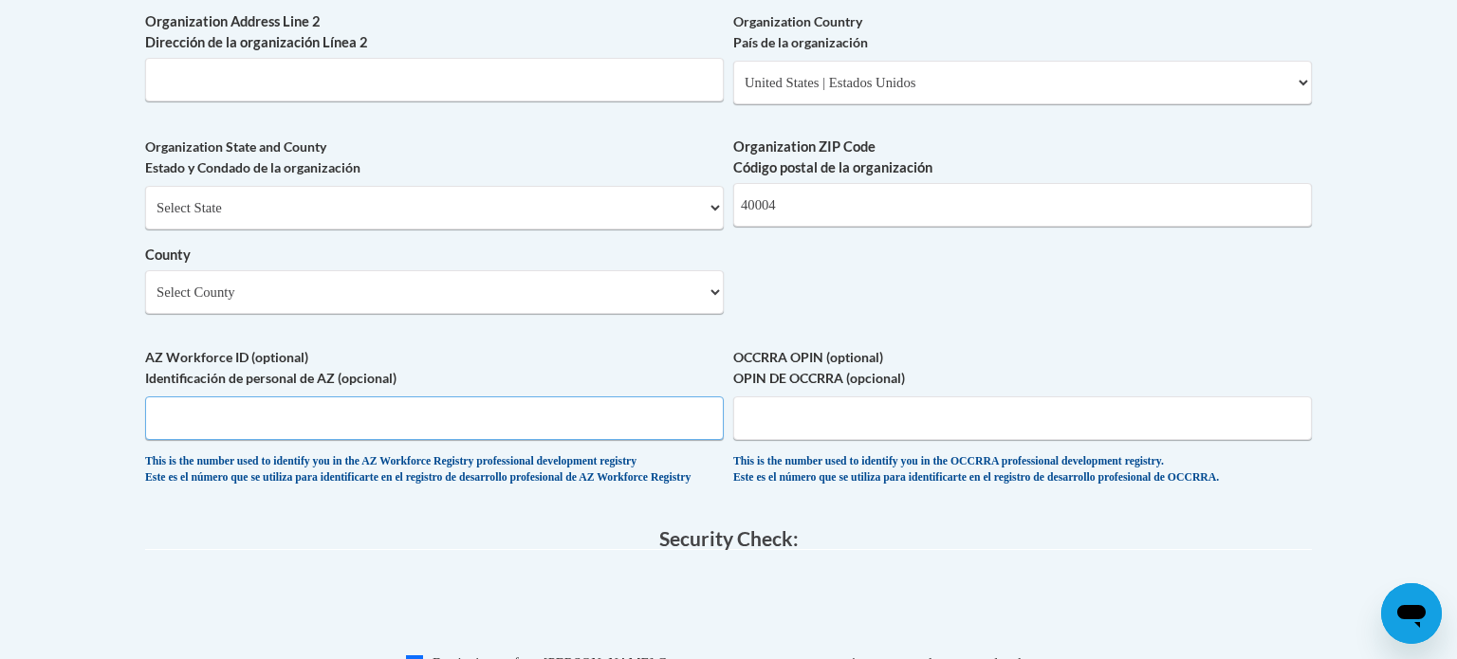
click at [592, 440] on input "AZ Workforce ID (optional) Identificación de personal de AZ (opcional)" at bounding box center [434, 419] width 579 height 44
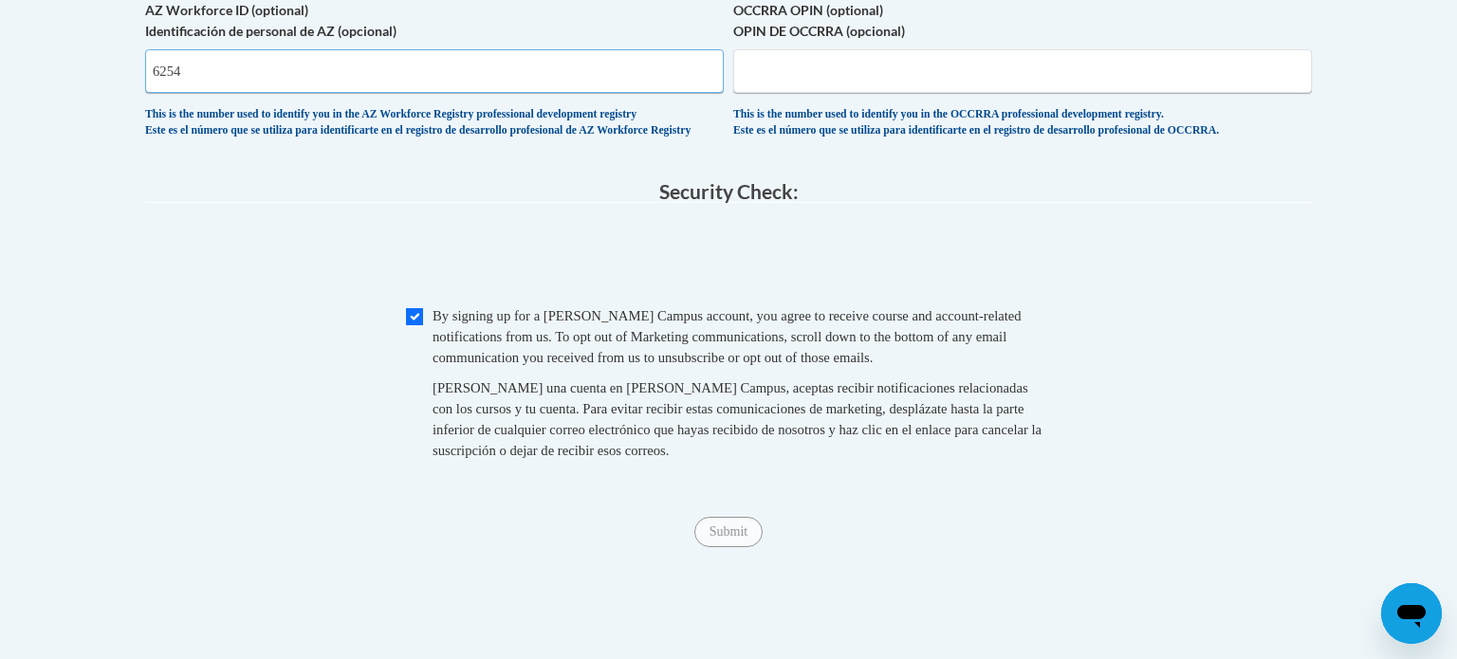
scroll to position [1848, 0]
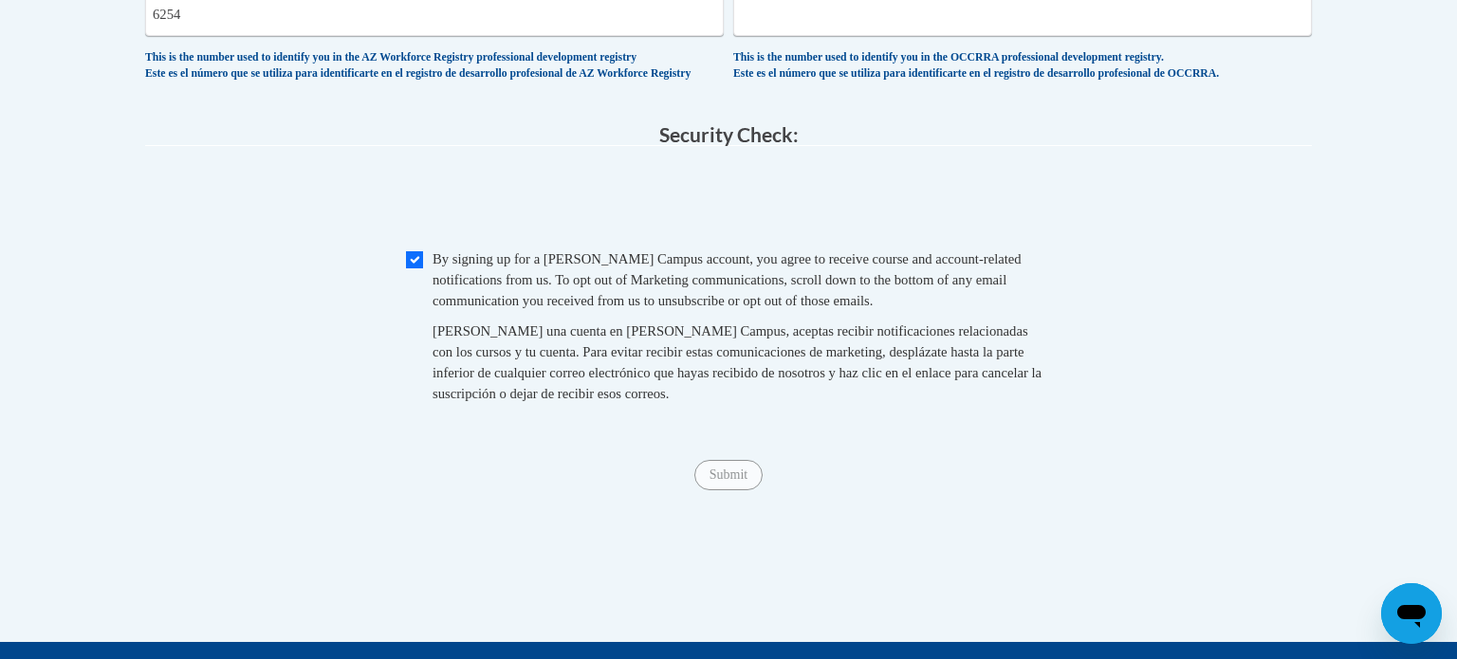
click at [723, 447] on fieldset "Security Check: Enter the security code + = TextBox Checkbox" at bounding box center [728, 285] width 1167 height 323
click at [745, 481] on span "Submit" at bounding box center [728, 473] width 68 height 15
click at [748, 481] on span "Submit" at bounding box center [728, 473] width 68 height 15
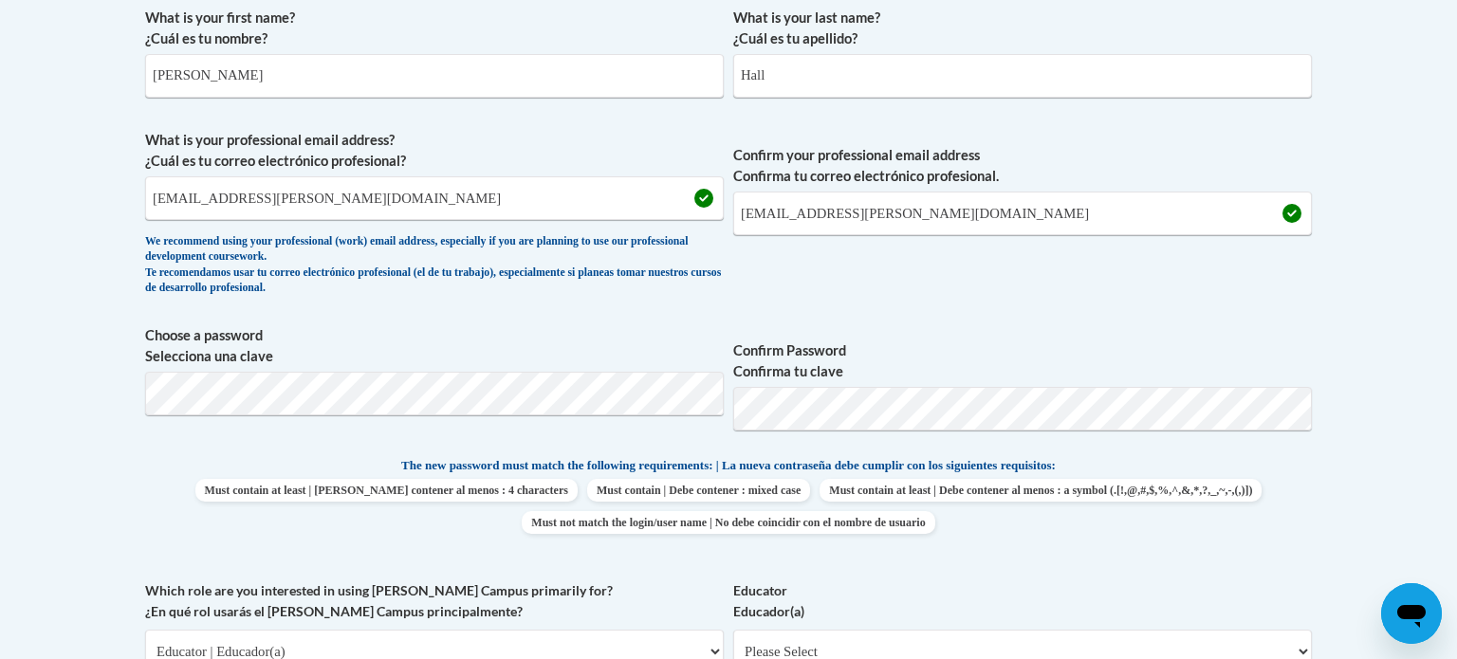
scroll to position [576, 0]
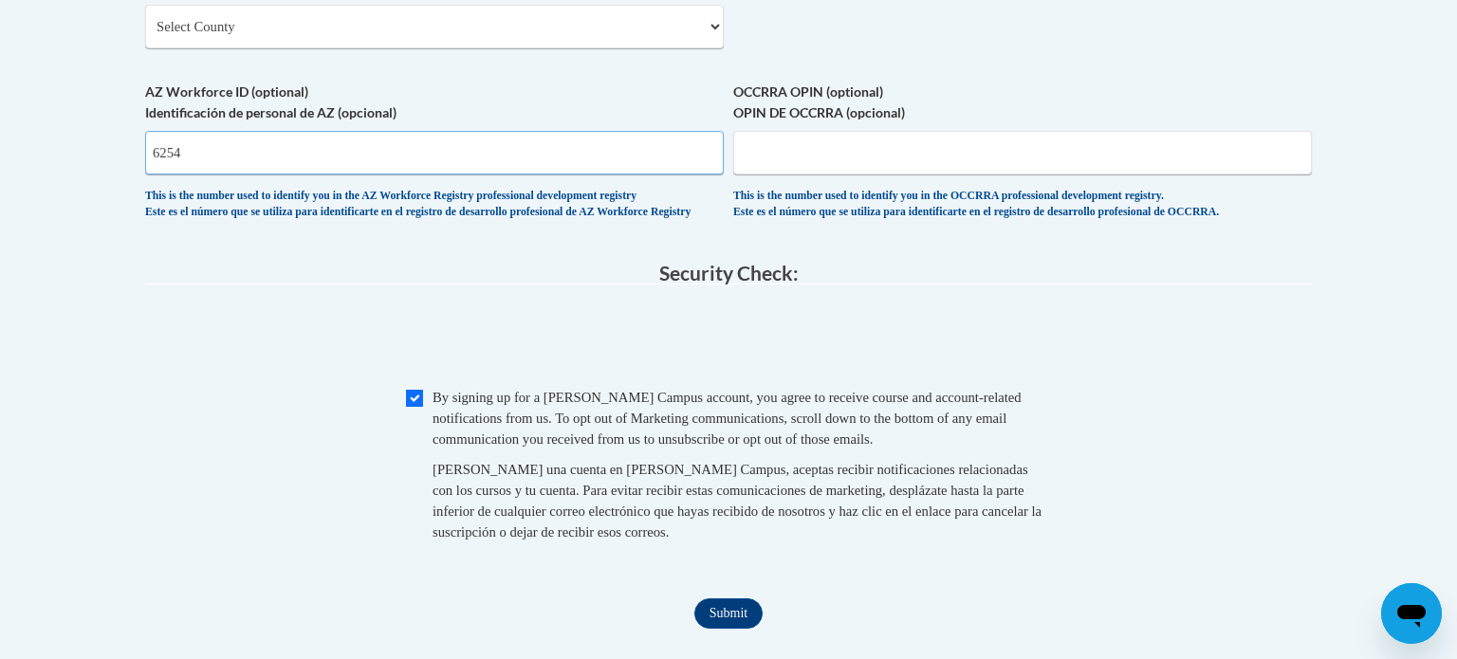
click at [664, 175] on input "6254" at bounding box center [434, 153] width 579 height 44
type input "6"
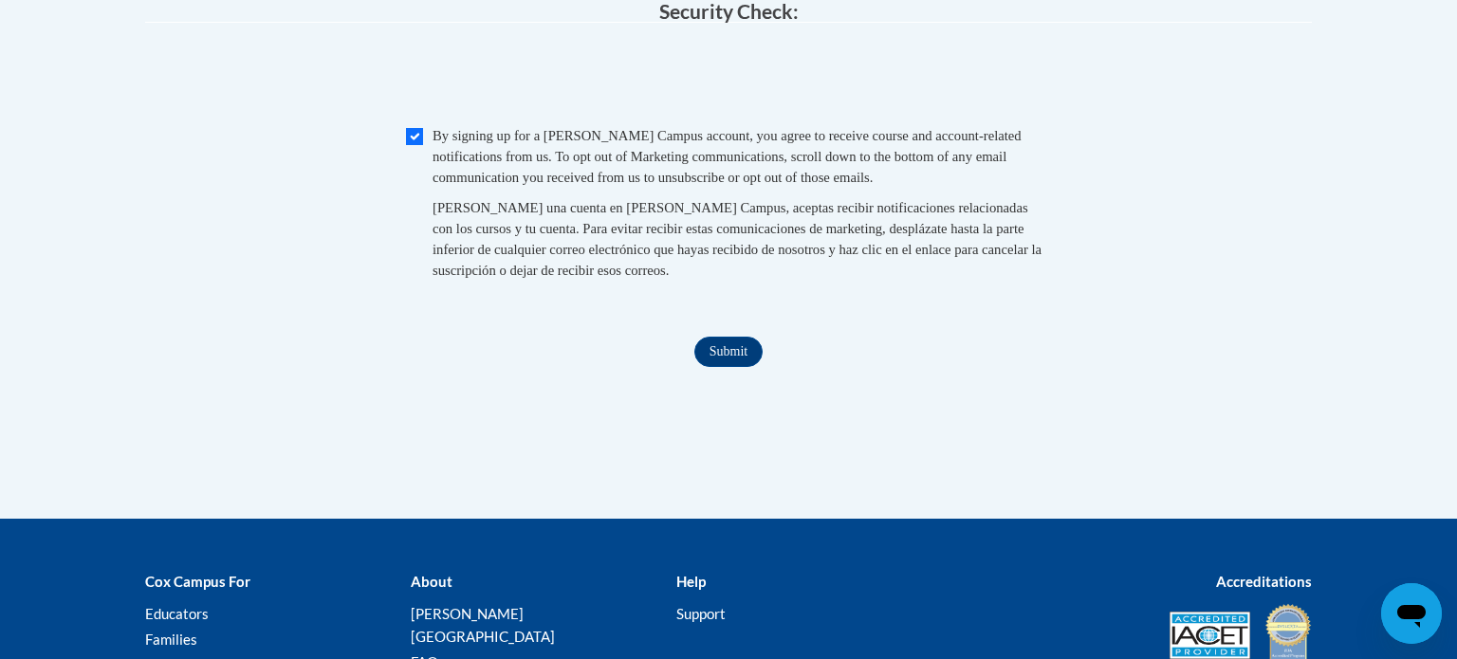
scroll to position [1976, 0]
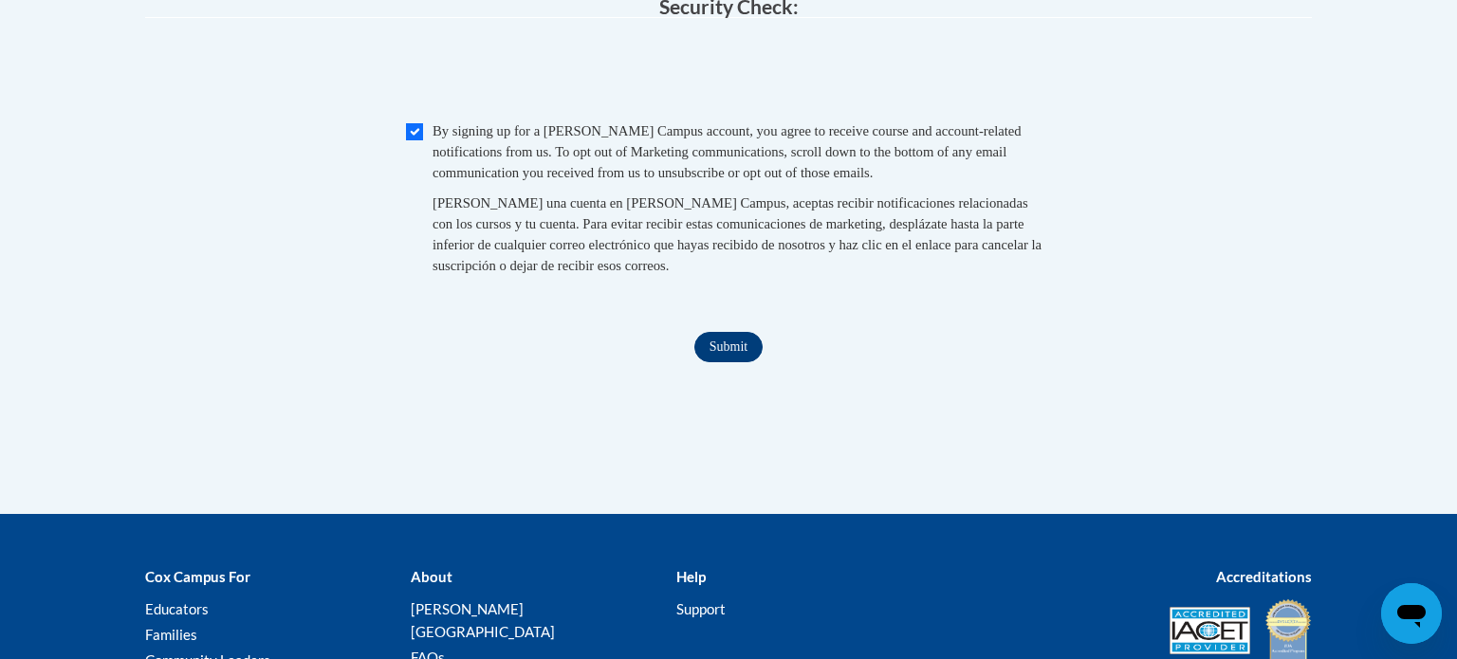
click at [721, 362] on input "Submit" at bounding box center [728, 347] width 68 height 30
type textarea "x"
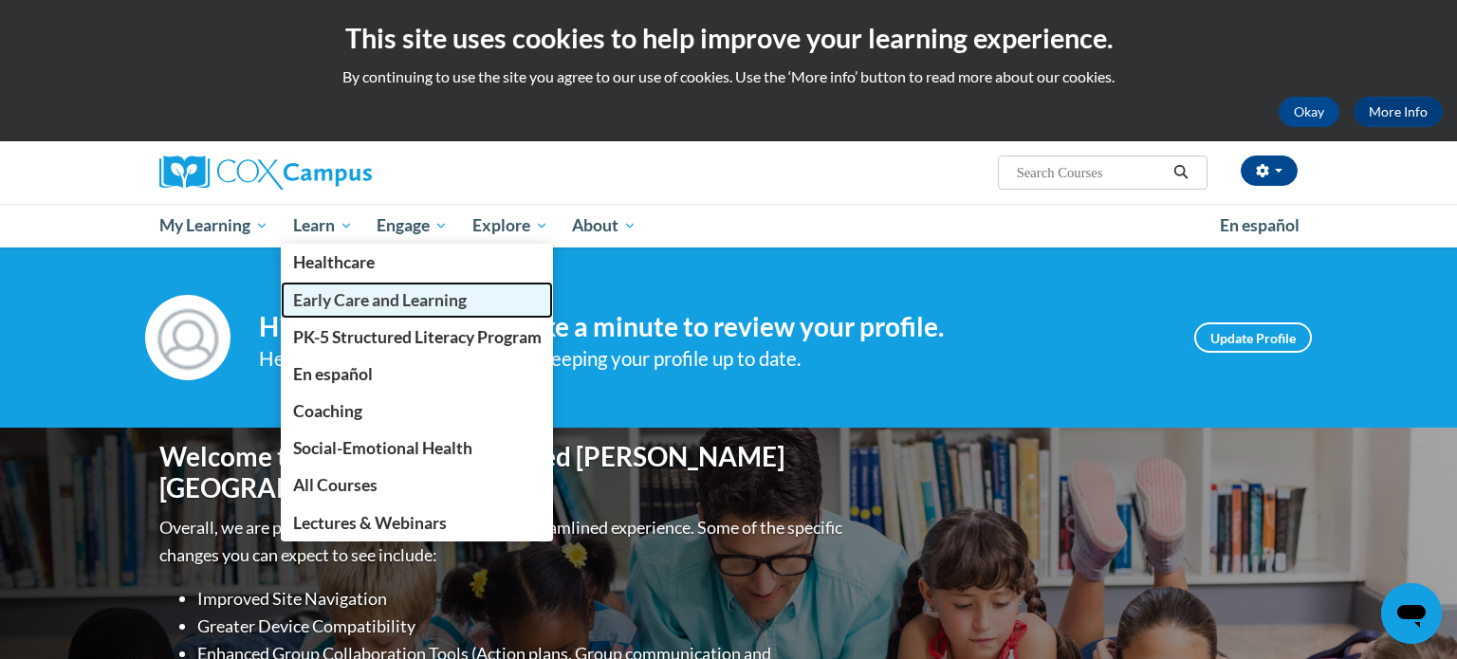
click at [369, 306] on span "Early Care and Learning" at bounding box center [380, 300] width 174 height 20
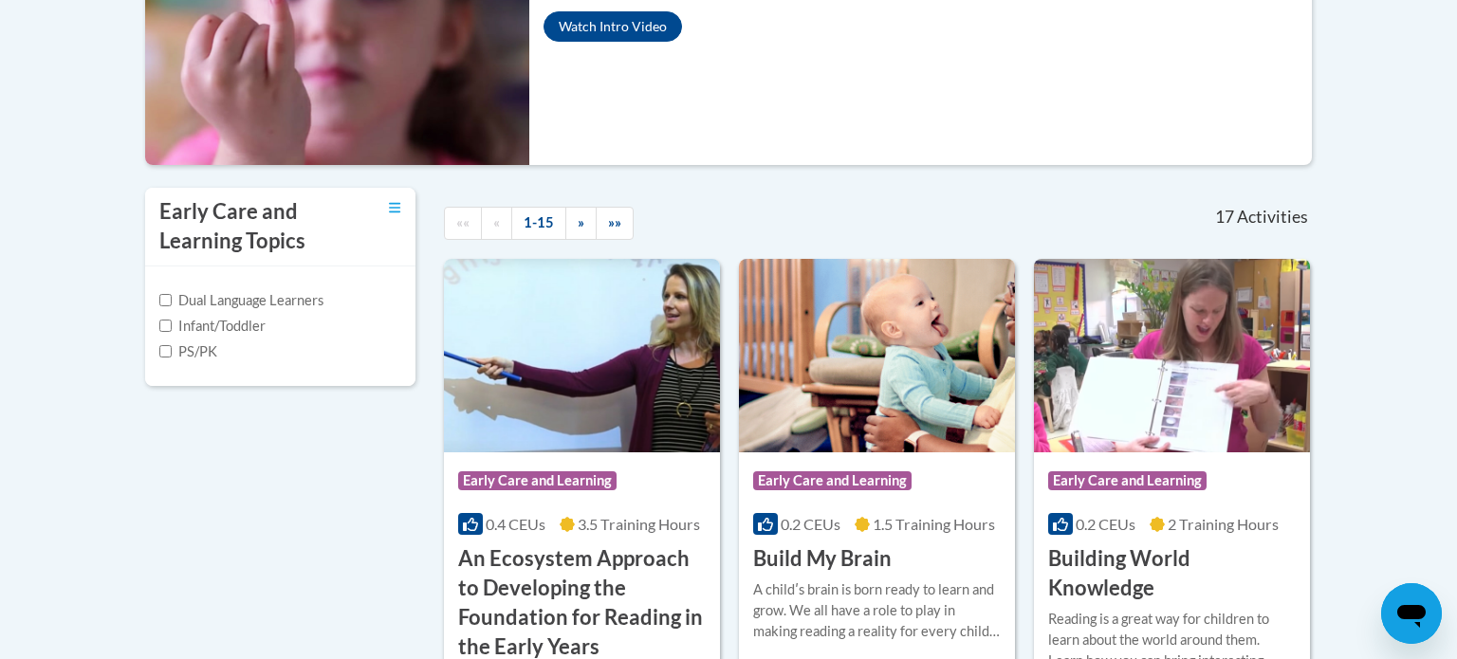
scroll to position [633, 0]
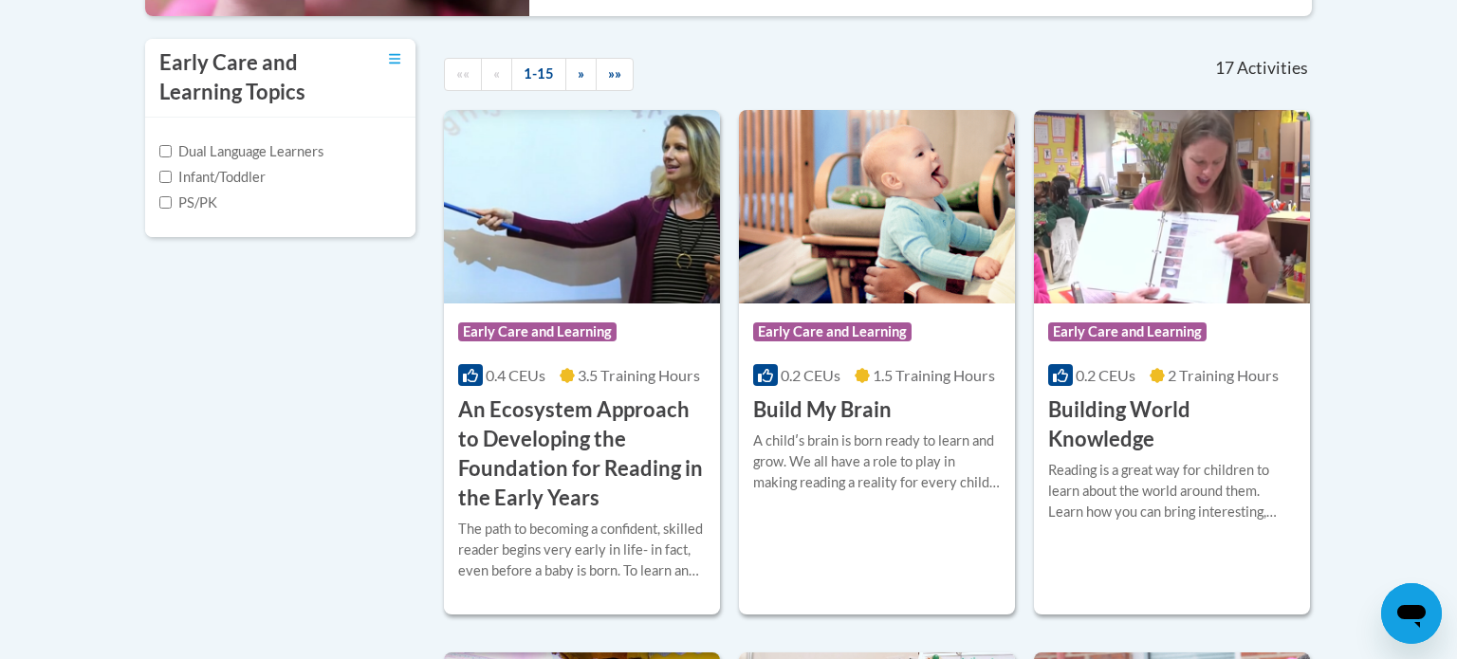
click at [605, 445] on h3 "An Ecosystem Approach to Developing the Foundation for Reading in the Early Yea…" at bounding box center [582, 454] width 248 height 117
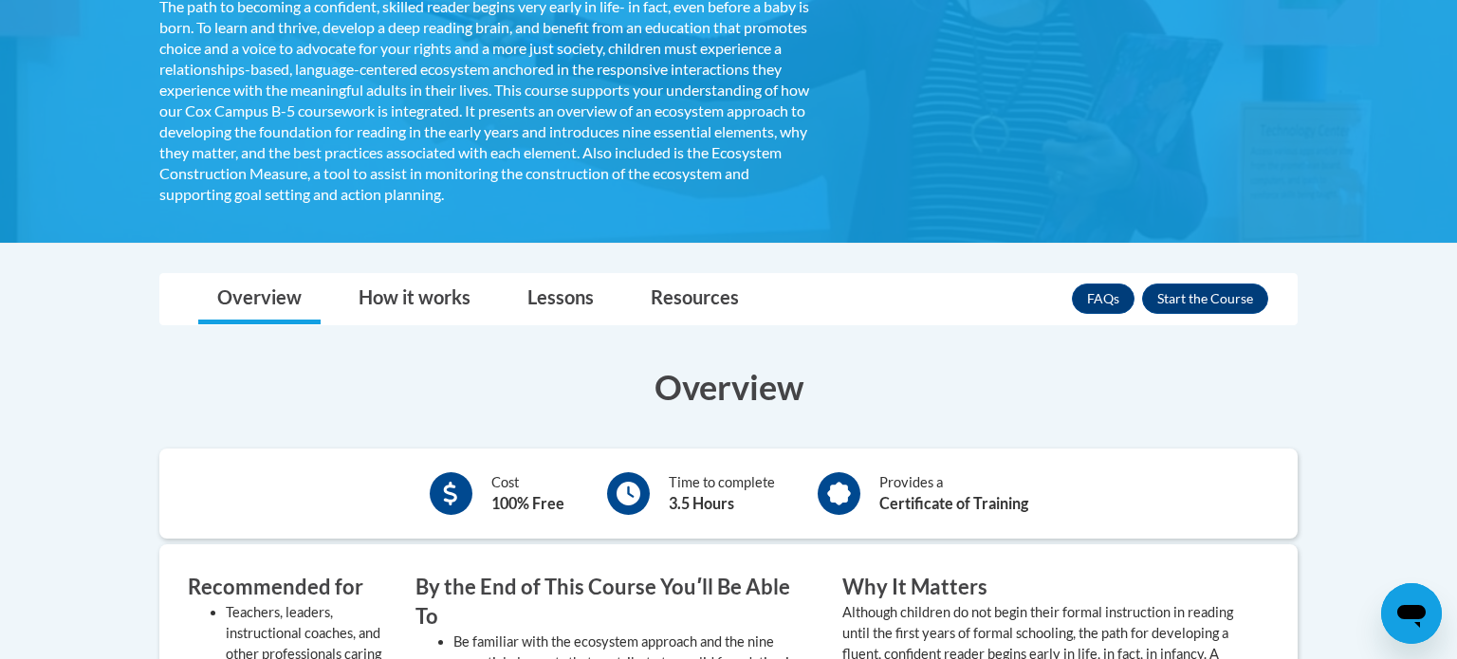
scroll to position [502, 0]
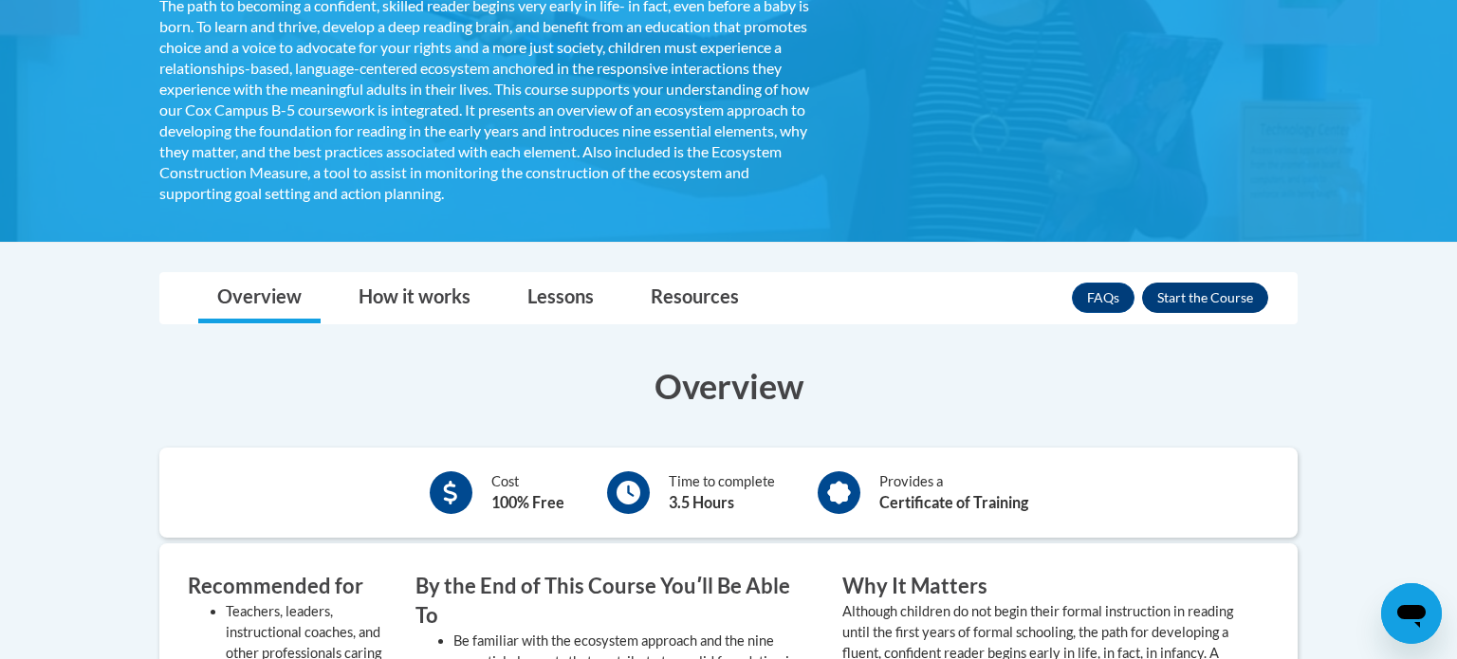
click at [1249, 306] on button "Enroll" at bounding box center [1205, 298] width 126 height 30
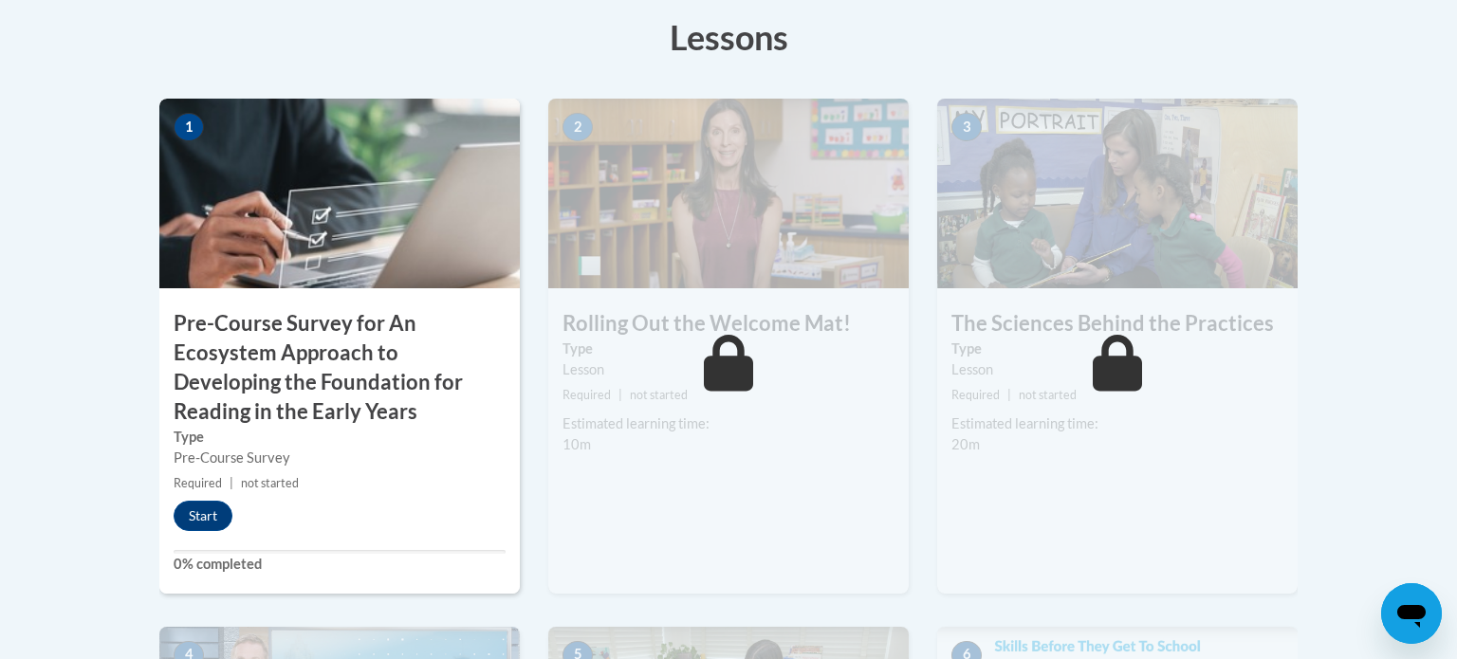
scroll to position [588, 0]
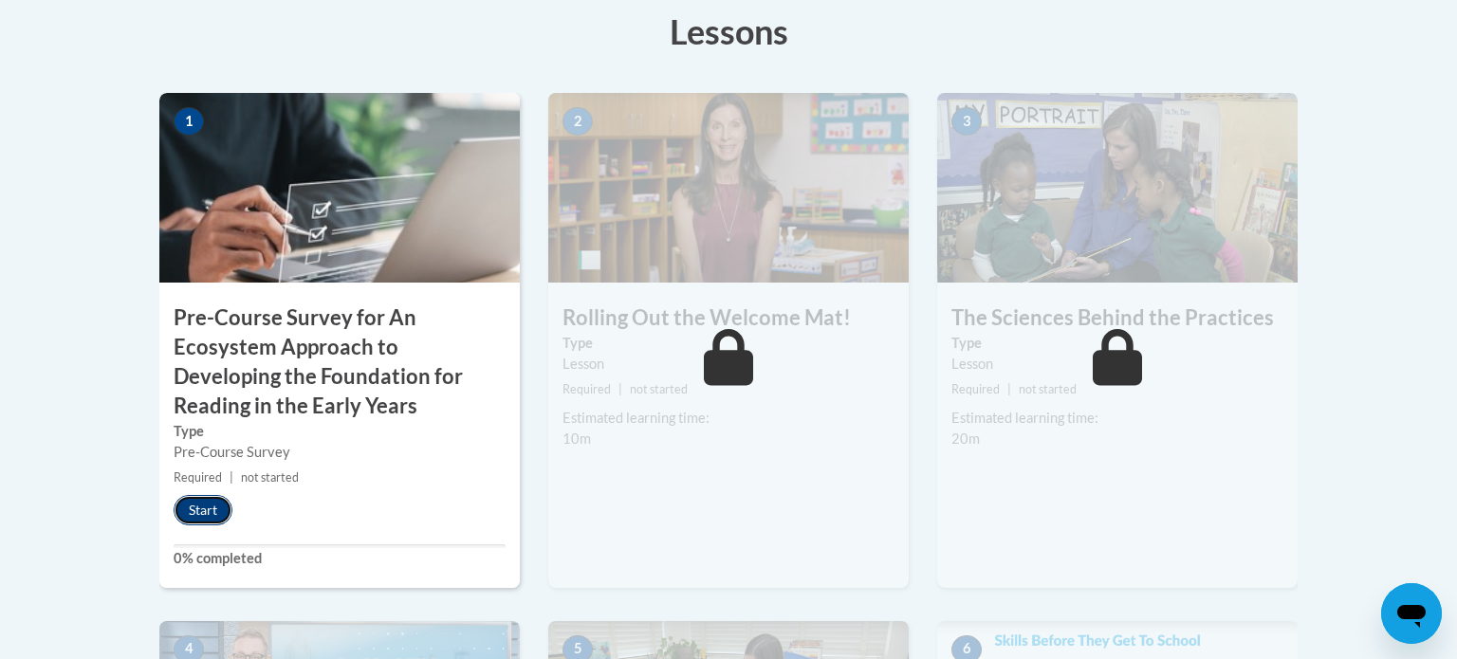
click at [202, 506] on button "Start" at bounding box center [203, 510] width 59 height 30
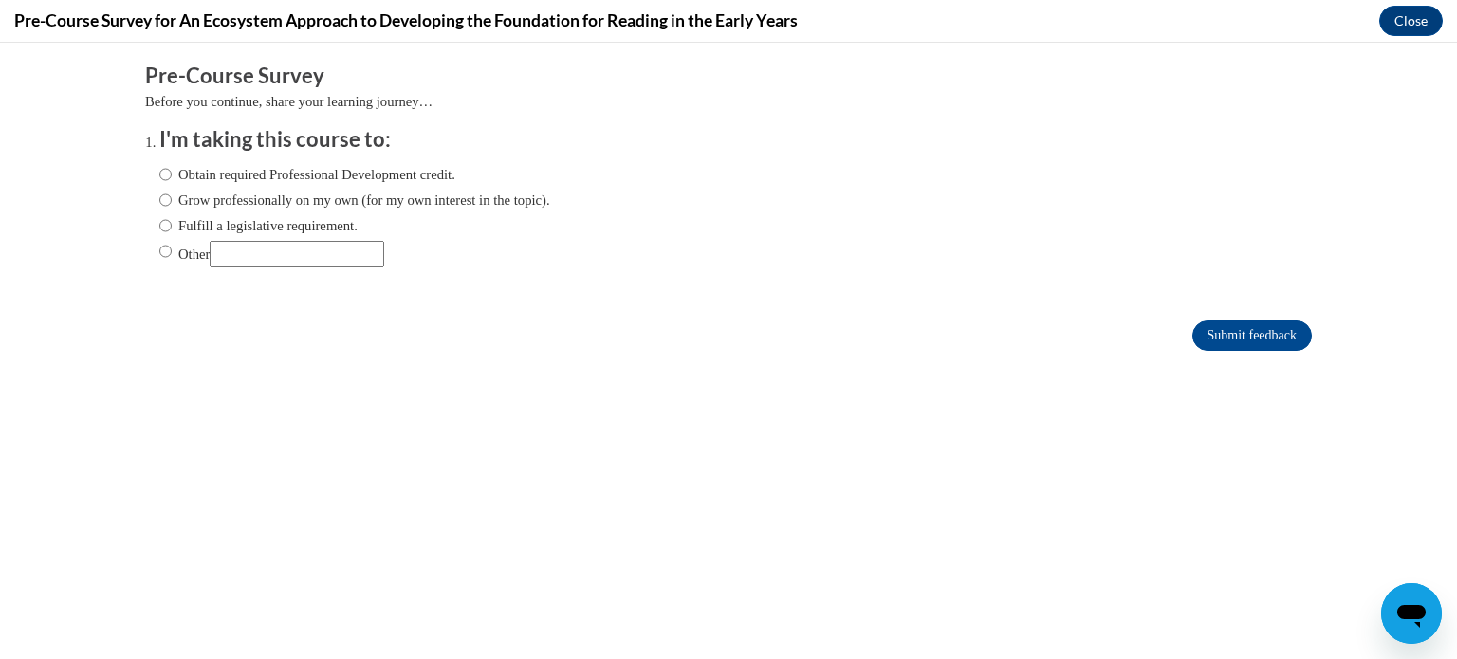
scroll to position [0, 0]
click at [163, 174] on input "Obtain required Professional Development credit." at bounding box center [165, 174] width 12 height 21
radio input "true"
click at [1273, 338] on input "Submit feedback" at bounding box center [1253, 336] width 120 height 30
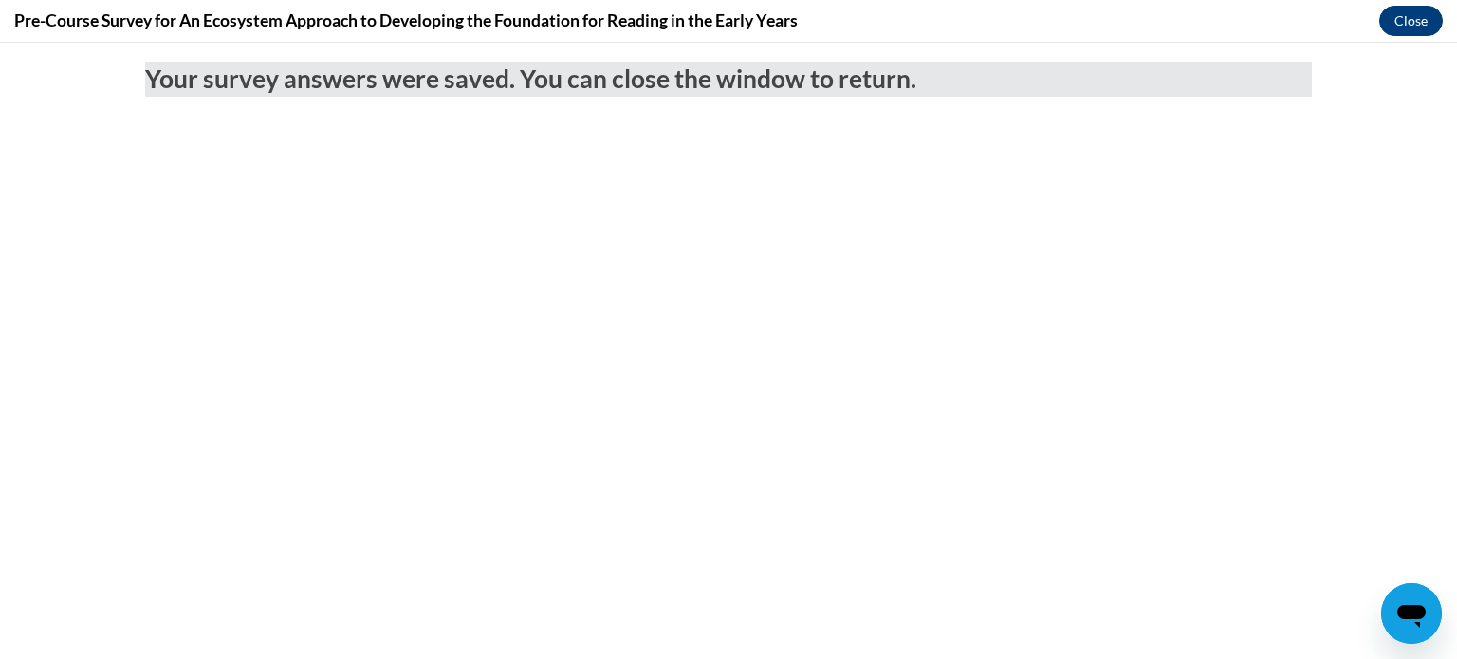
click at [1407, 25] on button "Close" at bounding box center [1411, 21] width 64 height 30
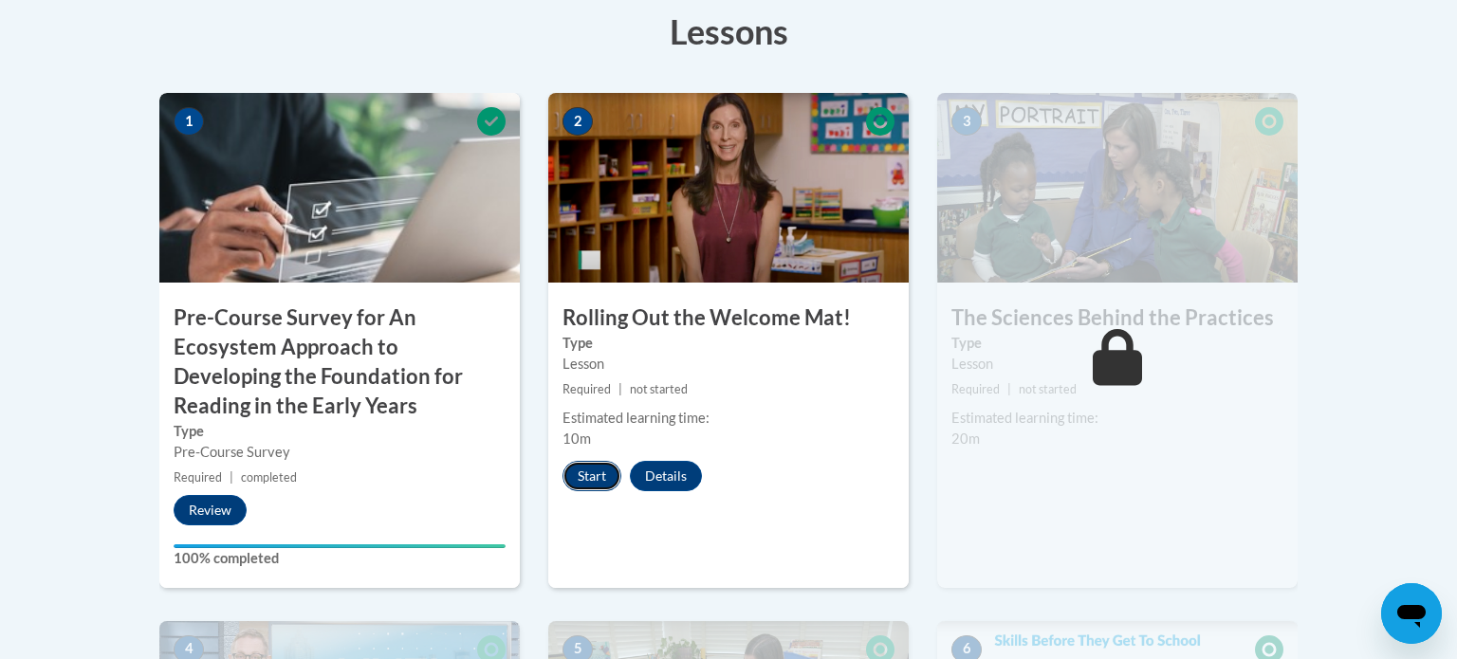
click at [577, 477] on button "Start" at bounding box center [592, 476] width 59 height 30
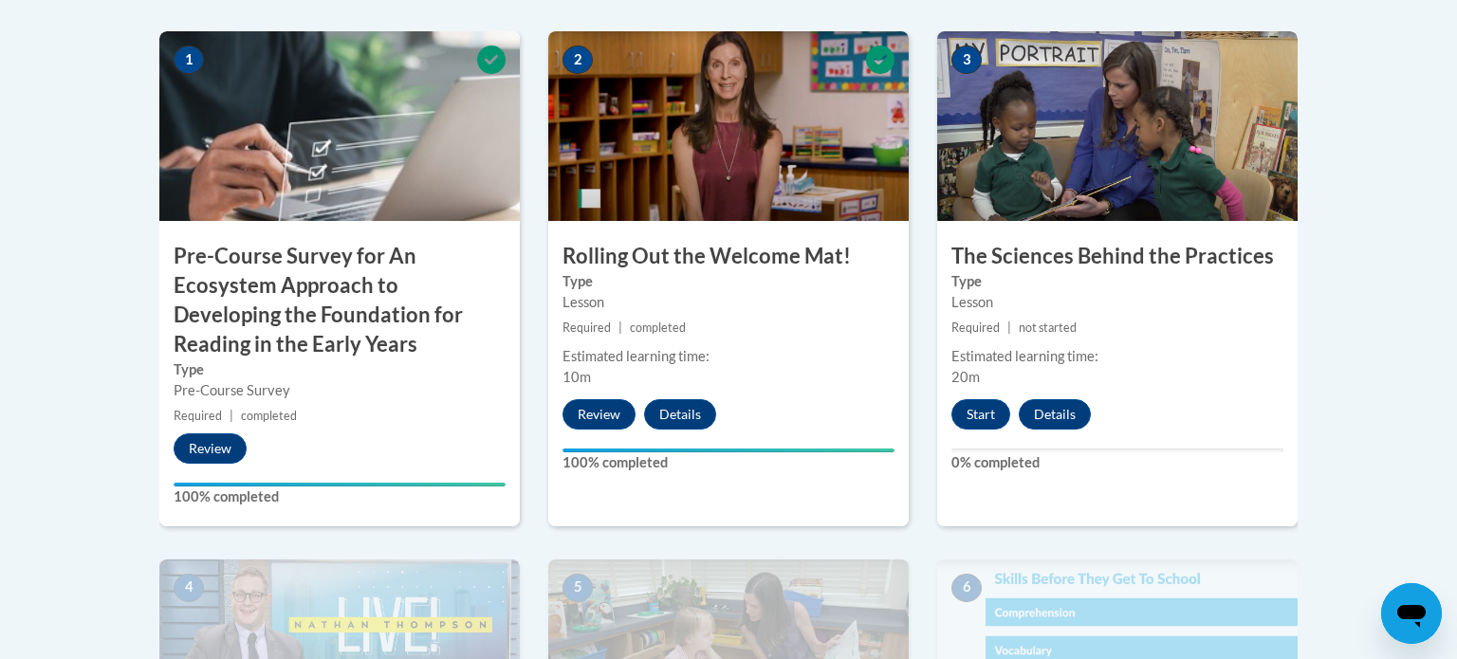
scroll to position [649, 0]
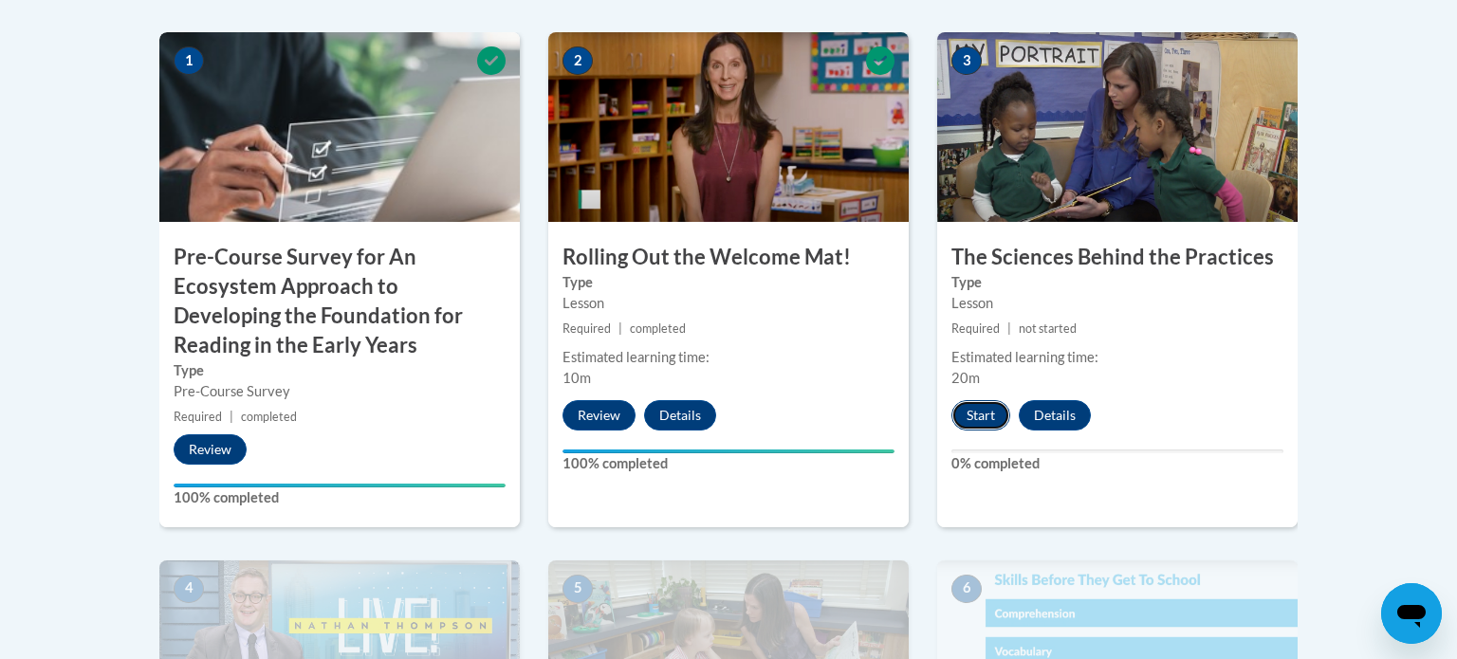
click at [990, 421] on button "Start" at bounding box center [981, 415] width 59 height 30
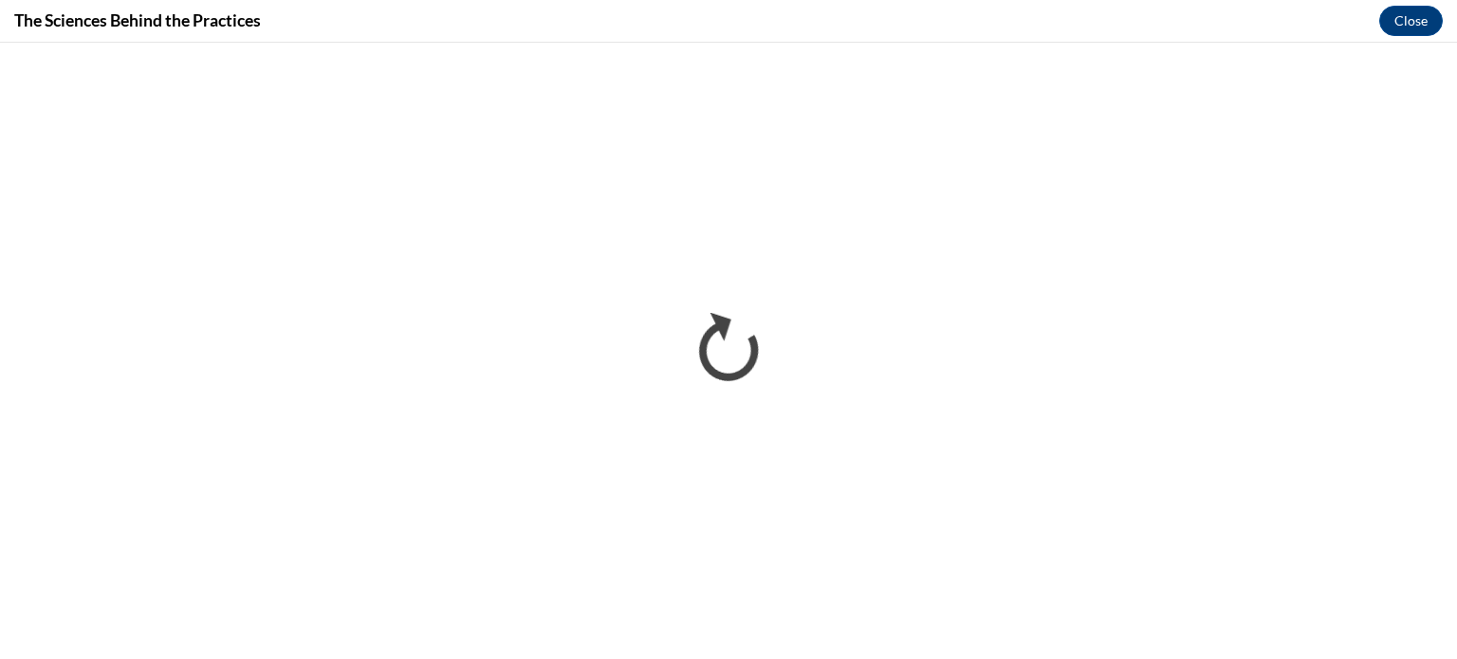
scroll to position [0, 0]
